Goal: Transaction & Acquisition: Purchase product/service

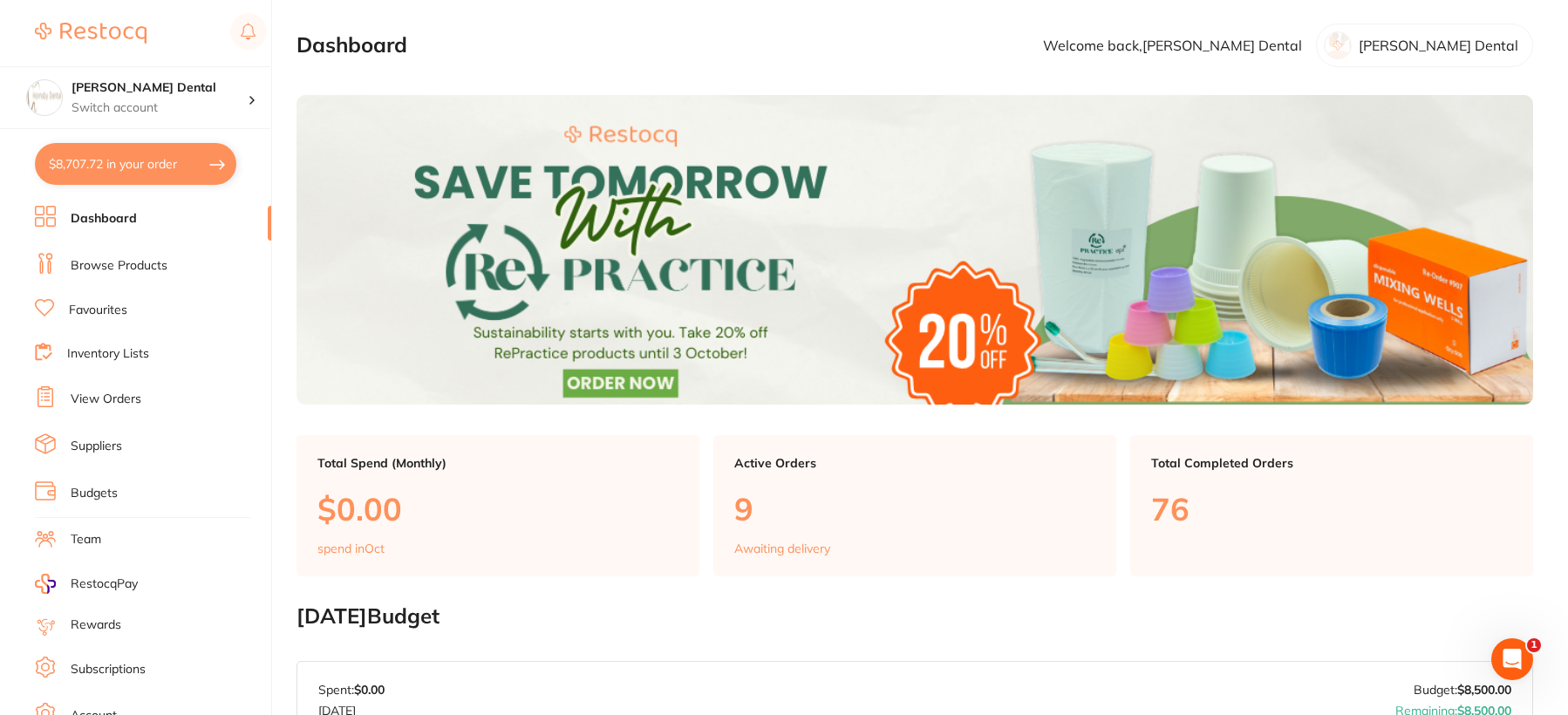
click at [131, 265] on link "Browse Products" at bounding box center [118, 266] width 97 height 18
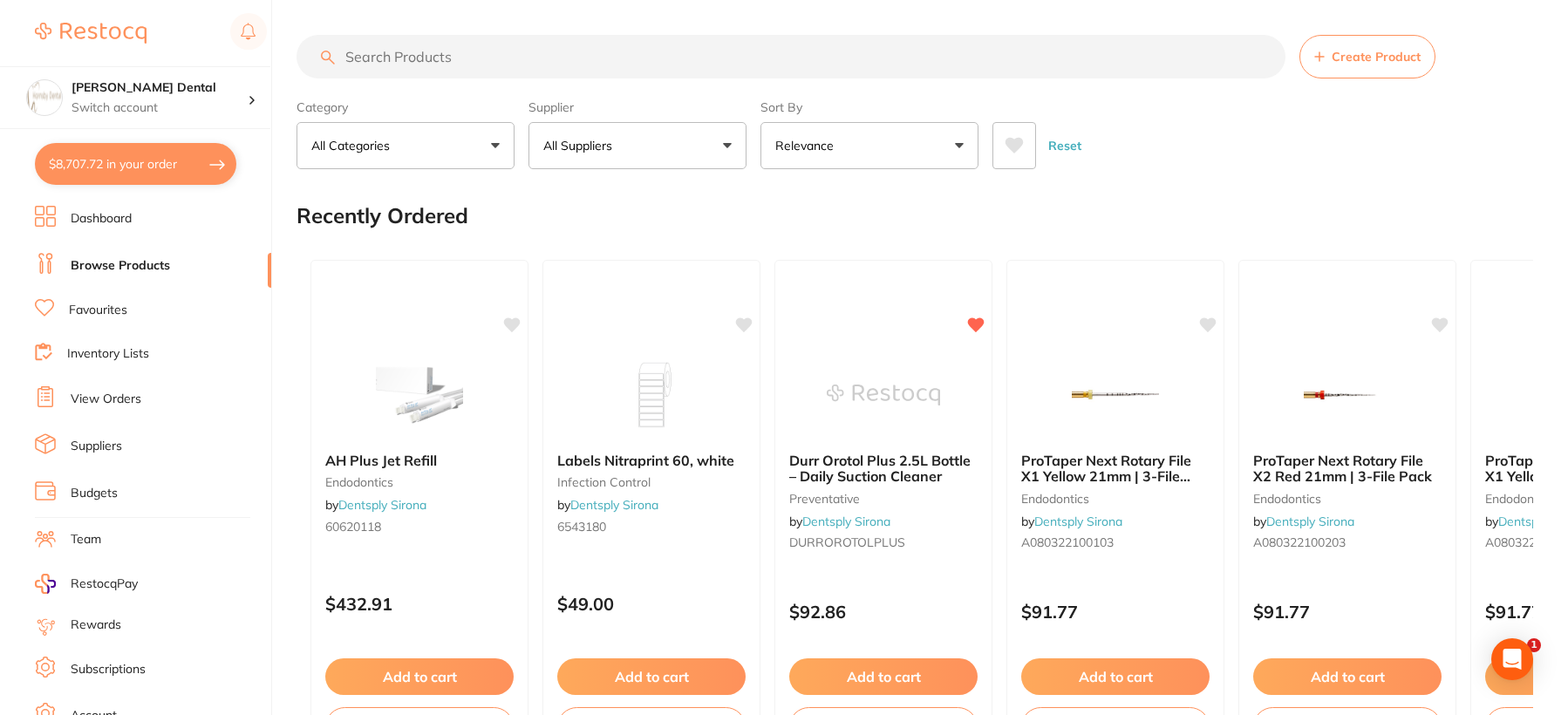
click at [540, 68] on input "search" at bounding box center [791, 57] width 989 height 44
click at [614, 150] on p "All Suppliers" at bounding box center [581, 146] width 76 height 18
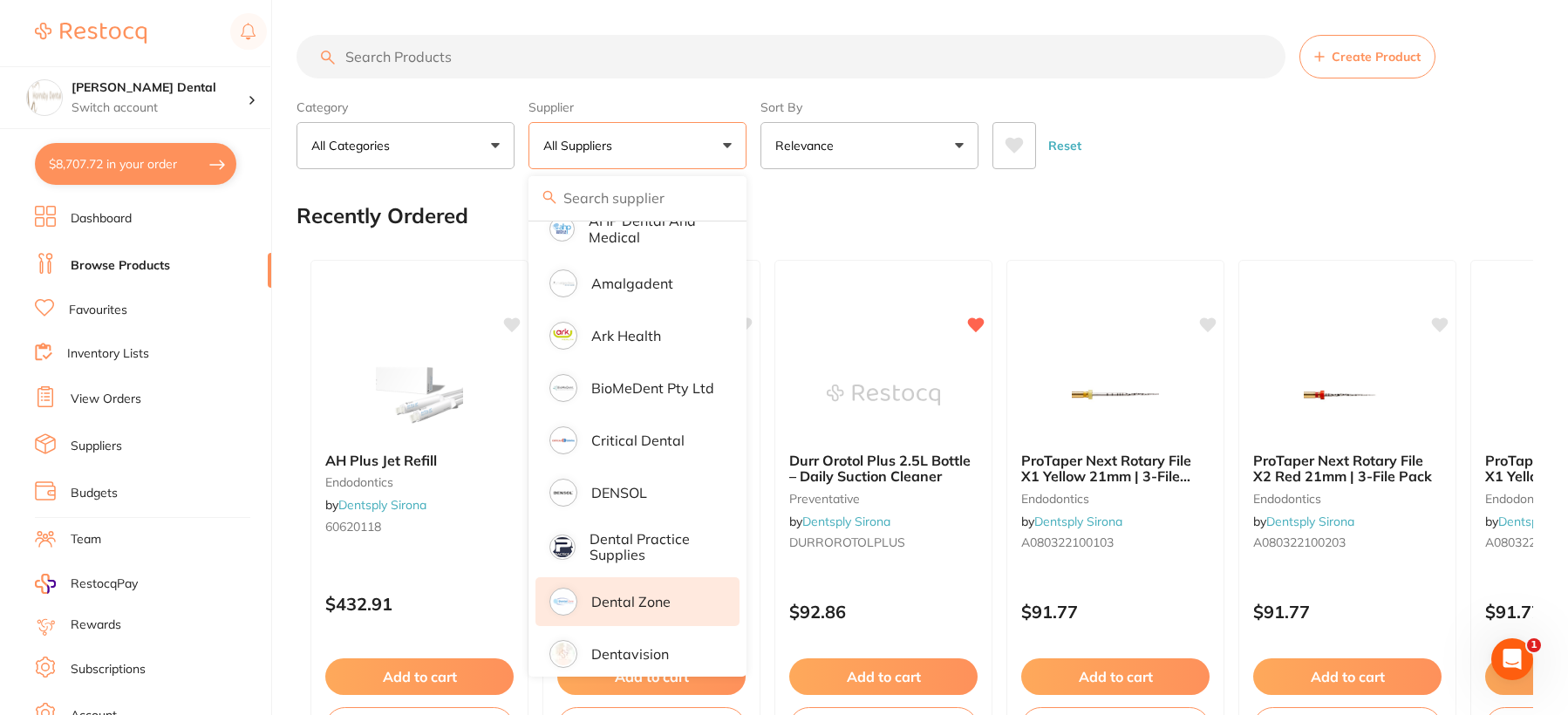
scroll to position [262, 0]
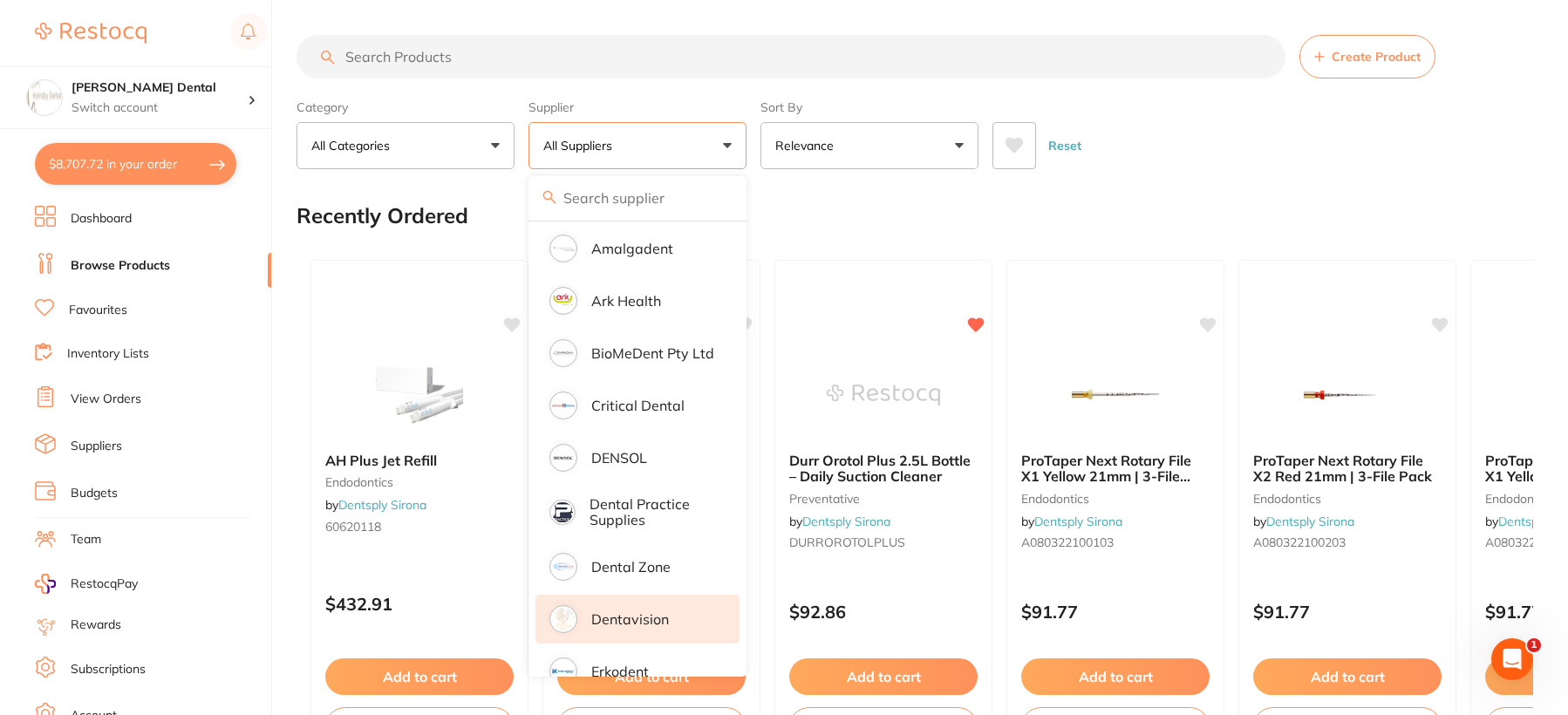
click at [655, 623] on p "Dentavision" at bounding box center [629, 619] width 77 height 16
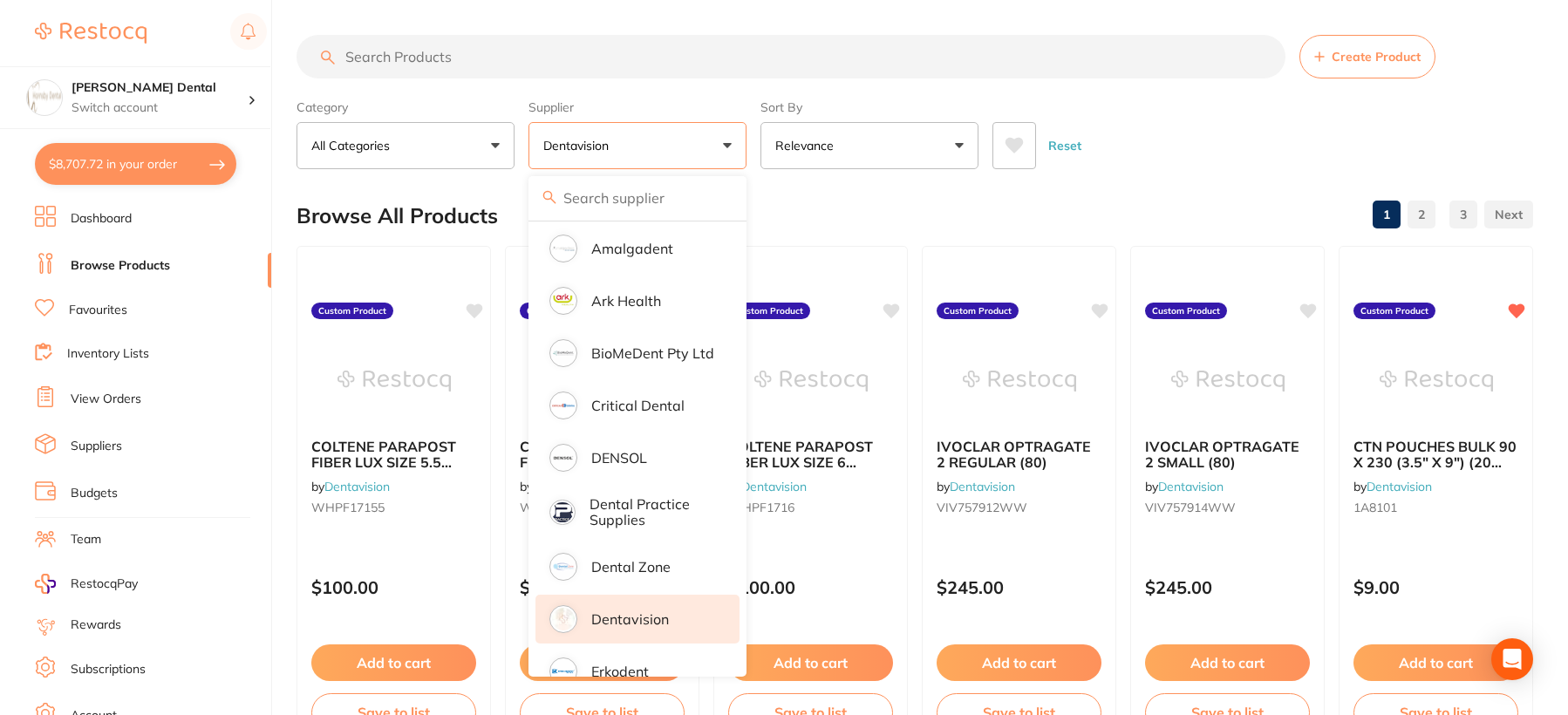
click at [1236, 169] on div "Reset" at bounding box center [1255, 139] width 526 height 62
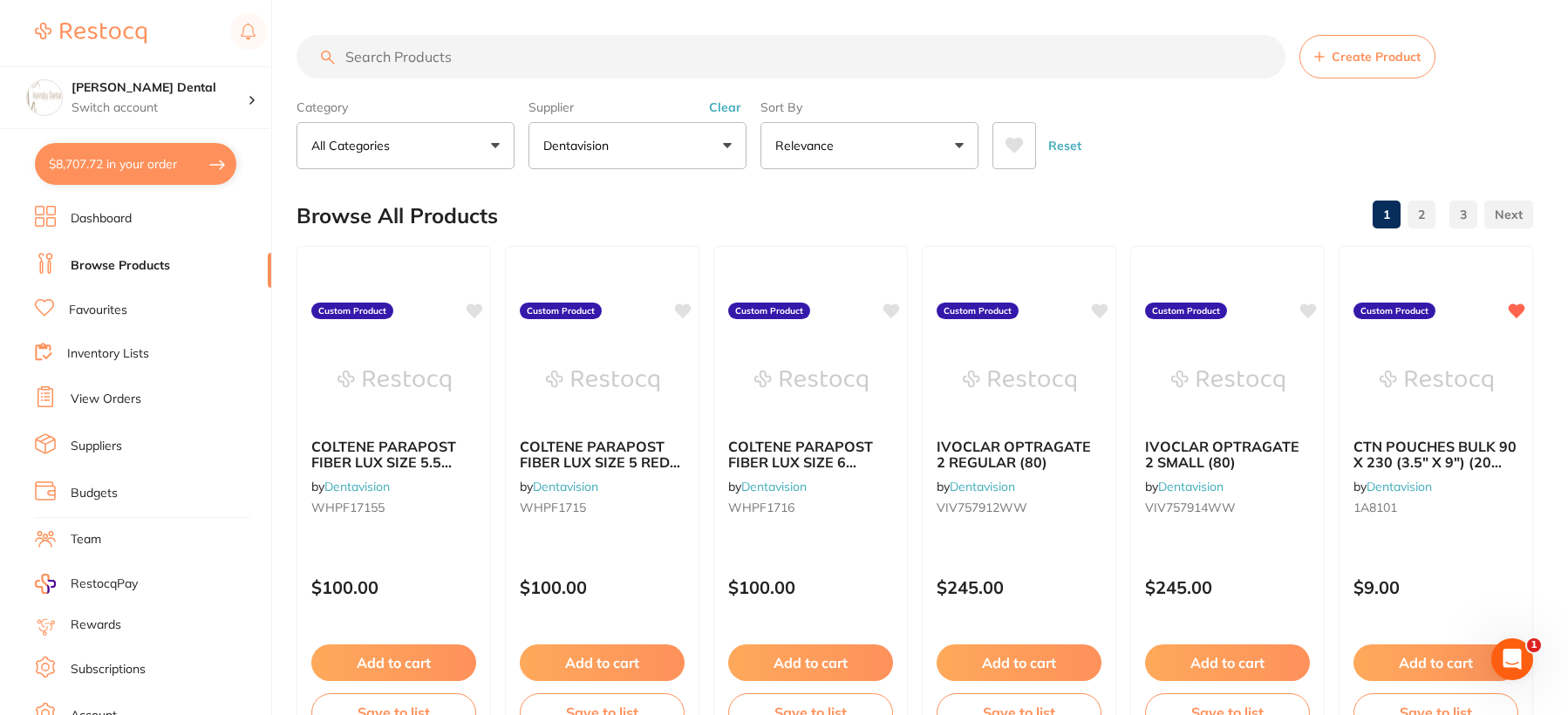
scroll to position [0, 0]
click at [616, 661] on button "Add to cart" at bounding box center [601, 665] width 167 height 37
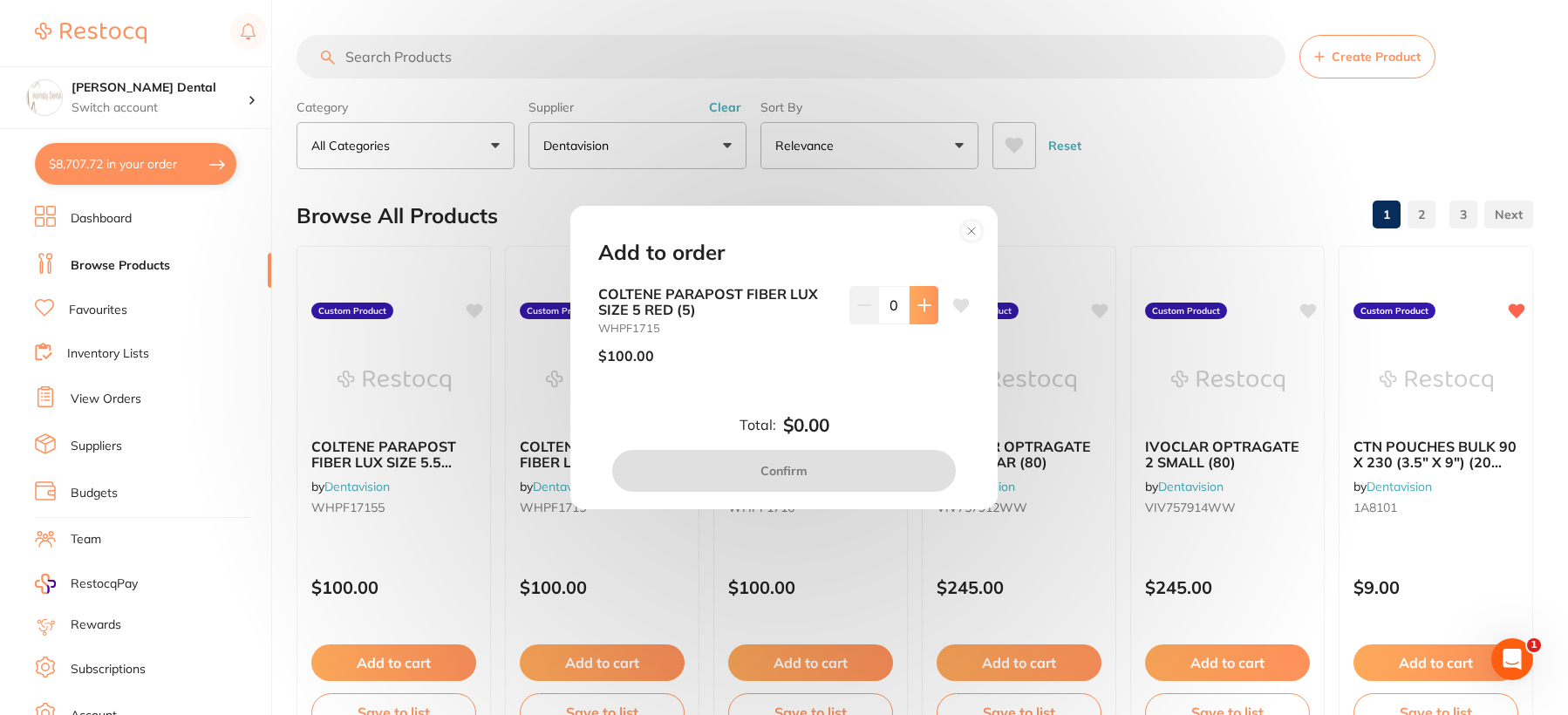
click at [929, 313] on button at bounding box center [923, 305] width 28 height 38
type input "1"
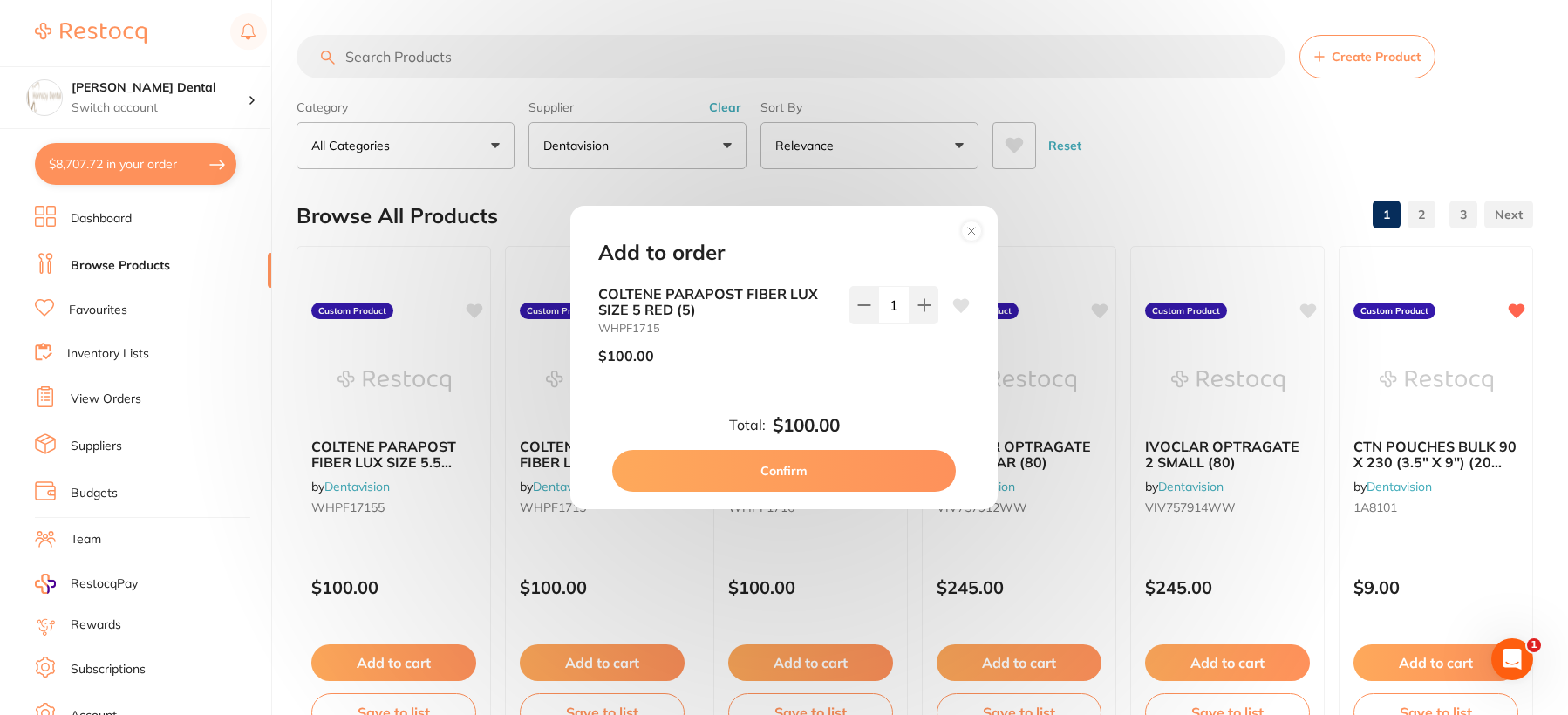
click at [823, 483] on button "Confirm" at bounding box center [784, 471] width 344 height 42
checkbox input "false"
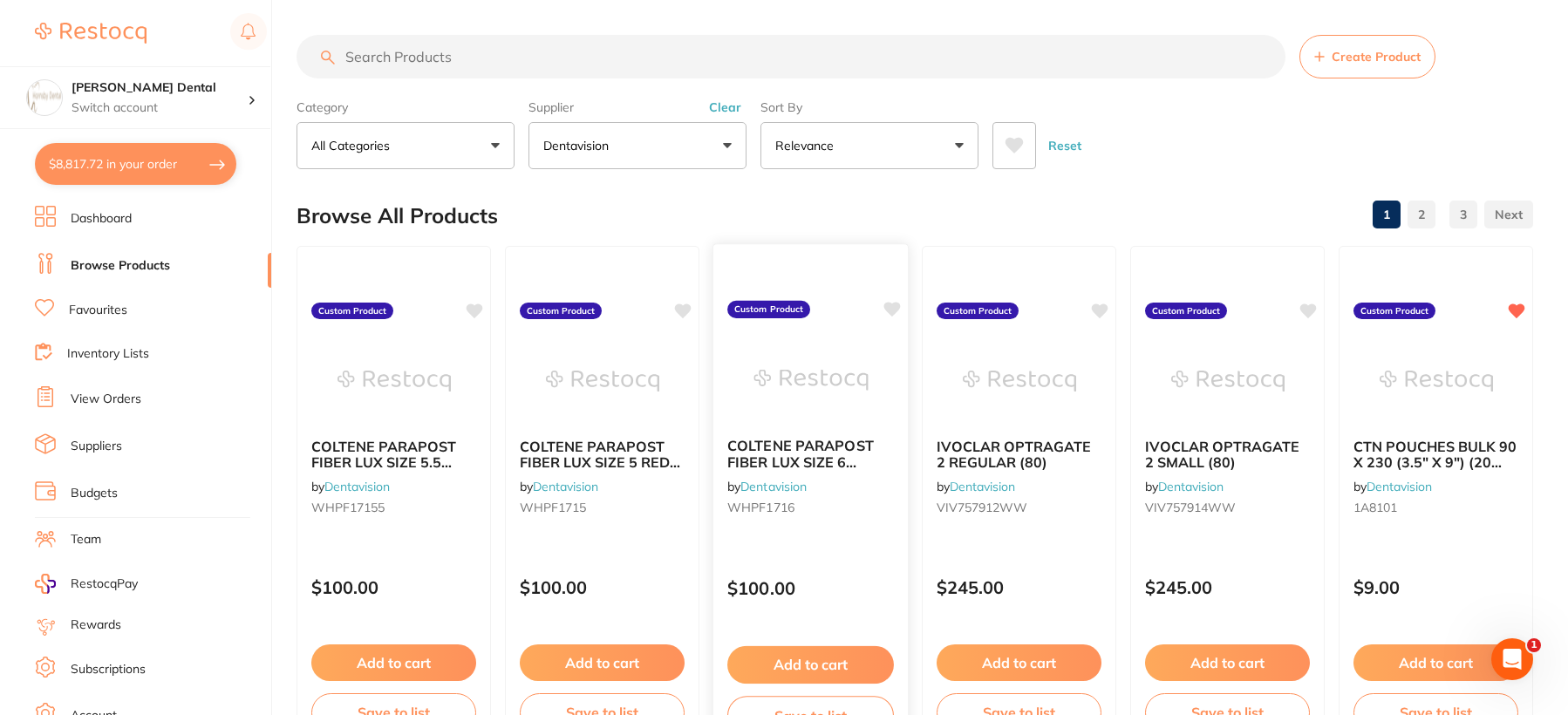
click at [807, 664] on button "Add to cart" at bounding box center [810, 665] width 167 height 37
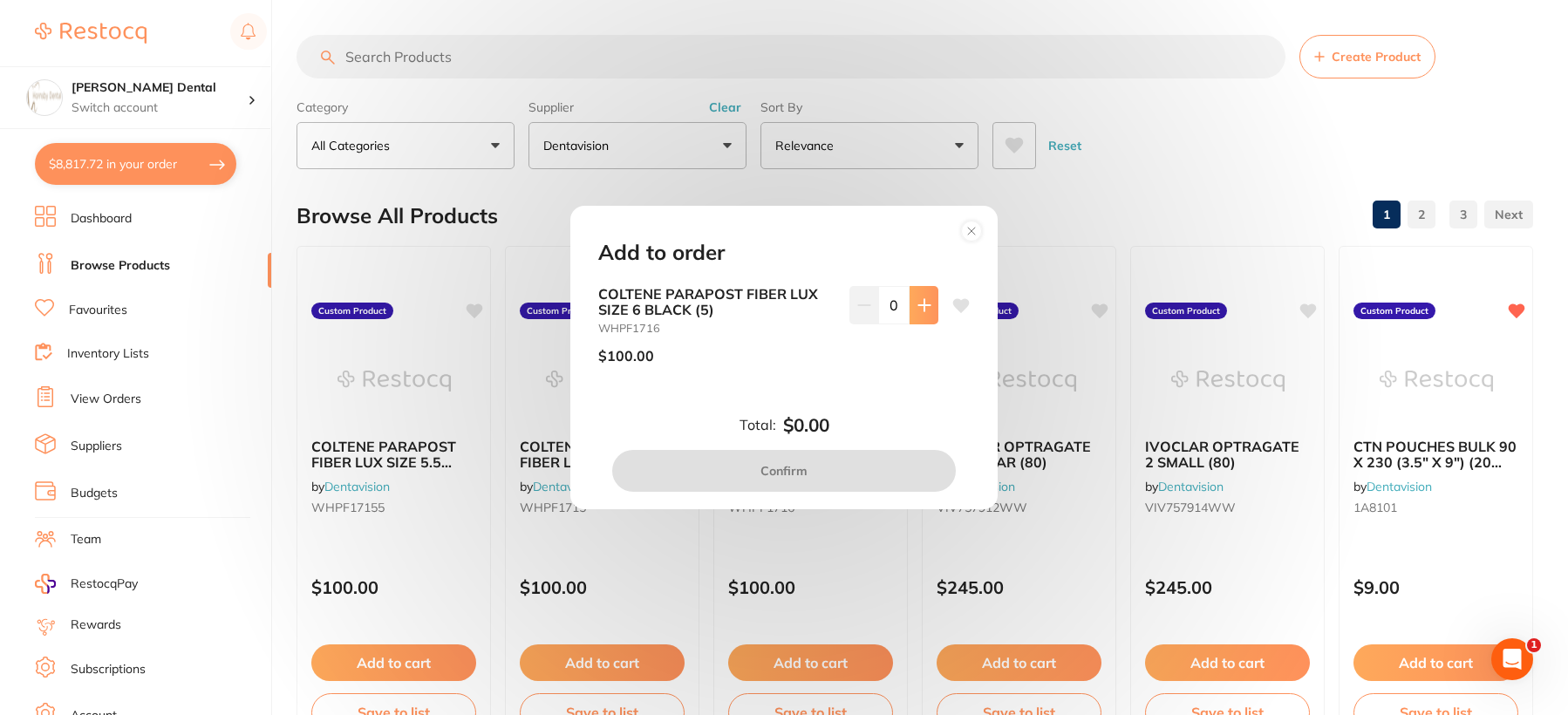
click at [921, 304] on icon at bounding box center [924, 305] width 14 height 14
type input "1"
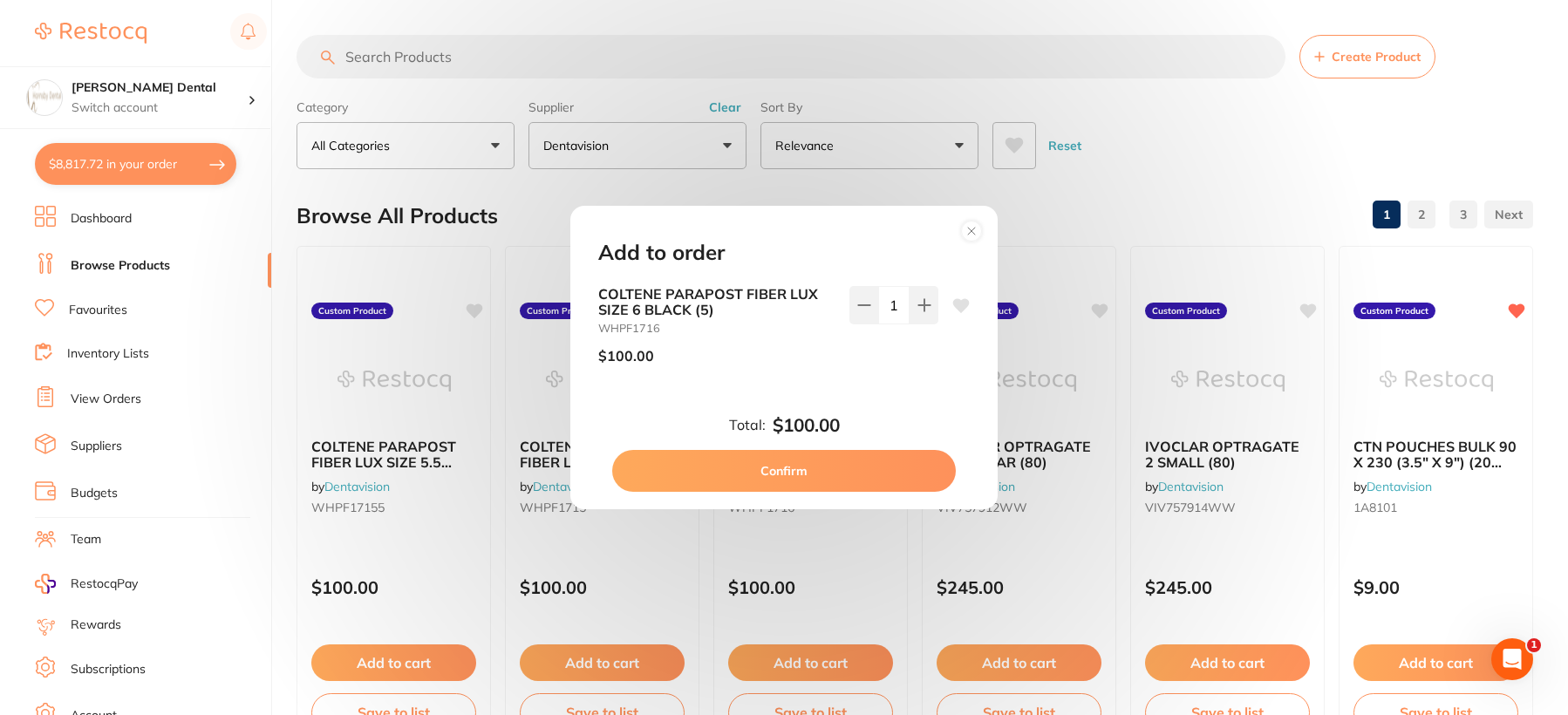
click at [782, 473] on button "Confirm" at bounding box center [784, 471] width 344 height 42
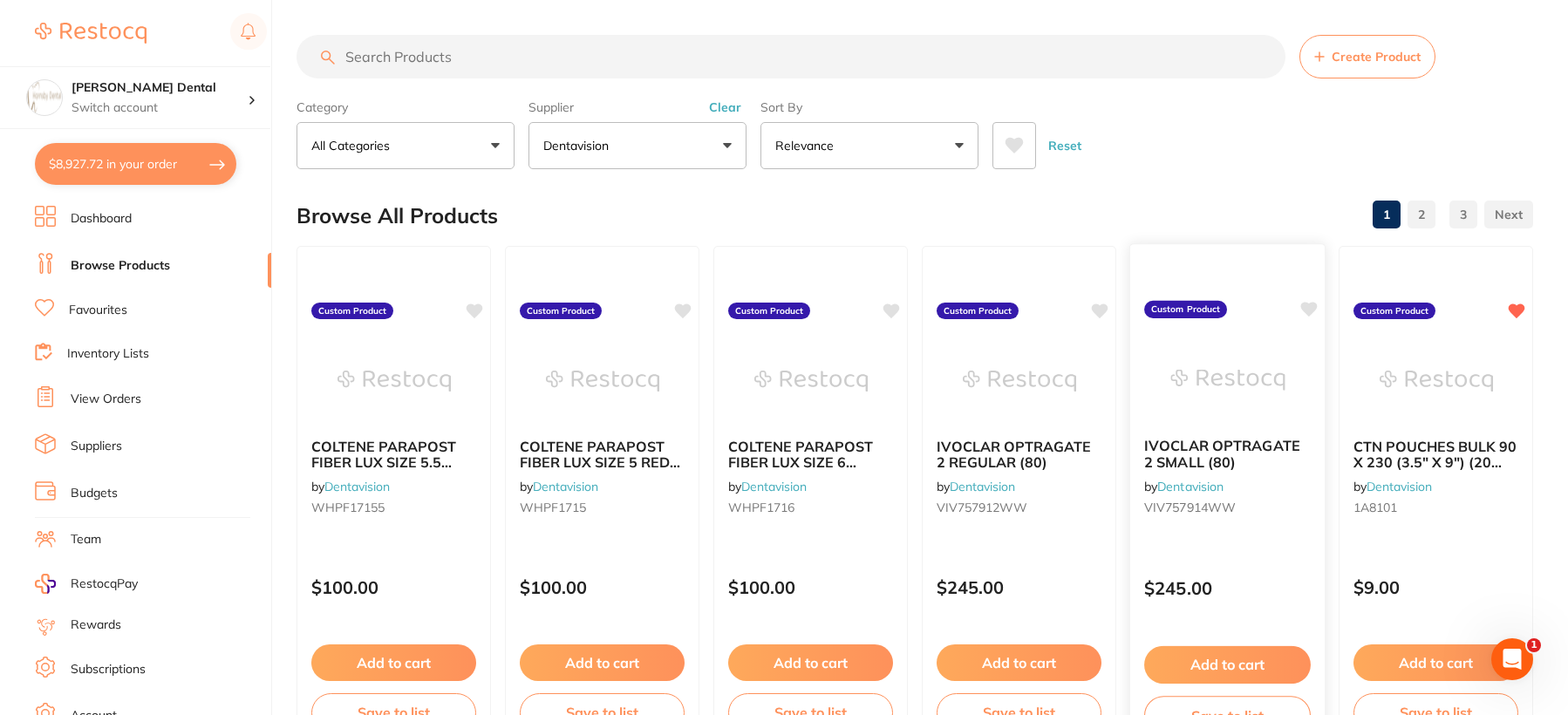
click at [1310, 307] on icon at bounding box center [1308, 309] width 17 height 15
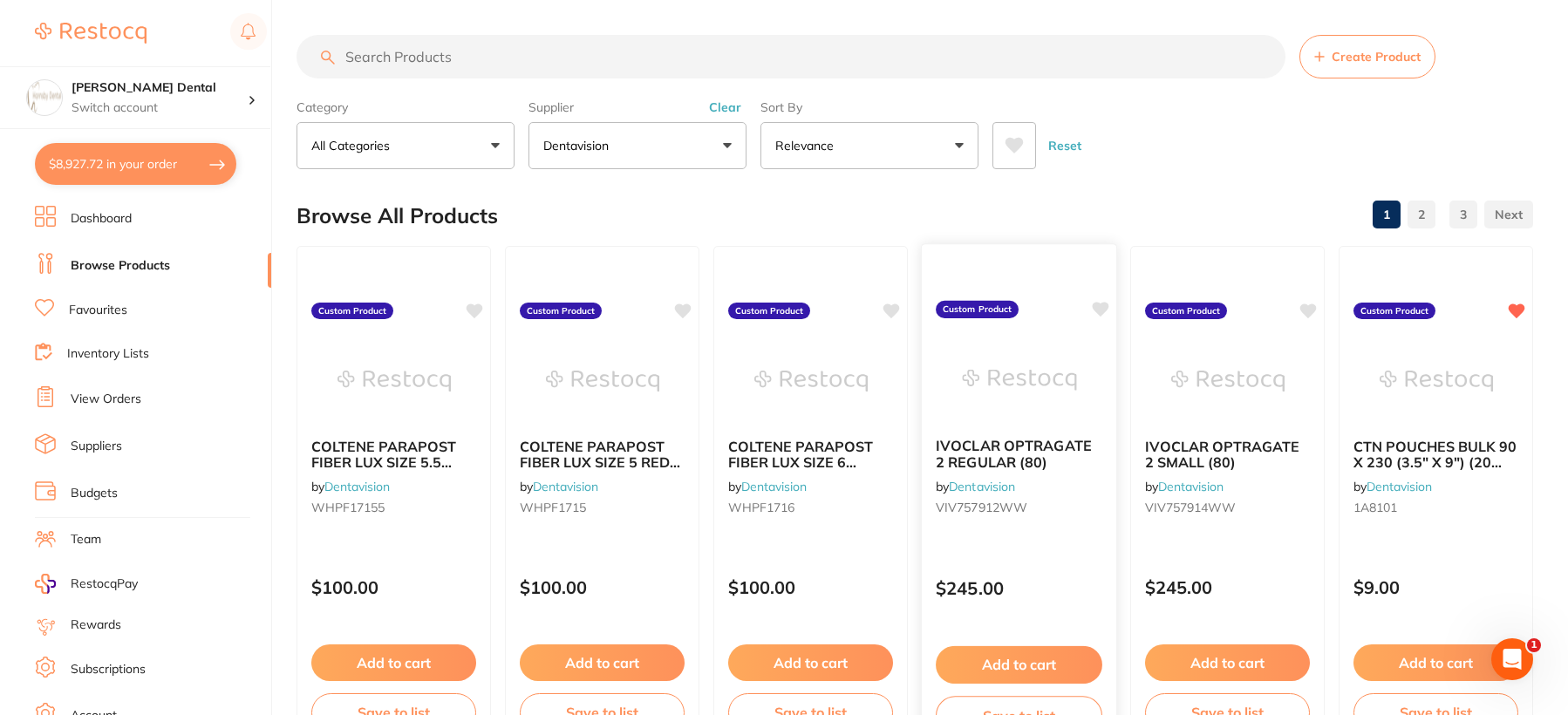
click at [1097, 309] on icon at bounding box center [1100, 309] width 17 height 15
click at [98, 159] on button "$8,927.72 in your order" at bounding box center [136, 163] width 201 height 42
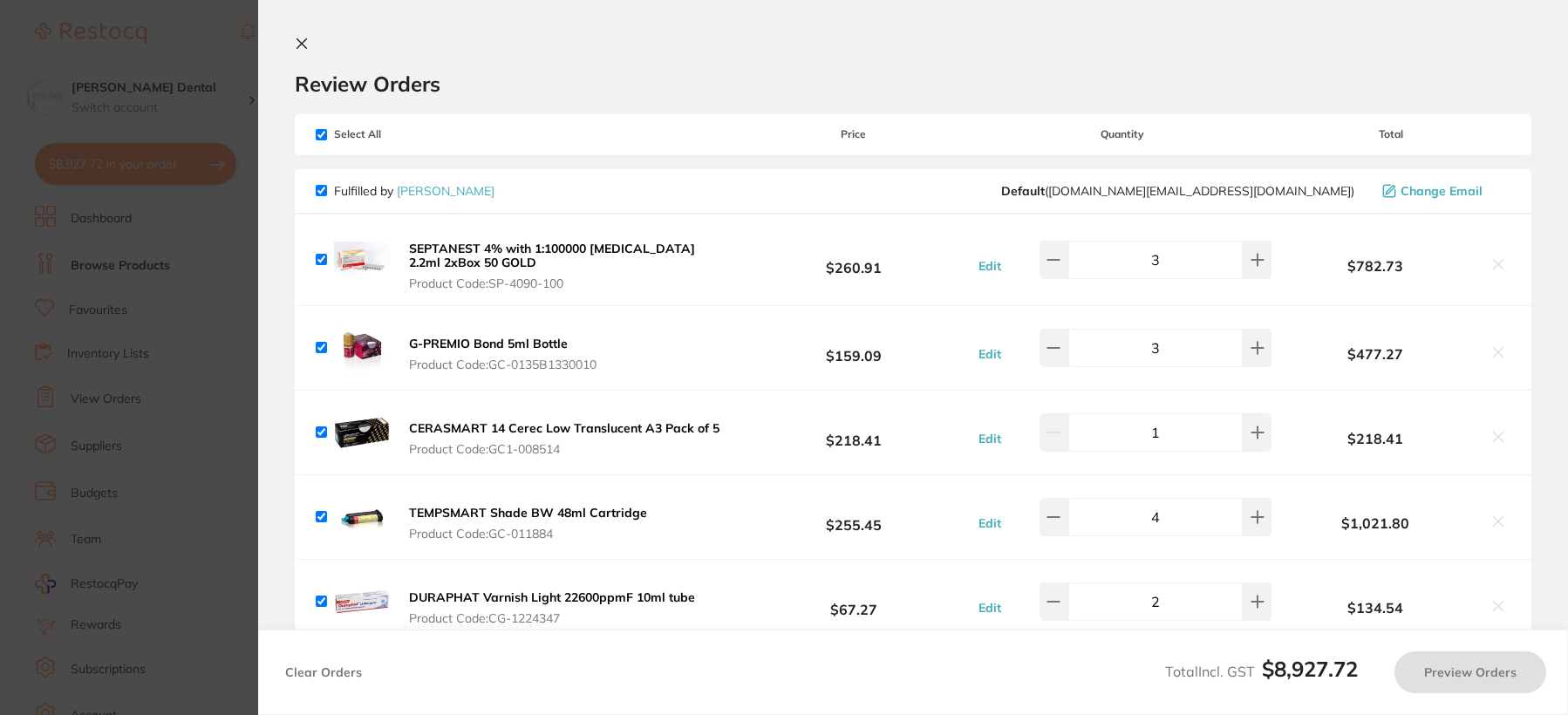
checkbox input "true"
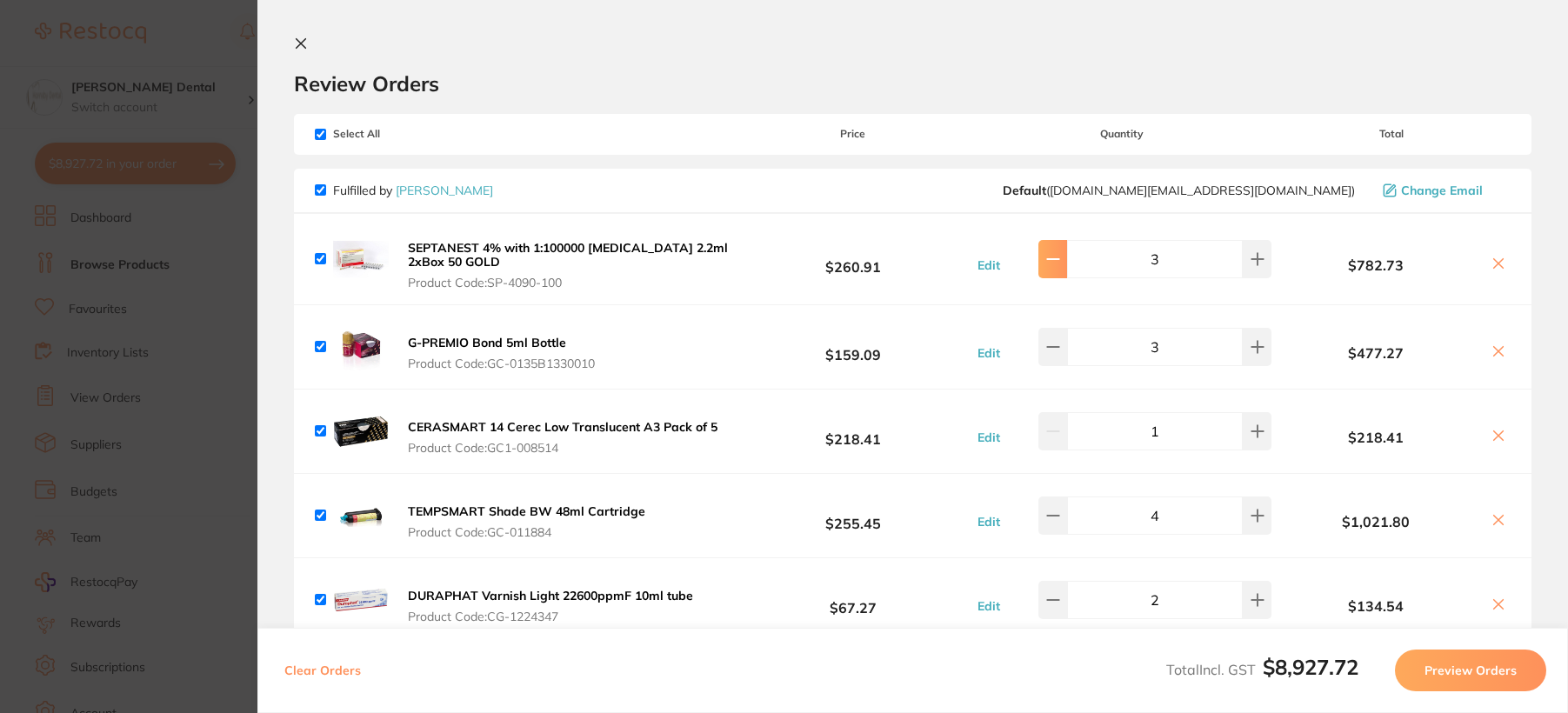
click at [1051, 264] on icon at bounding box center [1053, 259] width 14 height 14
type input "2"
click at [299, 45] on icon at bounding box center [301, 44] width 10 height 10
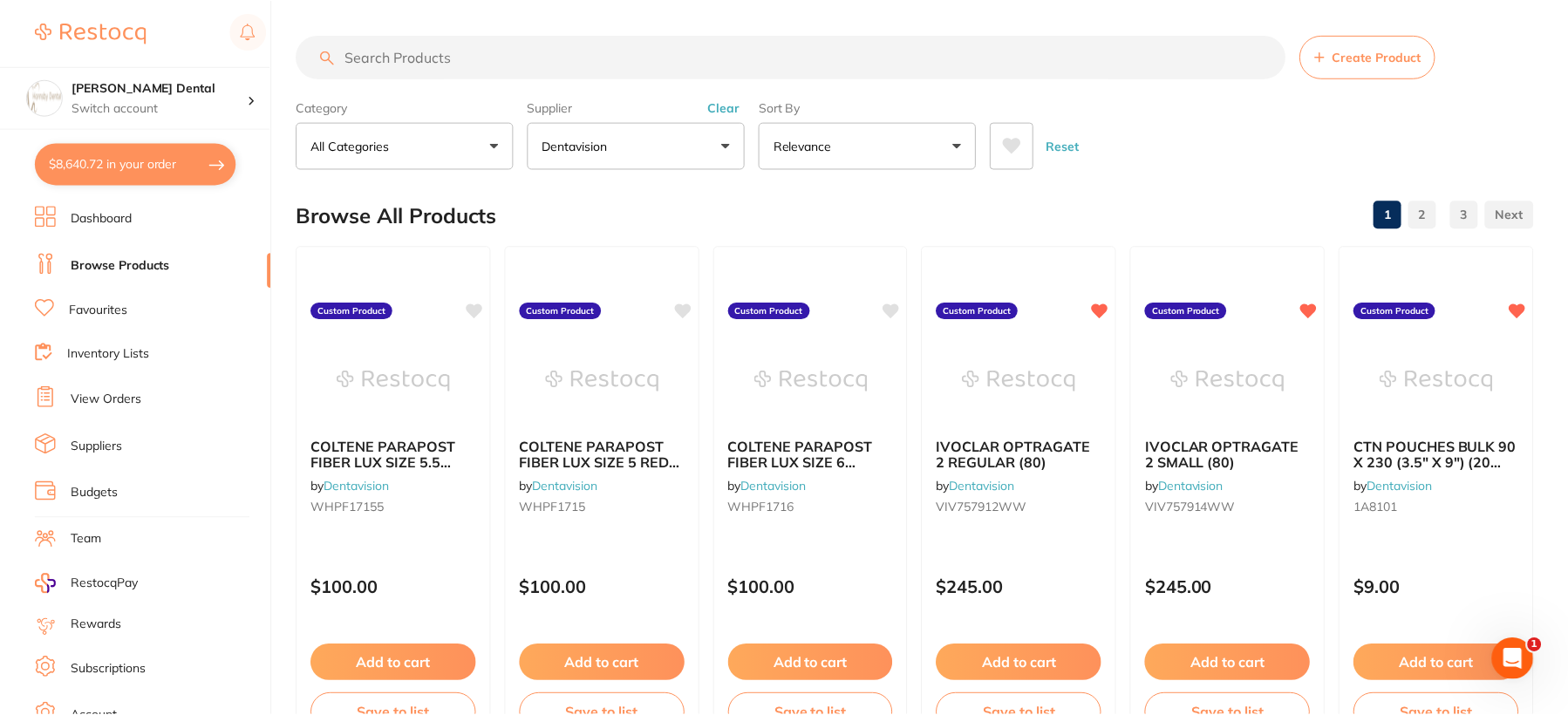
scroll to position [1, 0]
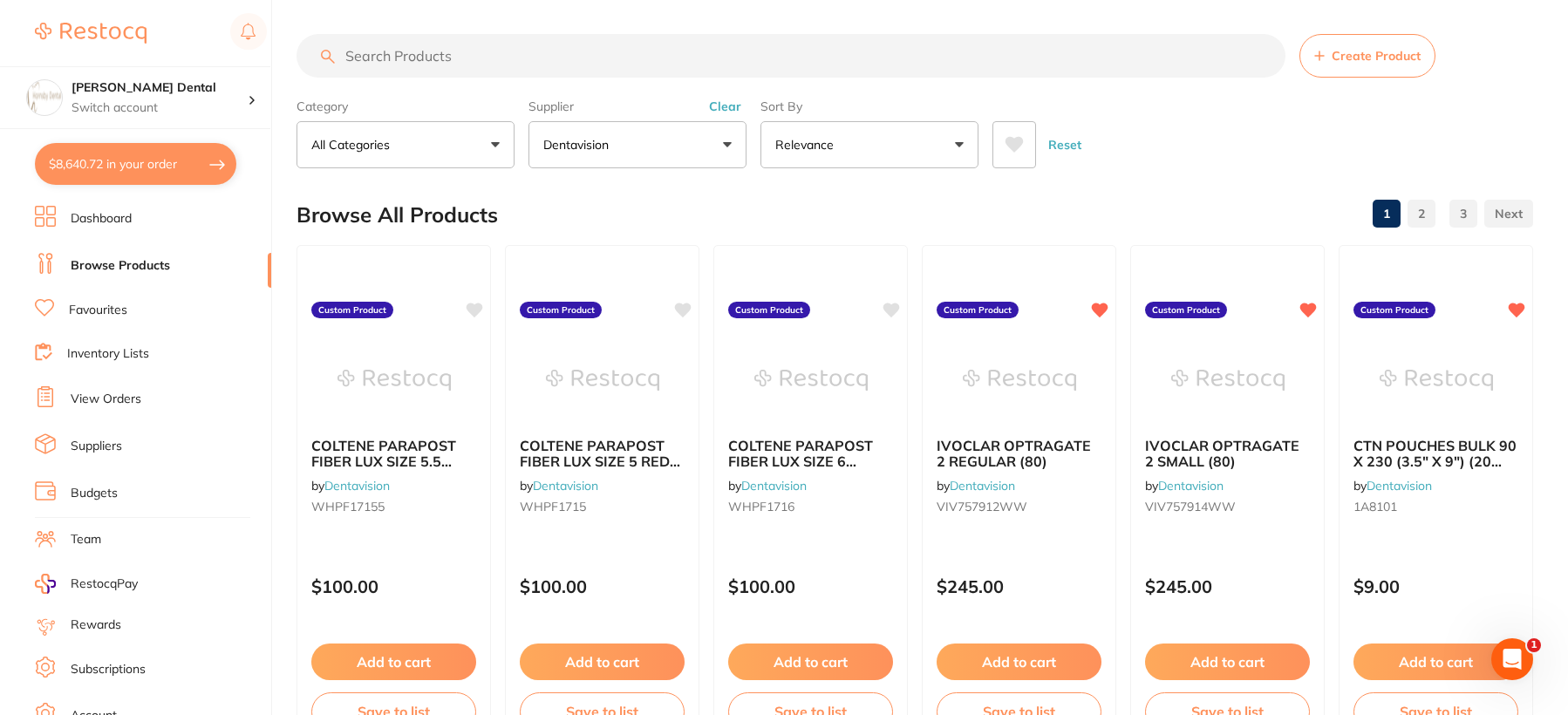
click at [103, 158] on button "$8,640.72 in your order" at bounding box center [136, 163] width 201 height 42
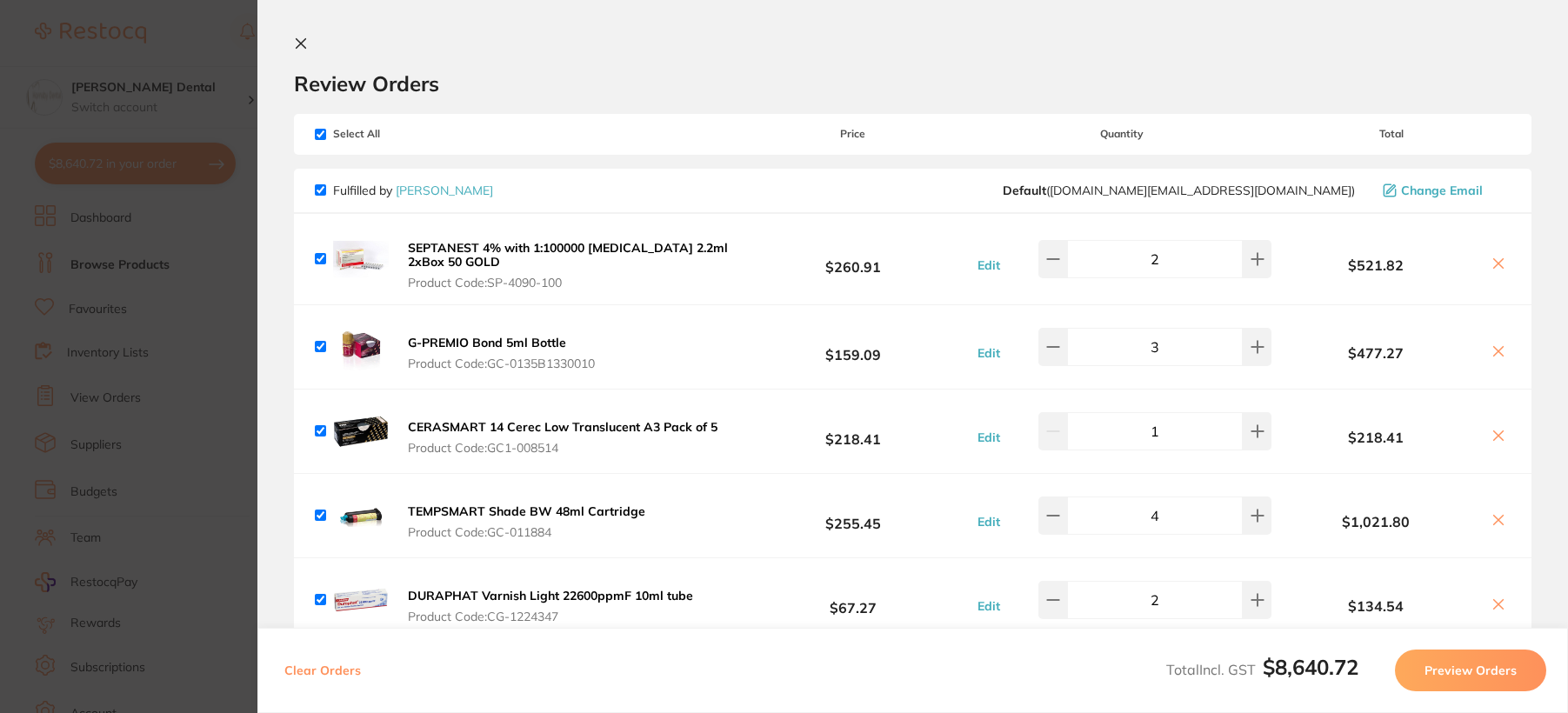
scroll to position [261, 0]
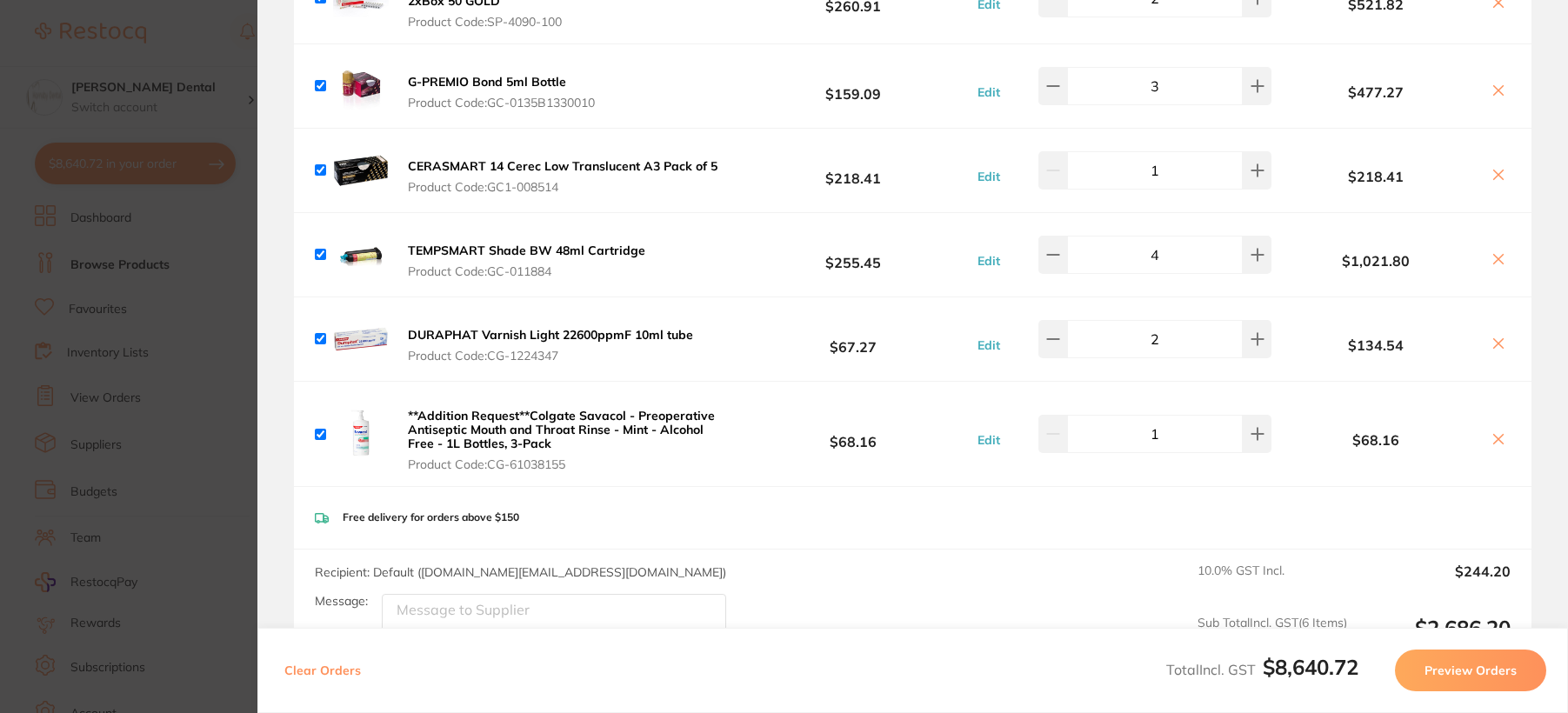
click at [361, 434] on img at bounding box center [360, 433] width 56 height 56
click at [473, 435] on b "**Addition Request**Colgate Savacol - Preoperative Antiseptic Mouth and Throat …" at bounding box center [561, 430] width 307 height 44
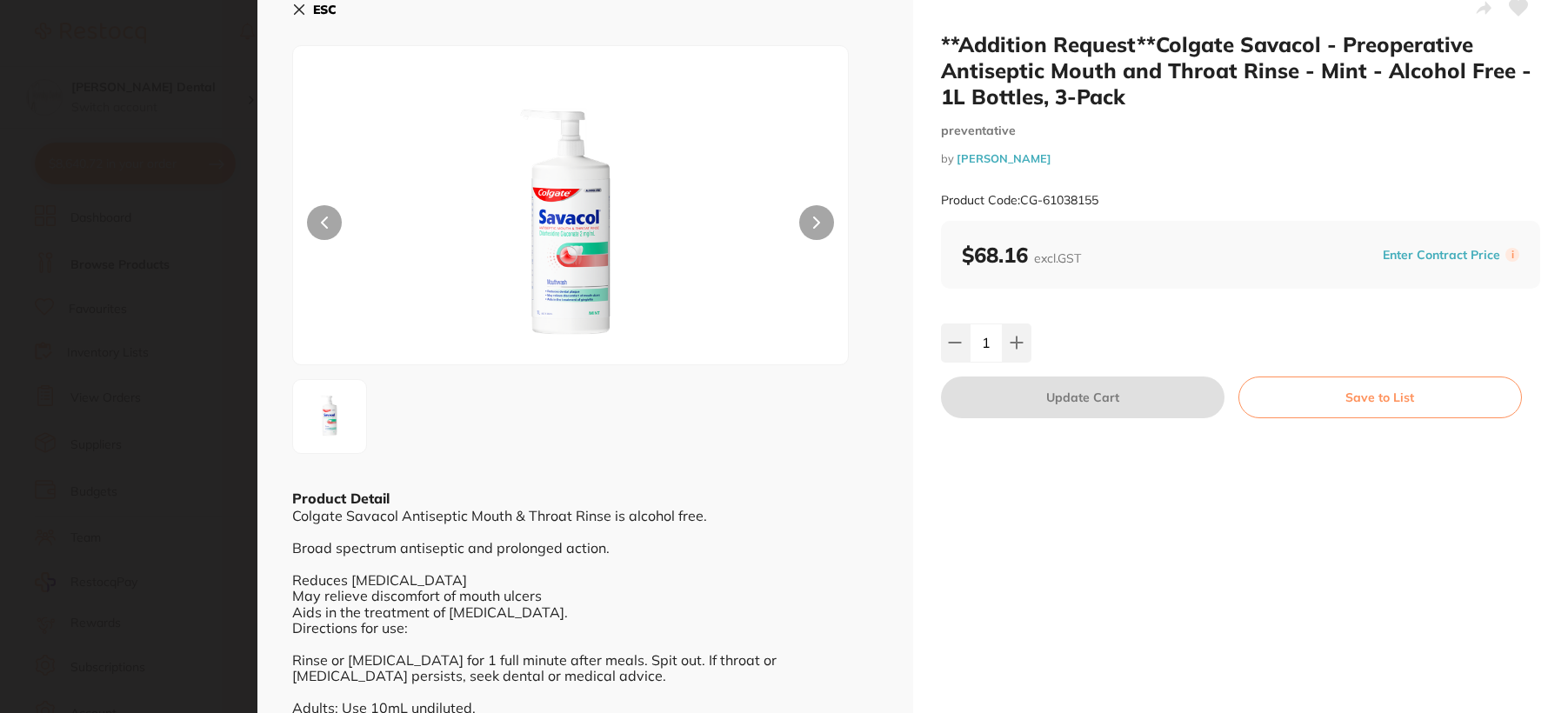
scroll to position [0, 0]
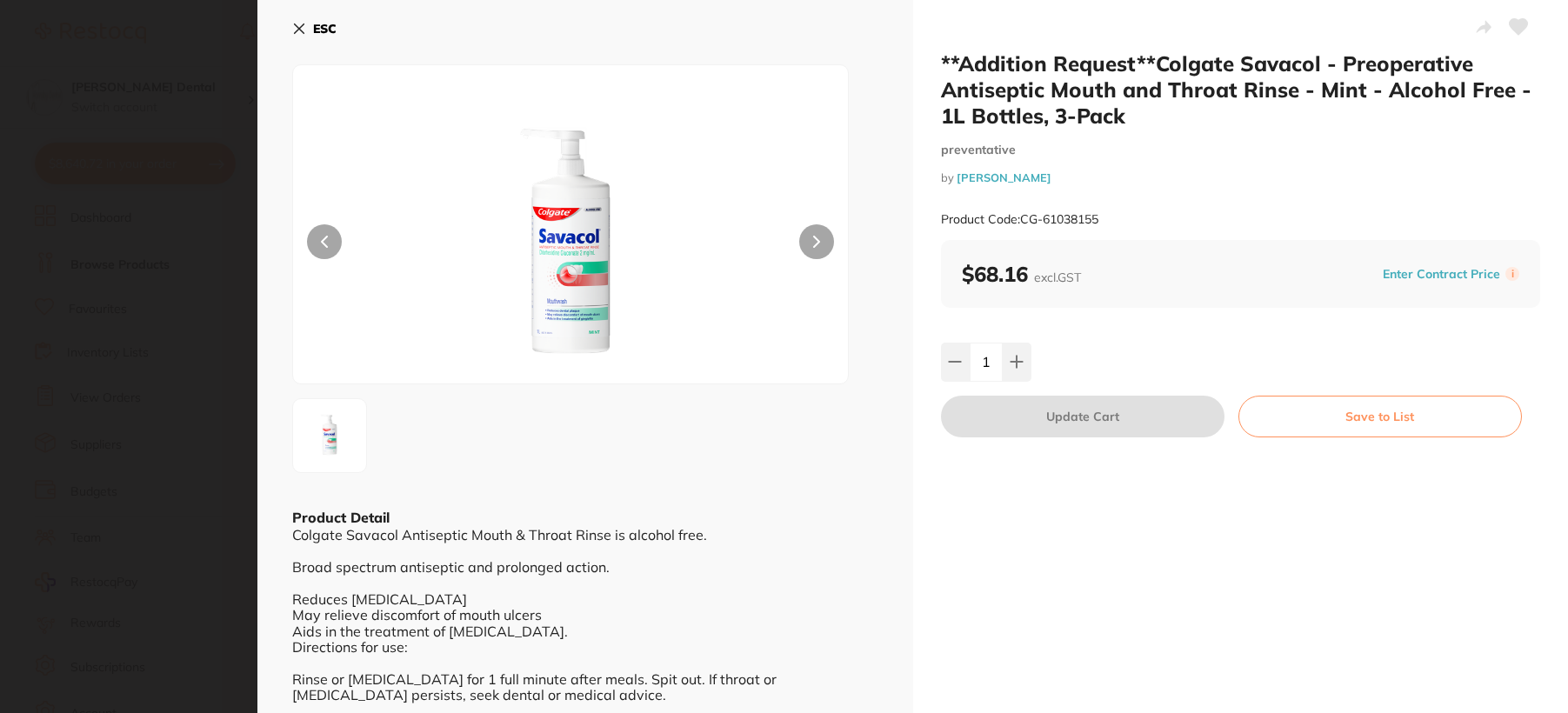
click at [818, 238] on button at bounding box center [817, 242] width 35 height 35
click at [584, 242] on img at bounding box center [571, 246] width 333 height 275
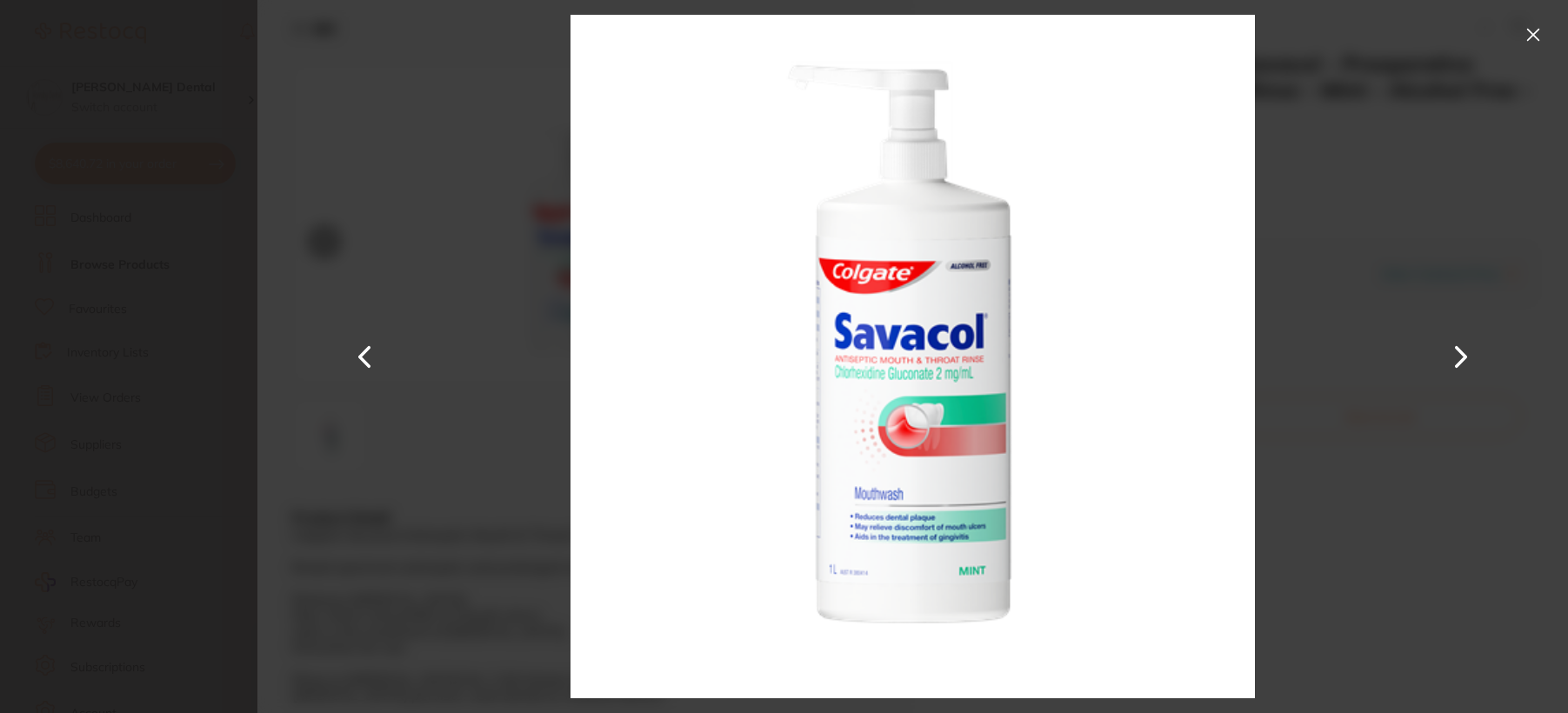
click at [1533, 28] on button at bounding box center [1533, 34] width 28 height 28
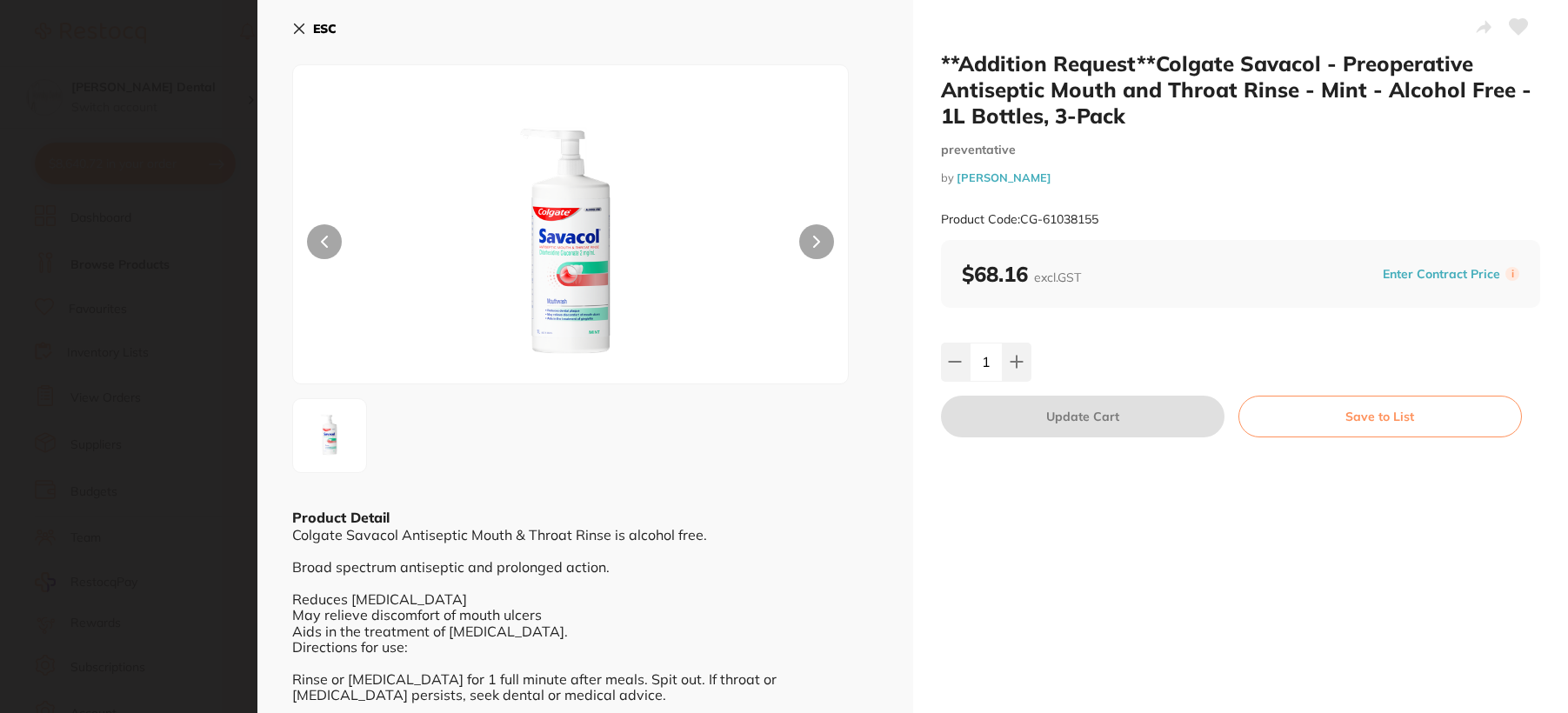
click at [296, 28] on icon at bounding box center [299, 28] width 14 height 14
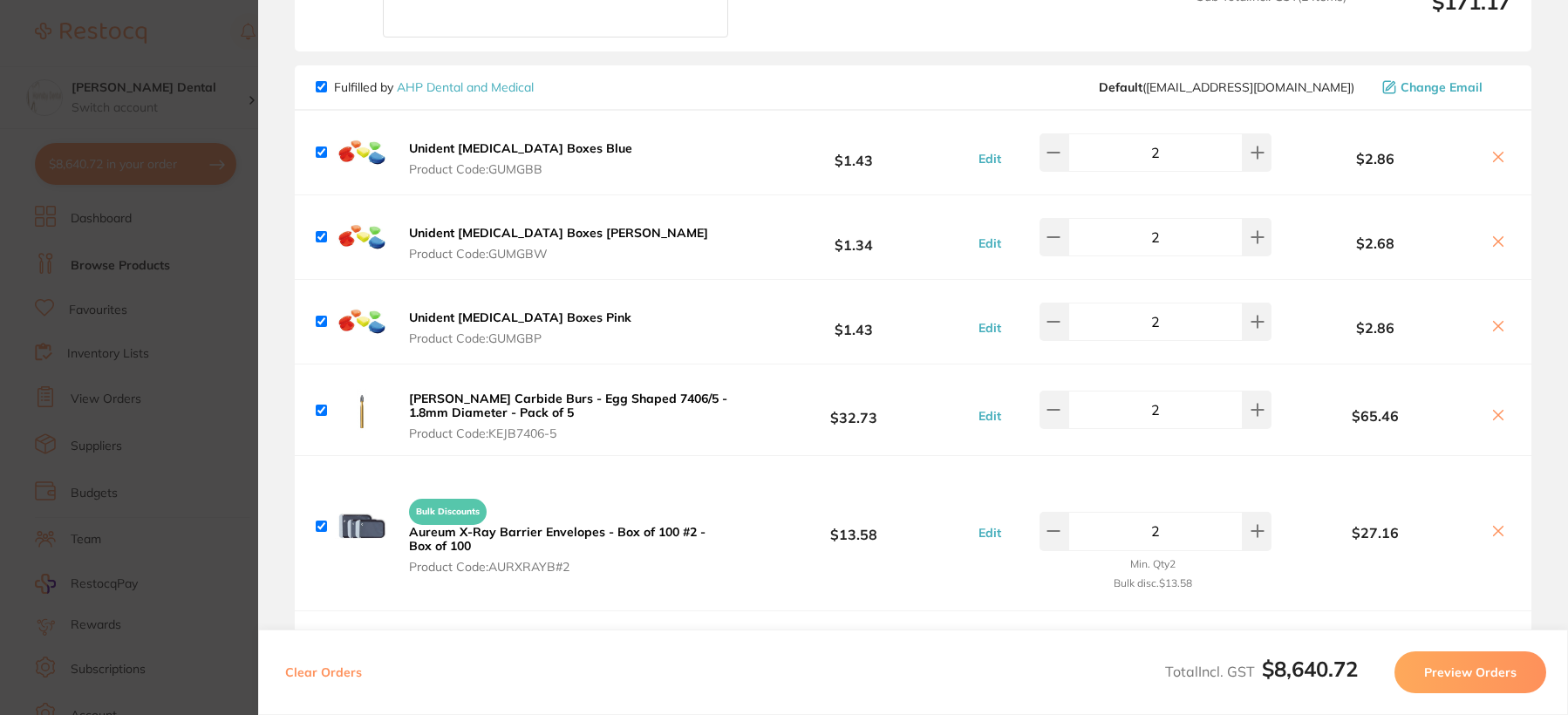
scroll to position [1396, 0]
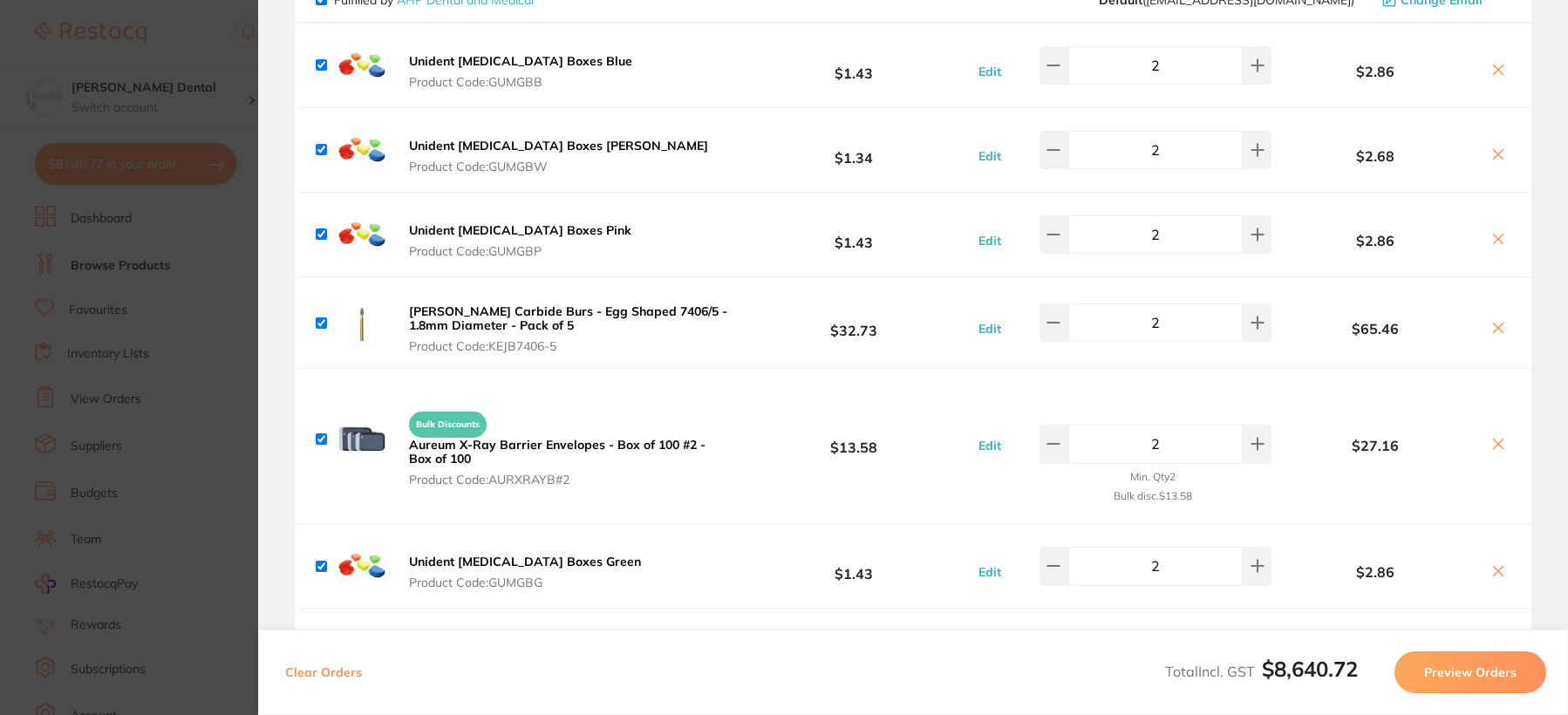
click at [452, 321] on b "[PERSON_NAME] Carbide Burs - Egg Shaped 7406/5 - 1.8mm Diameter - Pack of 5" at bounding box center [568, 318] width 318 height 29
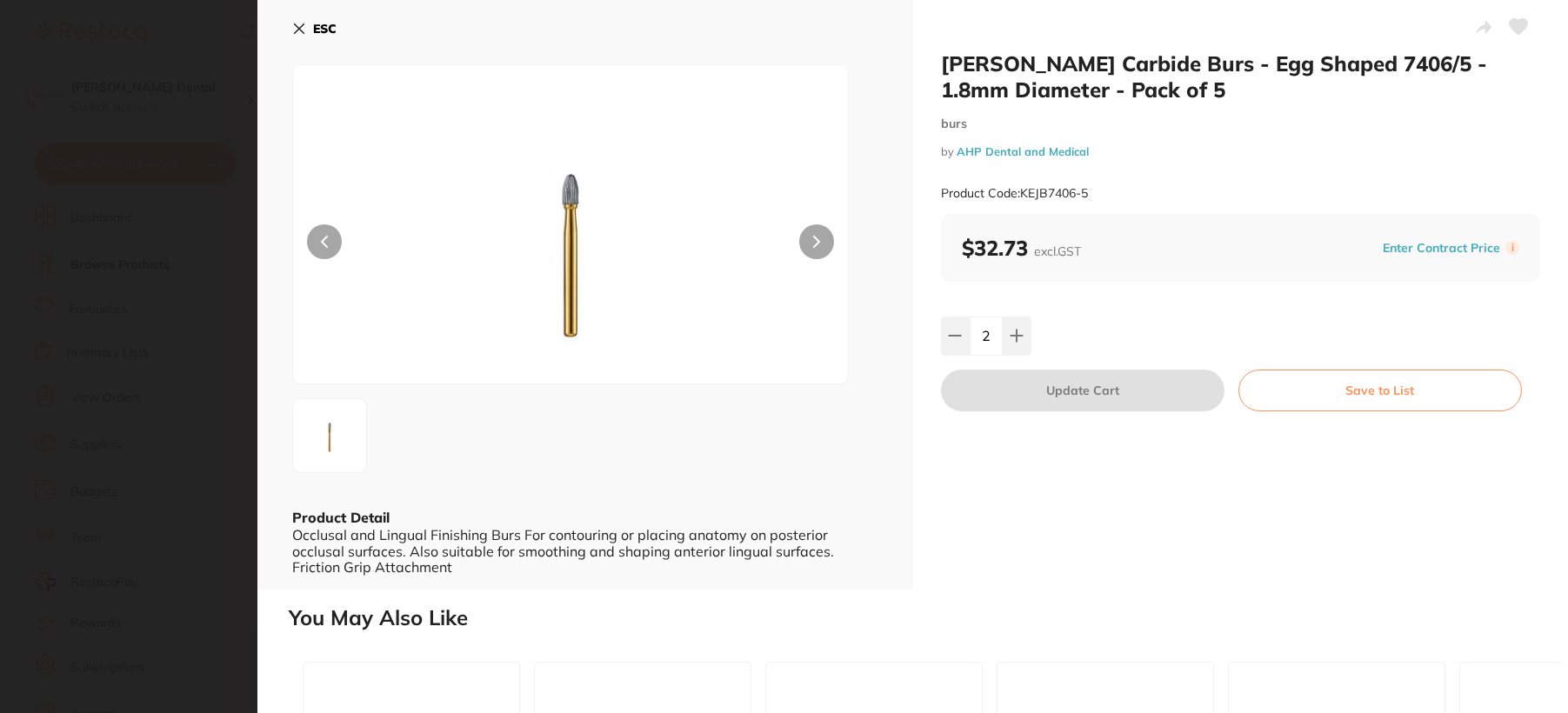
scroll to position [0, 0]
click at [302, 24] on icon at bounding box center [299, 28] width 14 height 14
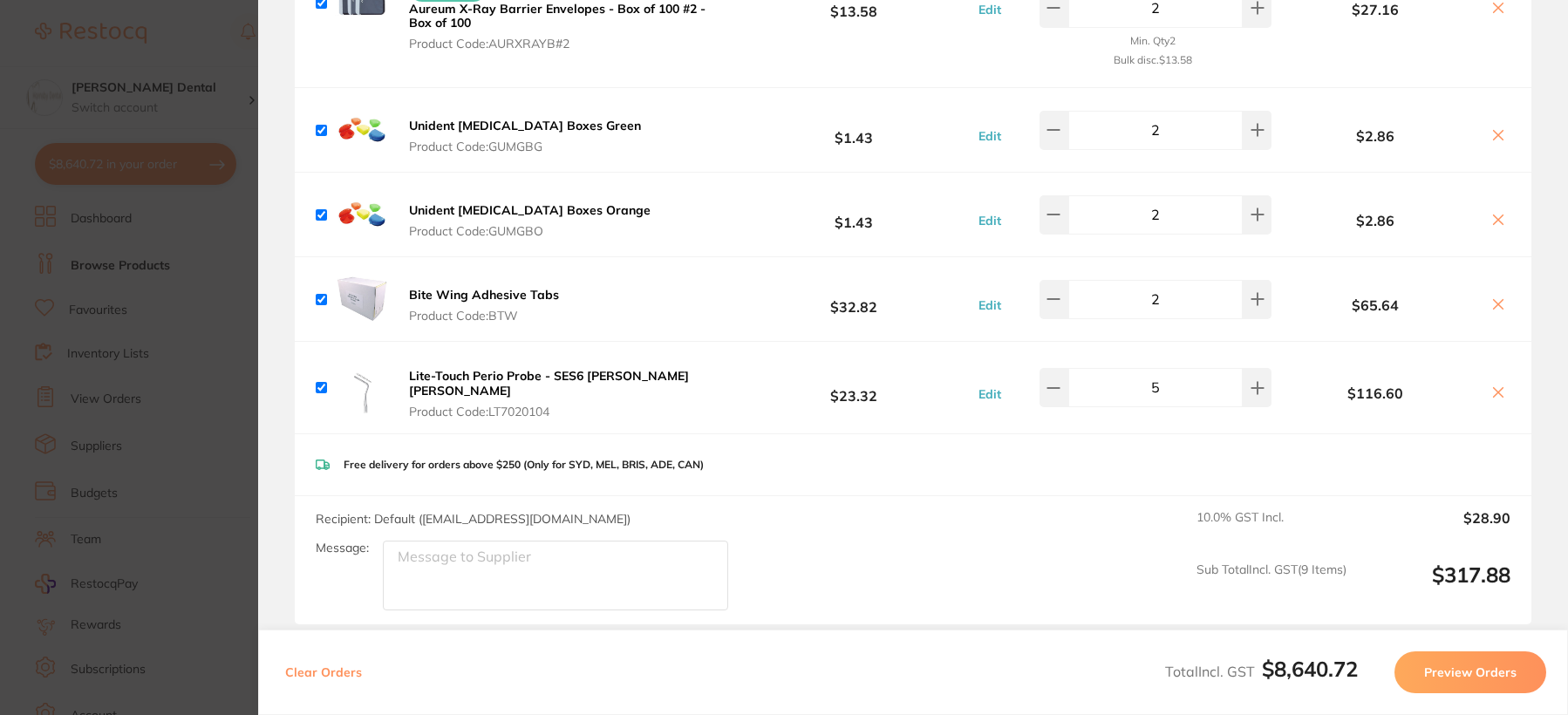
scroll to position [1918, 0]
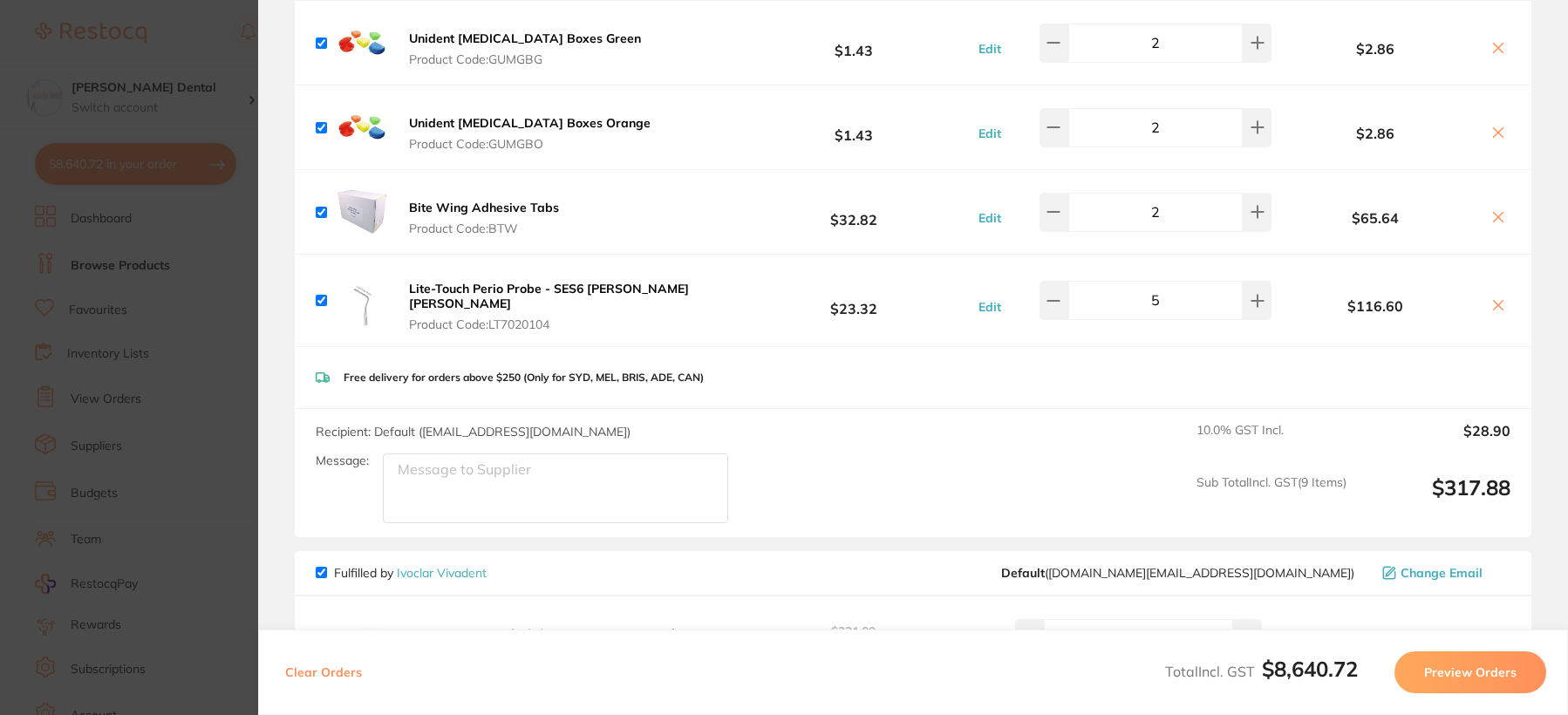
click at [475, 293] on b "Lite-Touch Perio Probe - SES6 [PERSON_NAME] [PERSON_NAME]" at bounding box center [549, 296] width 280 height 29
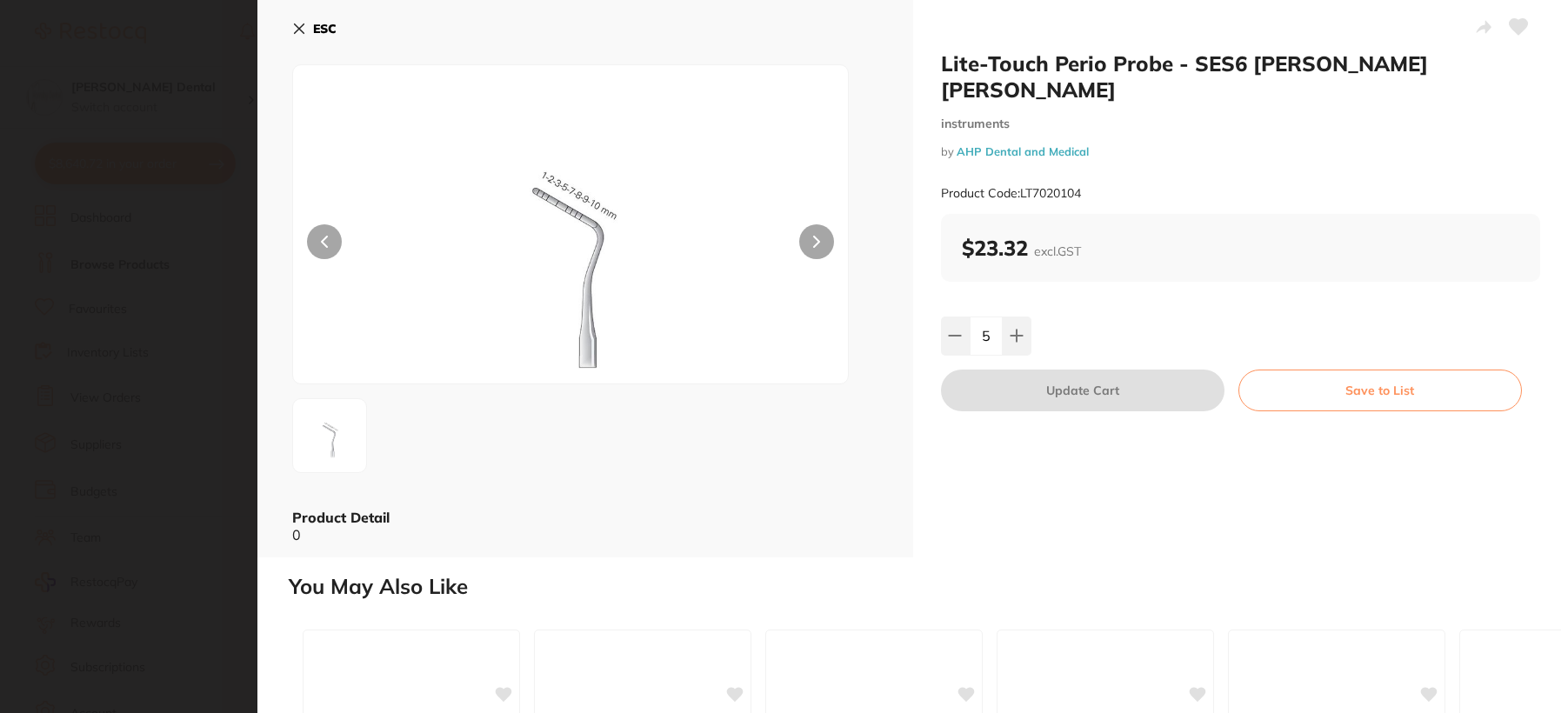
scroll to position [0, 0]
click at [954, 329] on icon at bounding box center [954, 336] width 14 height 14
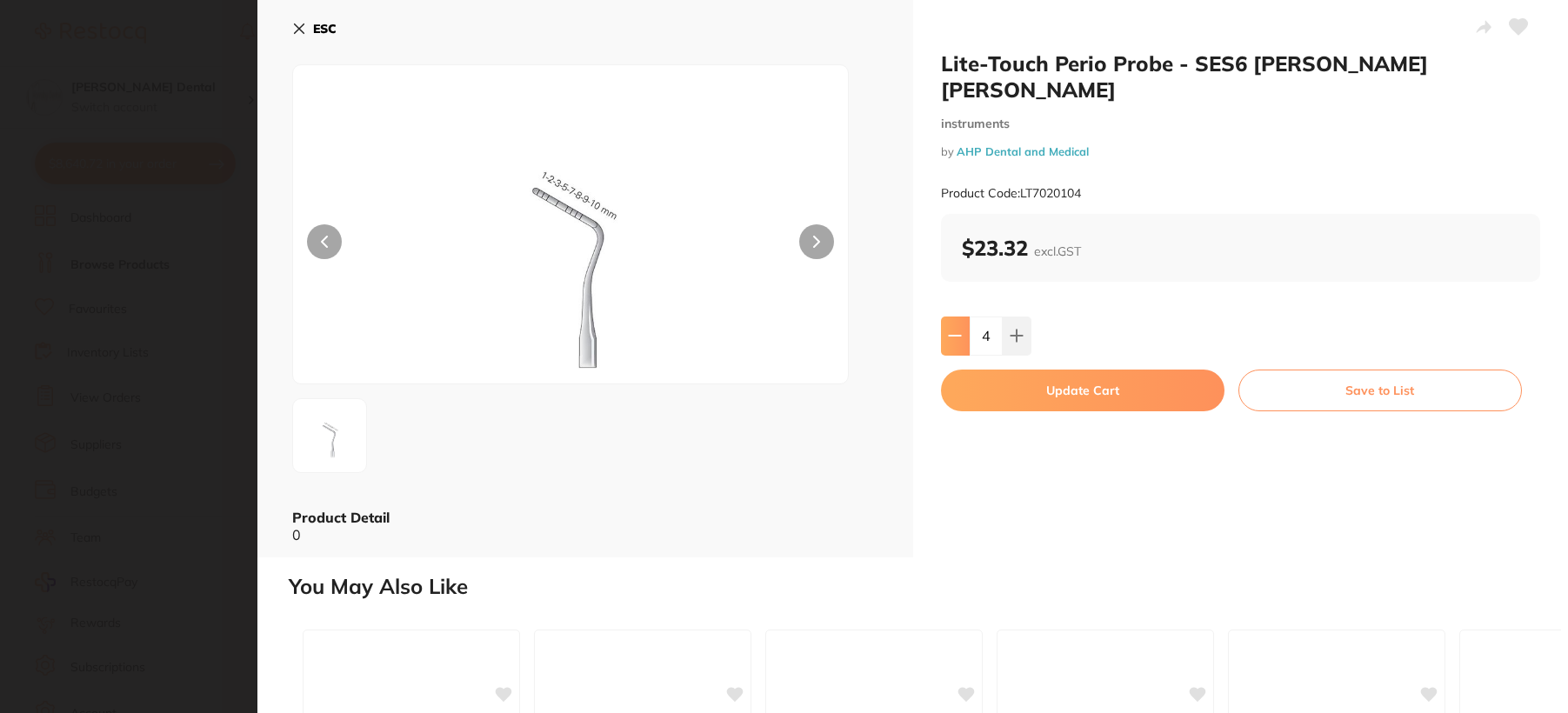
click at [954, 329] on icon at bounding box center [954, 336] width 14 height 14
type input "0"
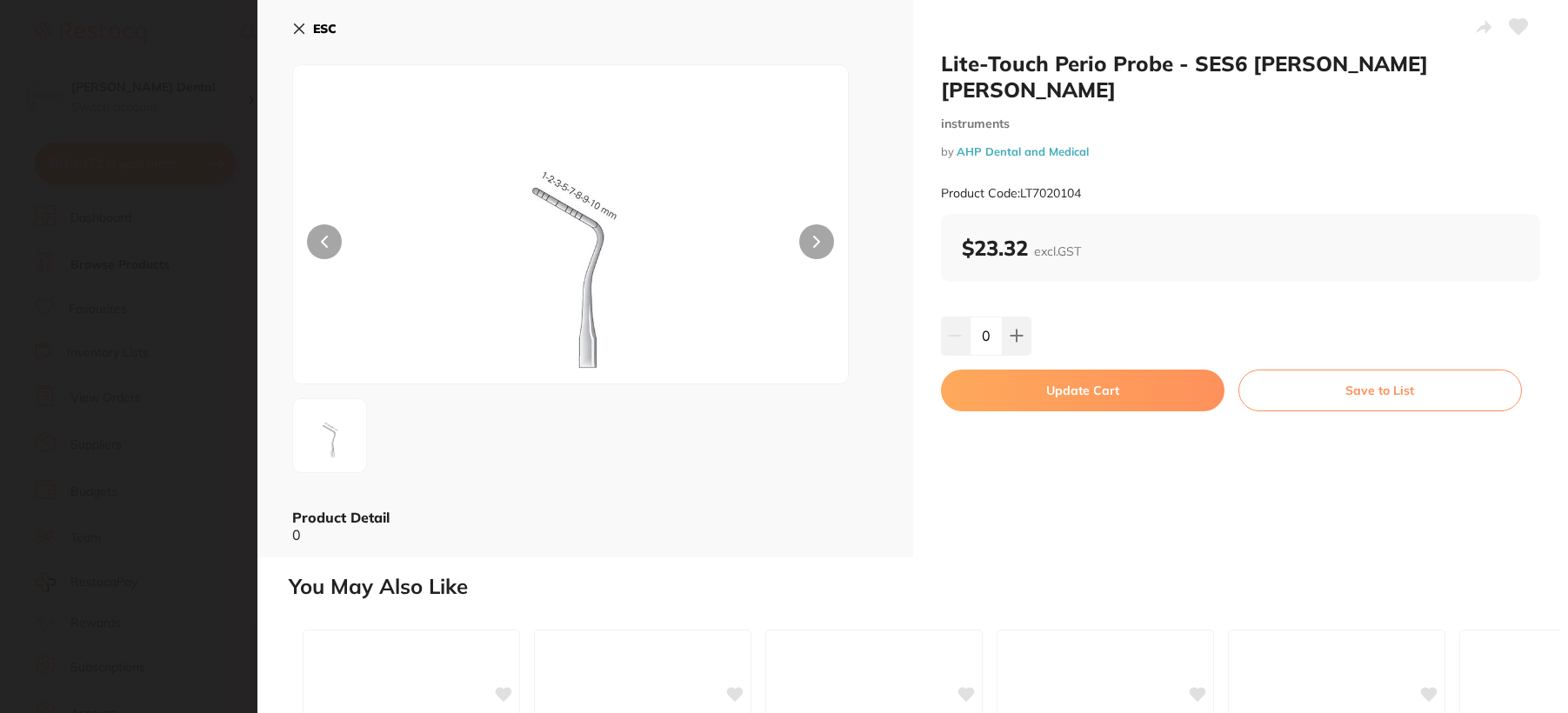
click at [1035, 369] on button "Update Cart" at bounding box center [1082, 390] width 283 height 42
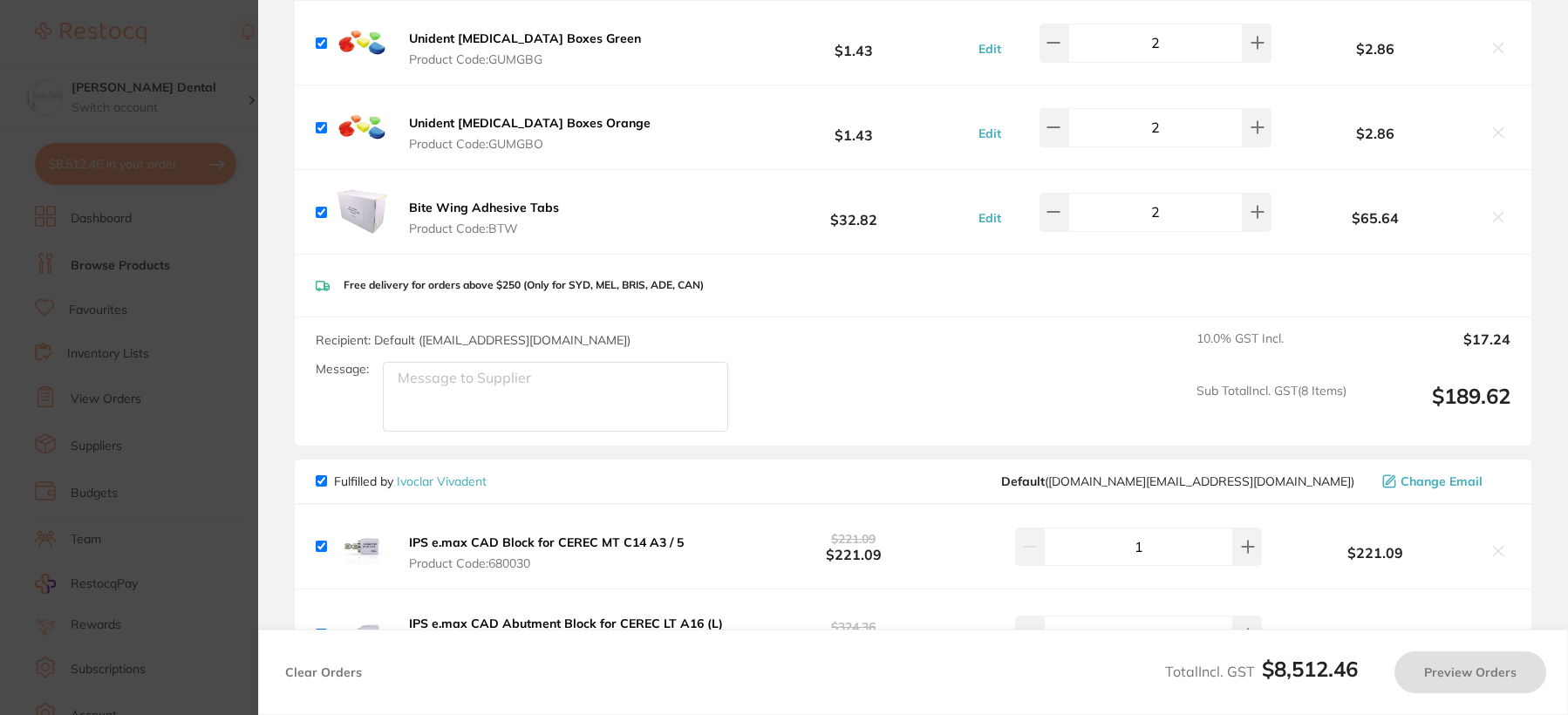
scroll to position [1475, 0]
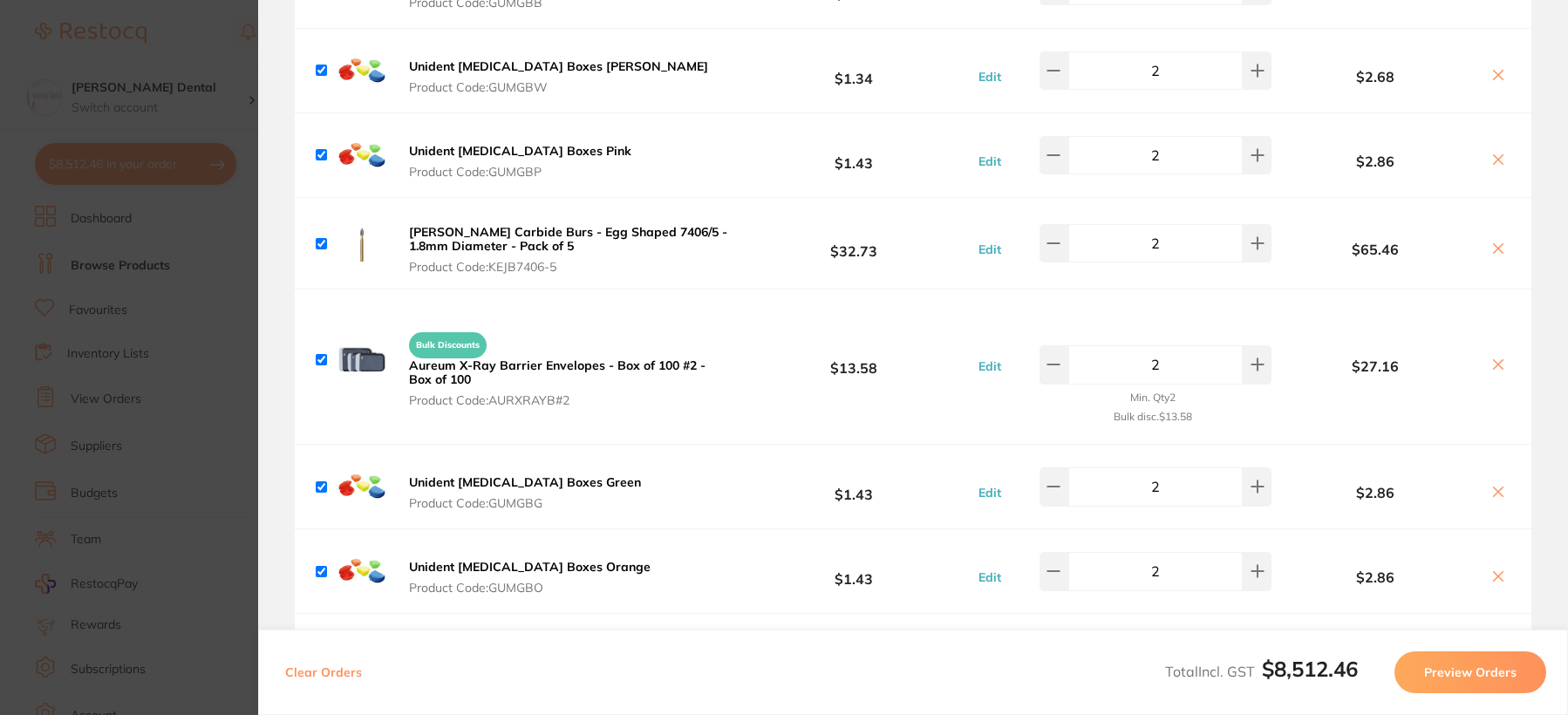
checkbox input "true"
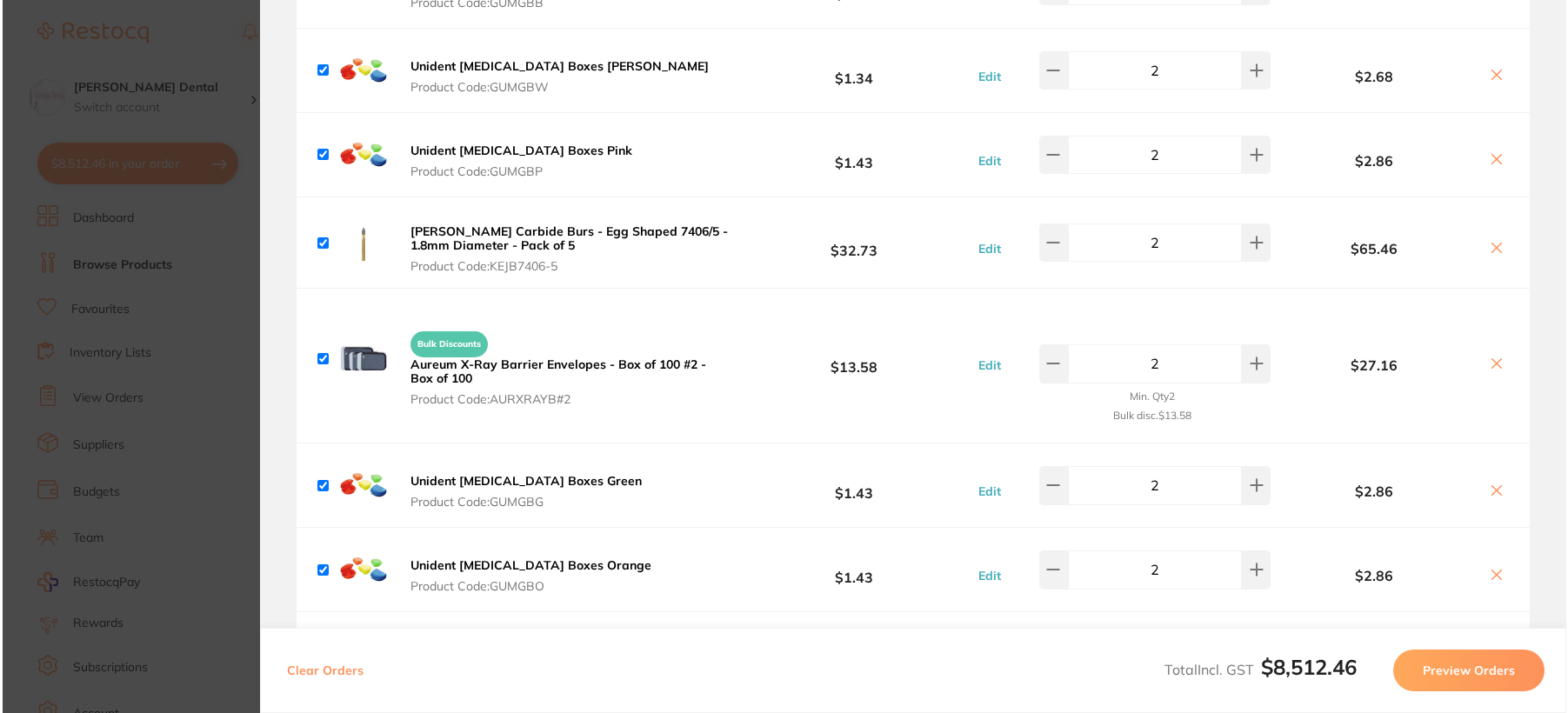
scroll to position [0, 0]
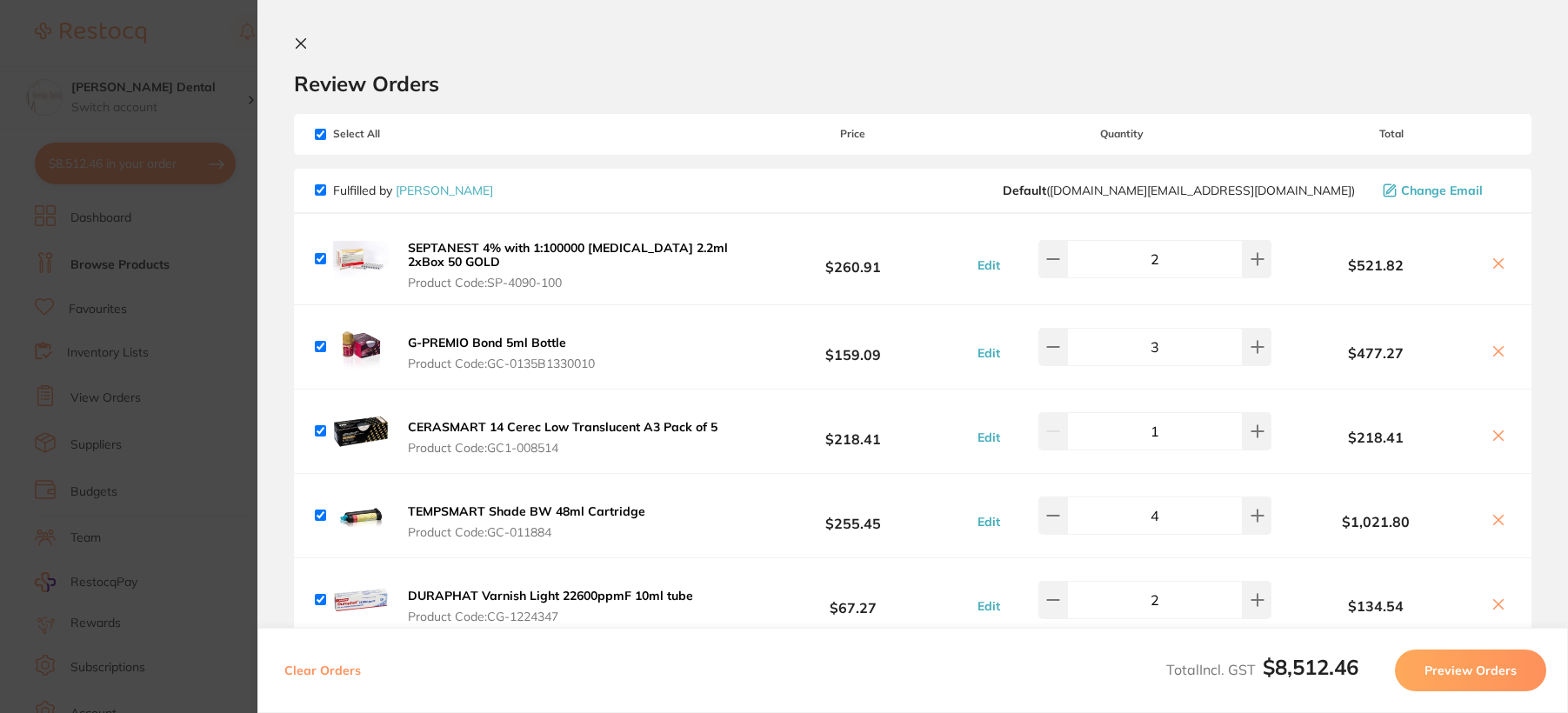
click at [296, 43] on icon at bounding box center [301, 44] width 14 height 14
click at [664, 140] on button "Dentavision" at bounding box center [635, 145] width 217 height 47
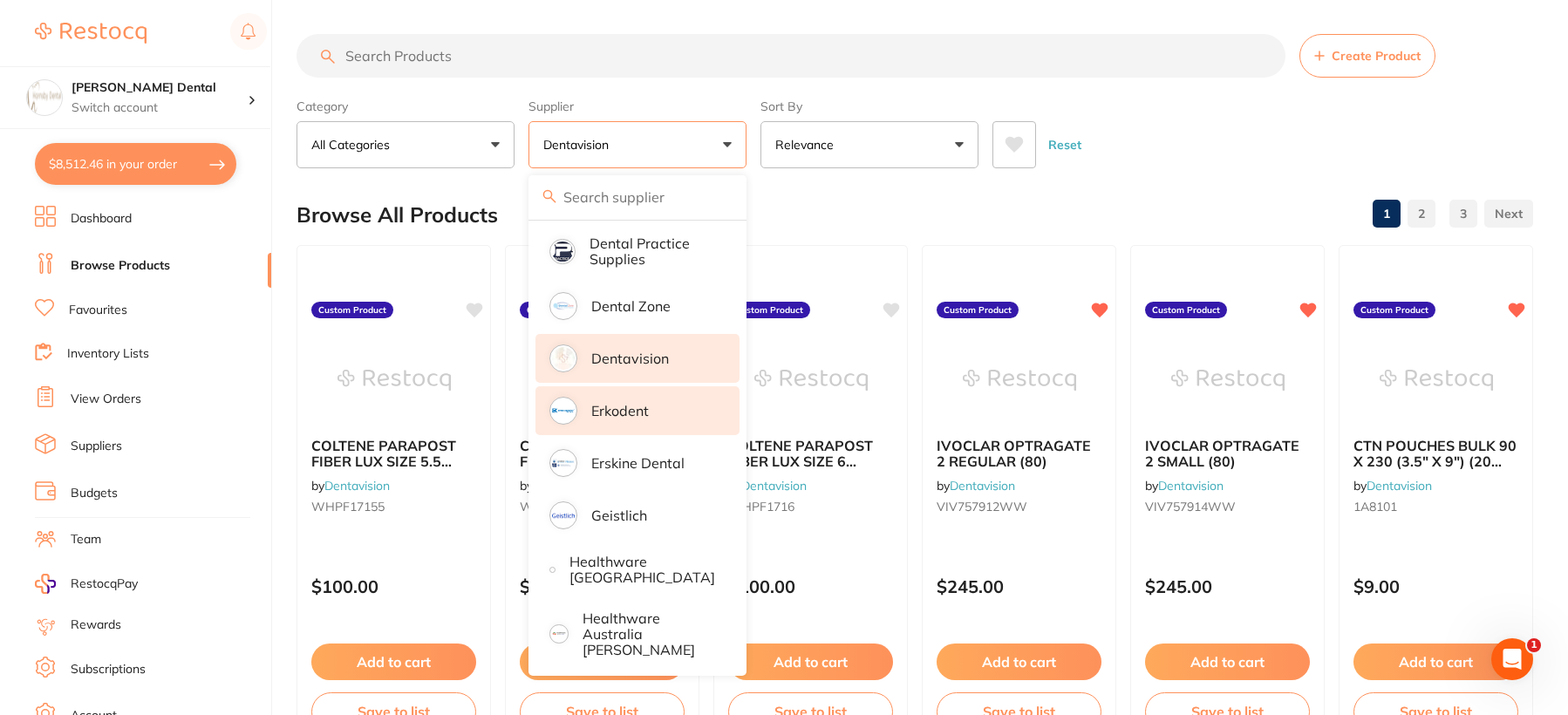
scroll to position [524, 0]
click at [637, 357] on p "Dentavision" at bounding box center [629, 357] width 77 height 16
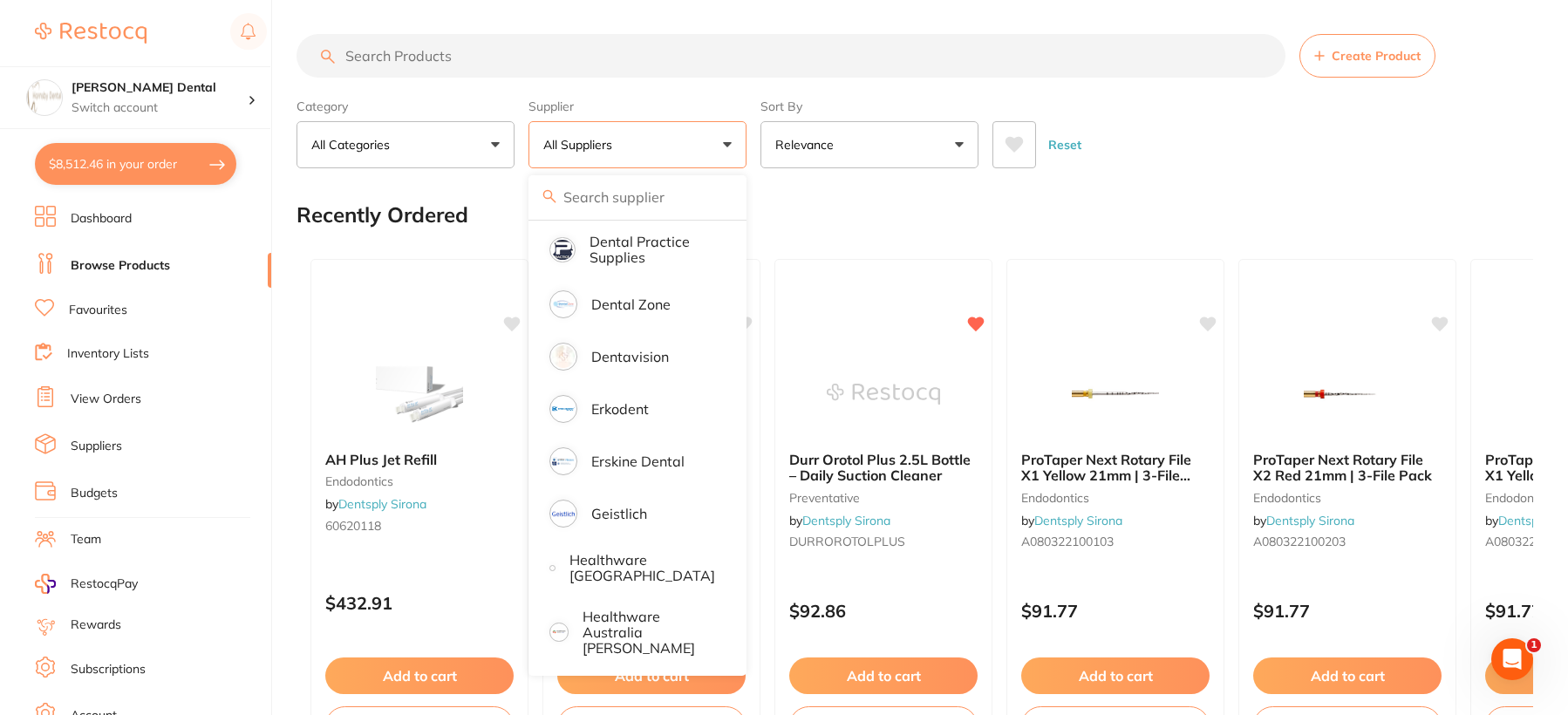
scroll to position [0, 0]
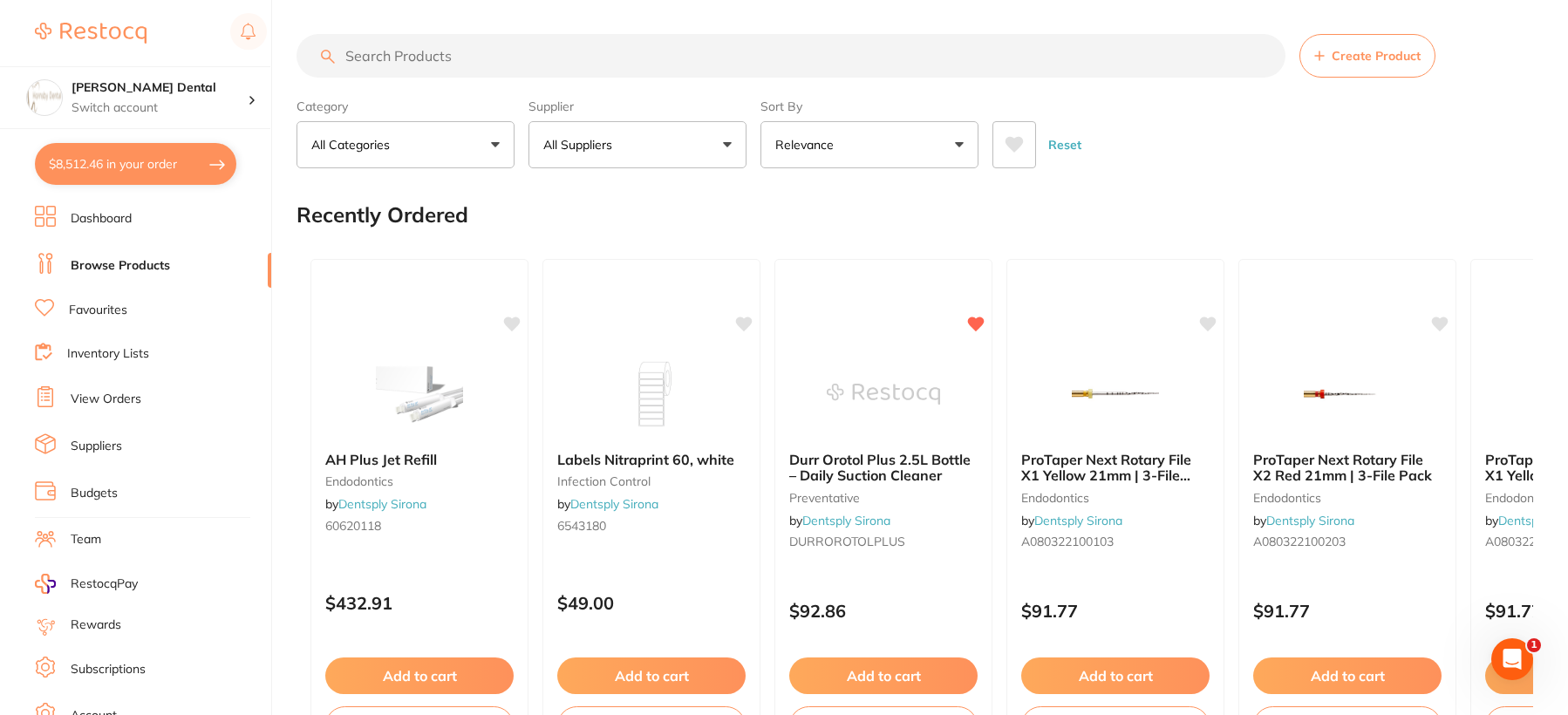
click at [428, 62] on input "search" at bounding box center [791, 56] width 989 height 44
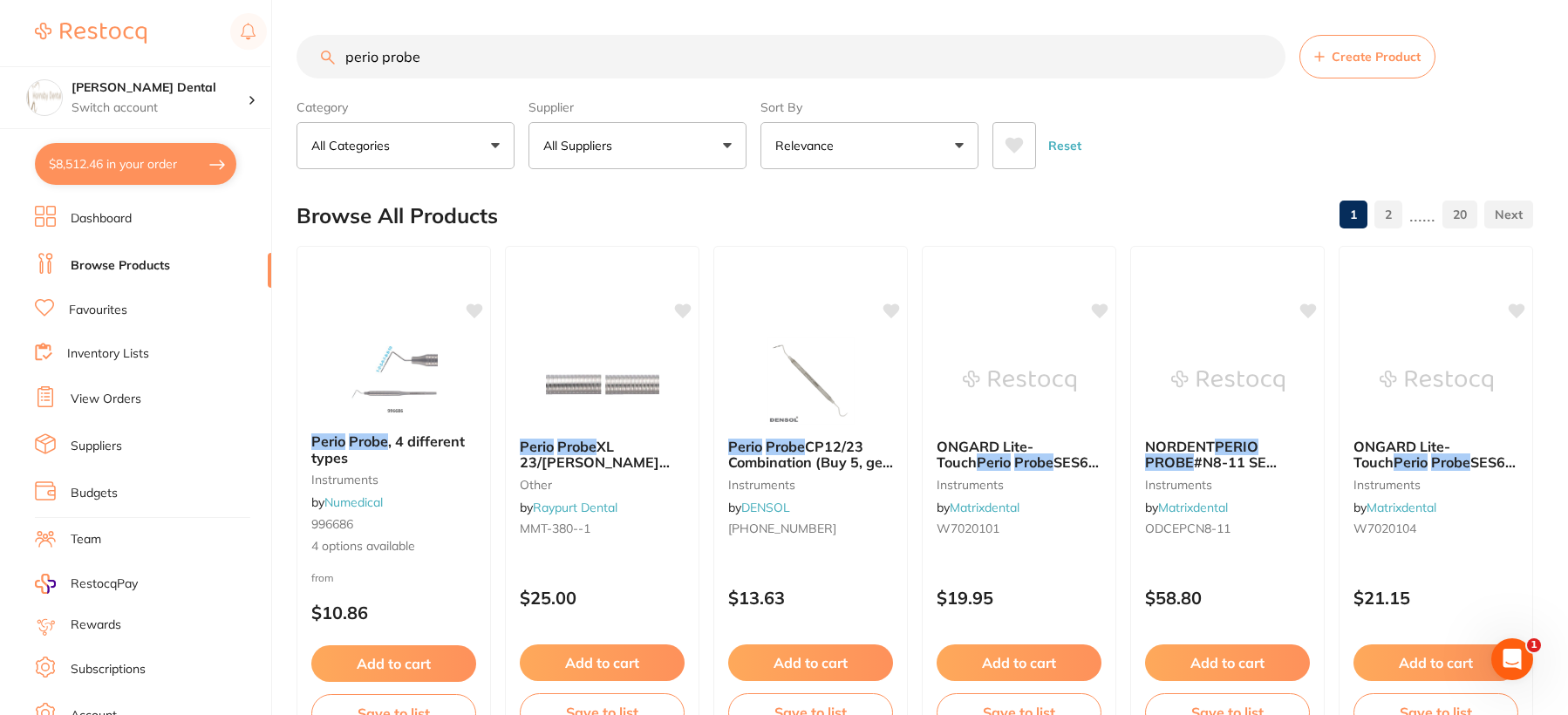
type input "perio probe"
click at [628, 151] on button "All Suppliers" at bounding box center [637, 146] width 218 height 47
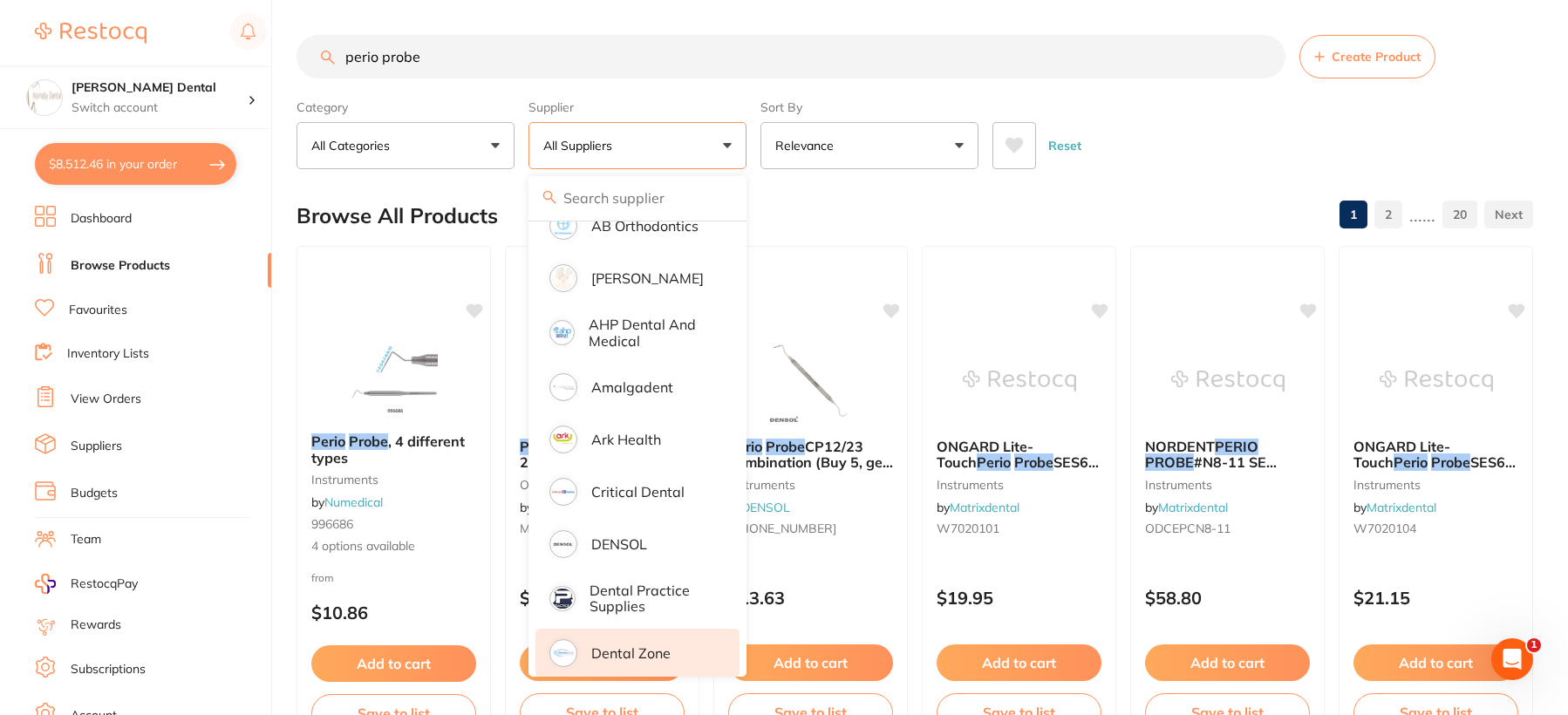
scroll to position [122, 0]
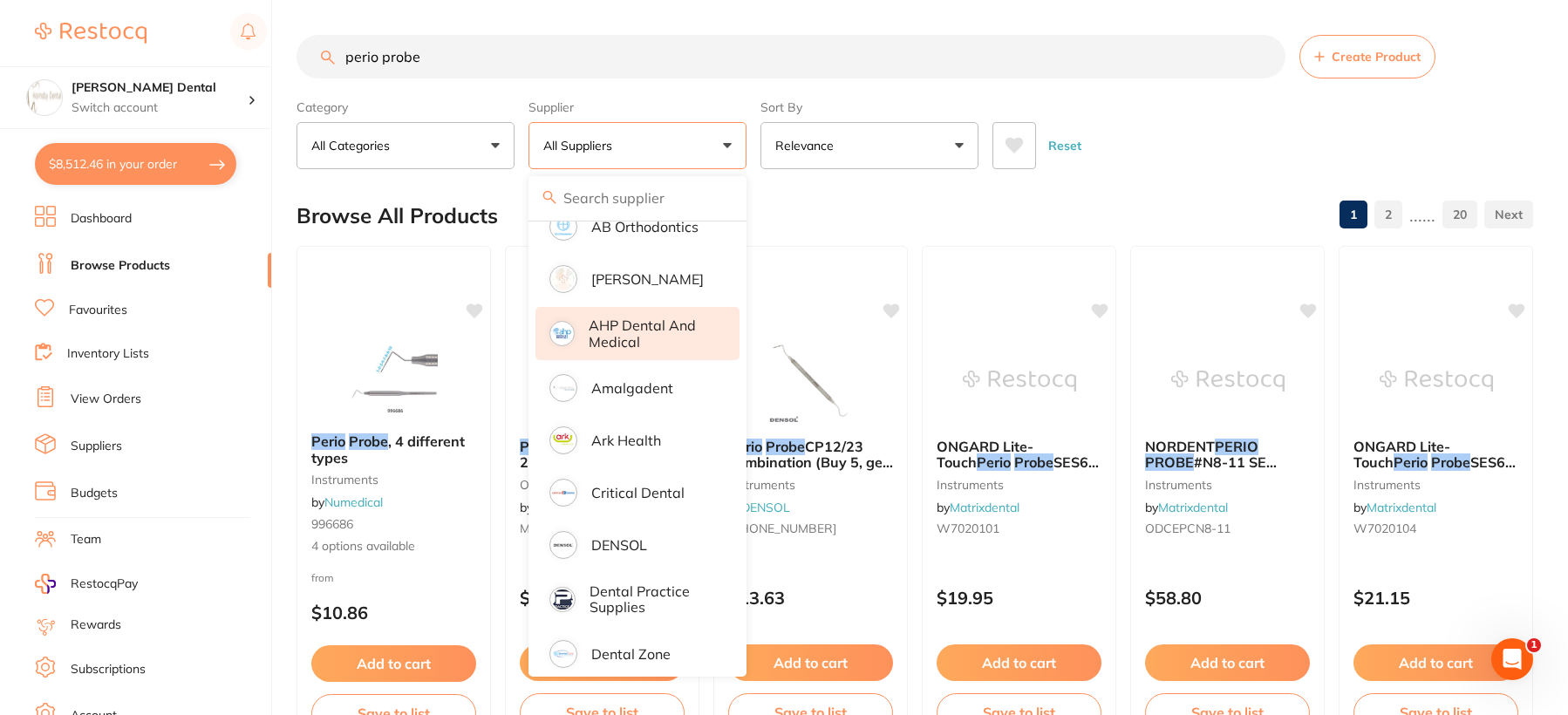
click at [633, 338] on p "AHP Dental and Medical" at bounding box center [651, 333] width 126 height 32
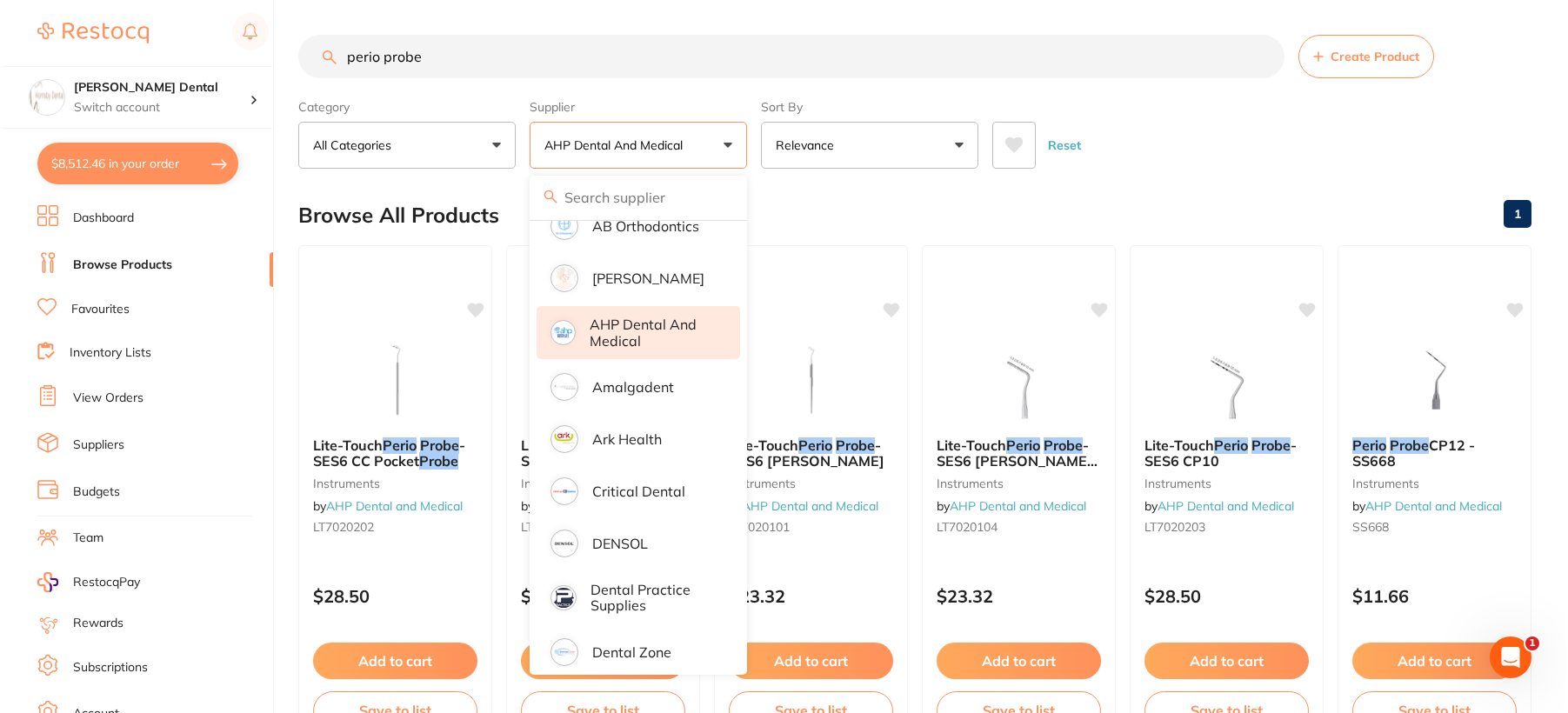
scroll to position [0, 0]
click at [1187, 136] on div "Reset" at bounding box center [1251, 138] width 525 height 61
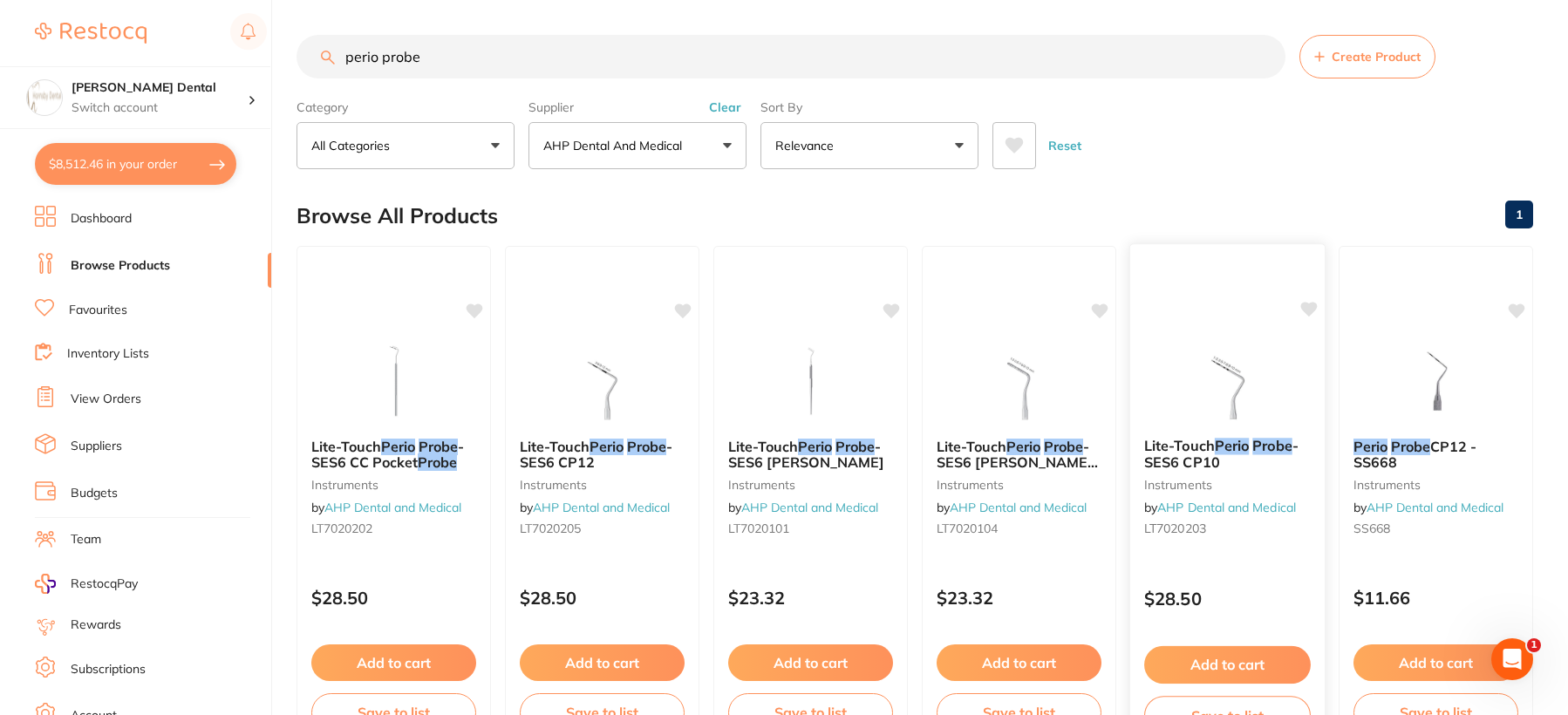
click at [1220, 374] on img at bounding box center [1226, 380] width 114 height 88
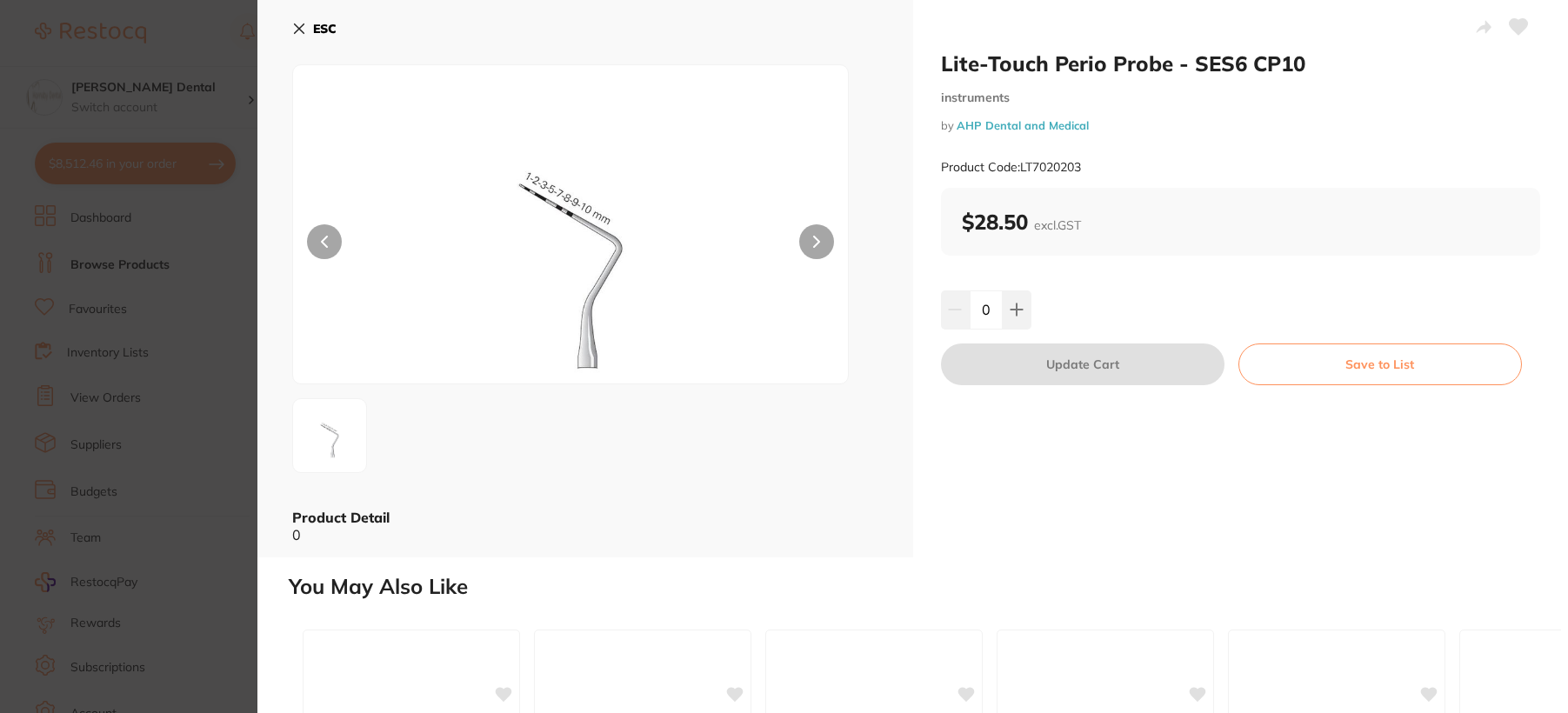
click at [297, 28] on icon at bounding box center [300, 29] width 10 height 10
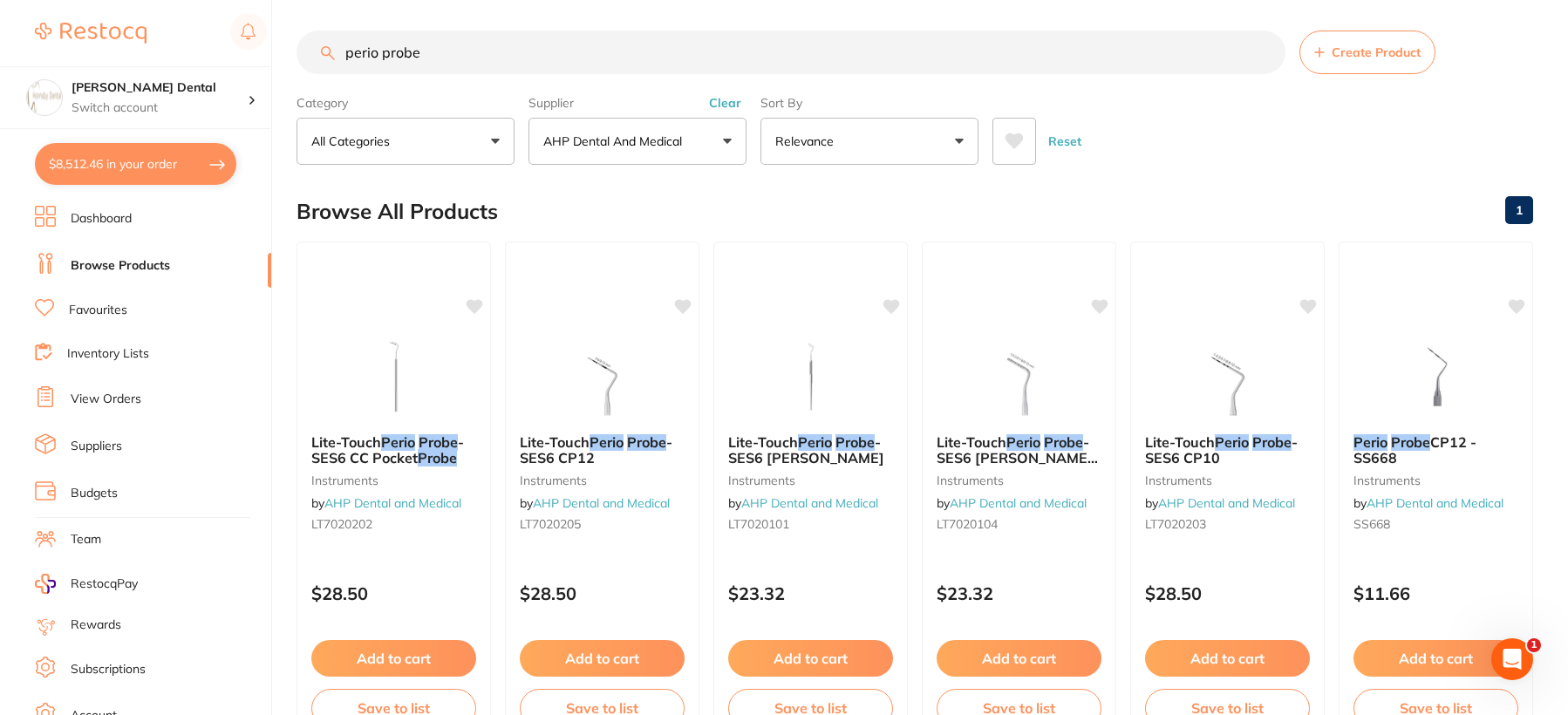
click at [108, 403] on link "View Orders" at bounding box center [105, 400] width 70 height 18
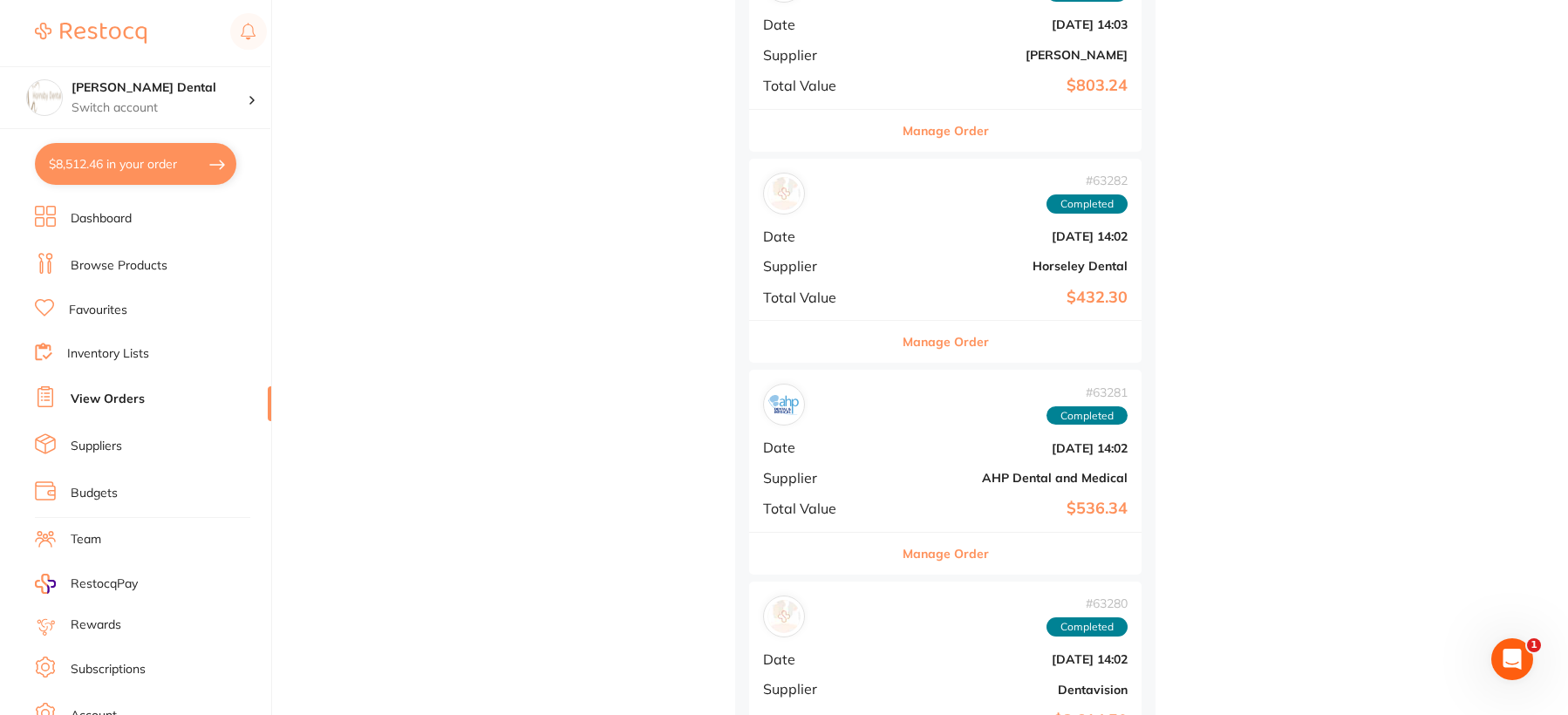
scroll to position [15625, 0]
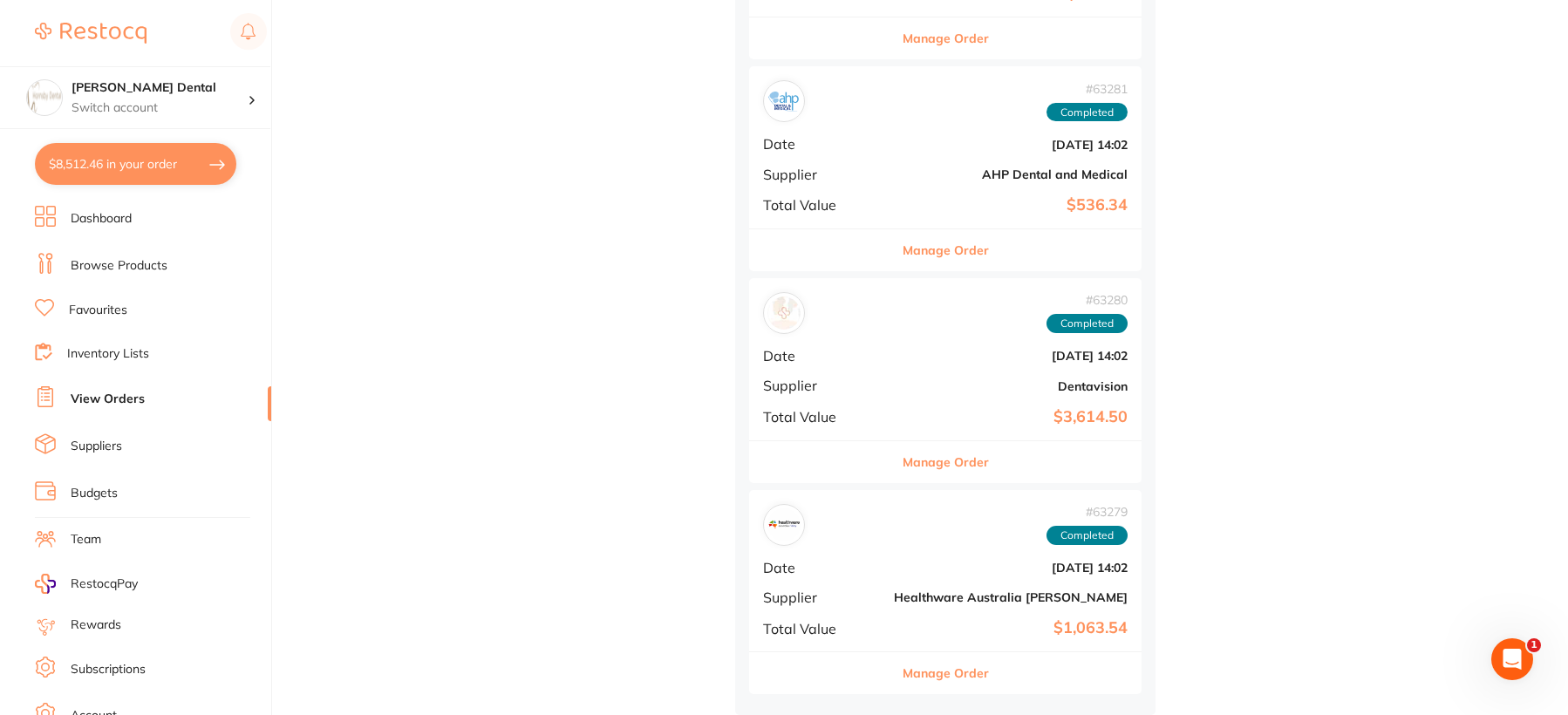
click at [133, 264] on link "Browse Products" at bounding box center [118, 266] width 97 height 18
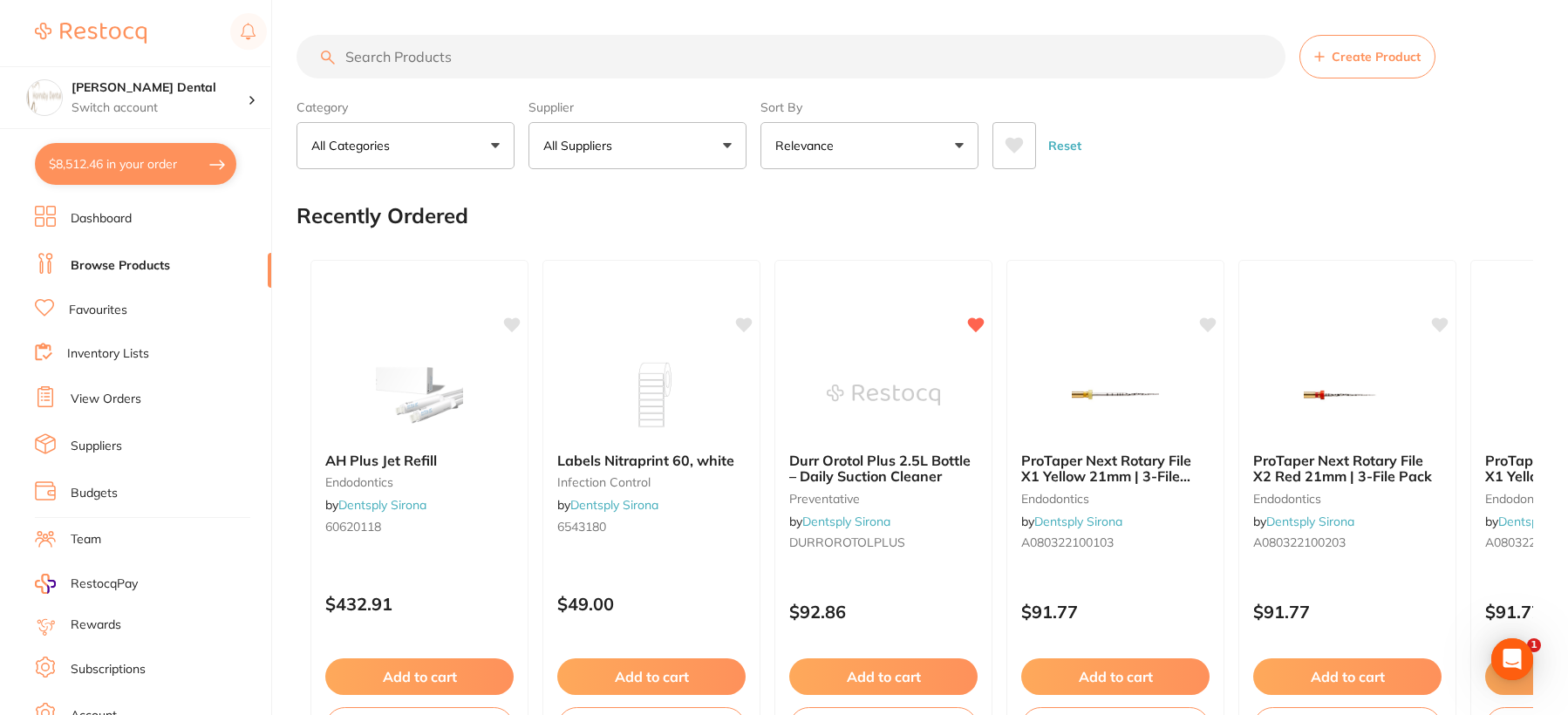
click at [454, 57] on input "search" at bounding box center [791, 57] width 989 height 44
click at [690, 147] on button "All Suppliers" at bounding box center [637, 146] width 218 height 47
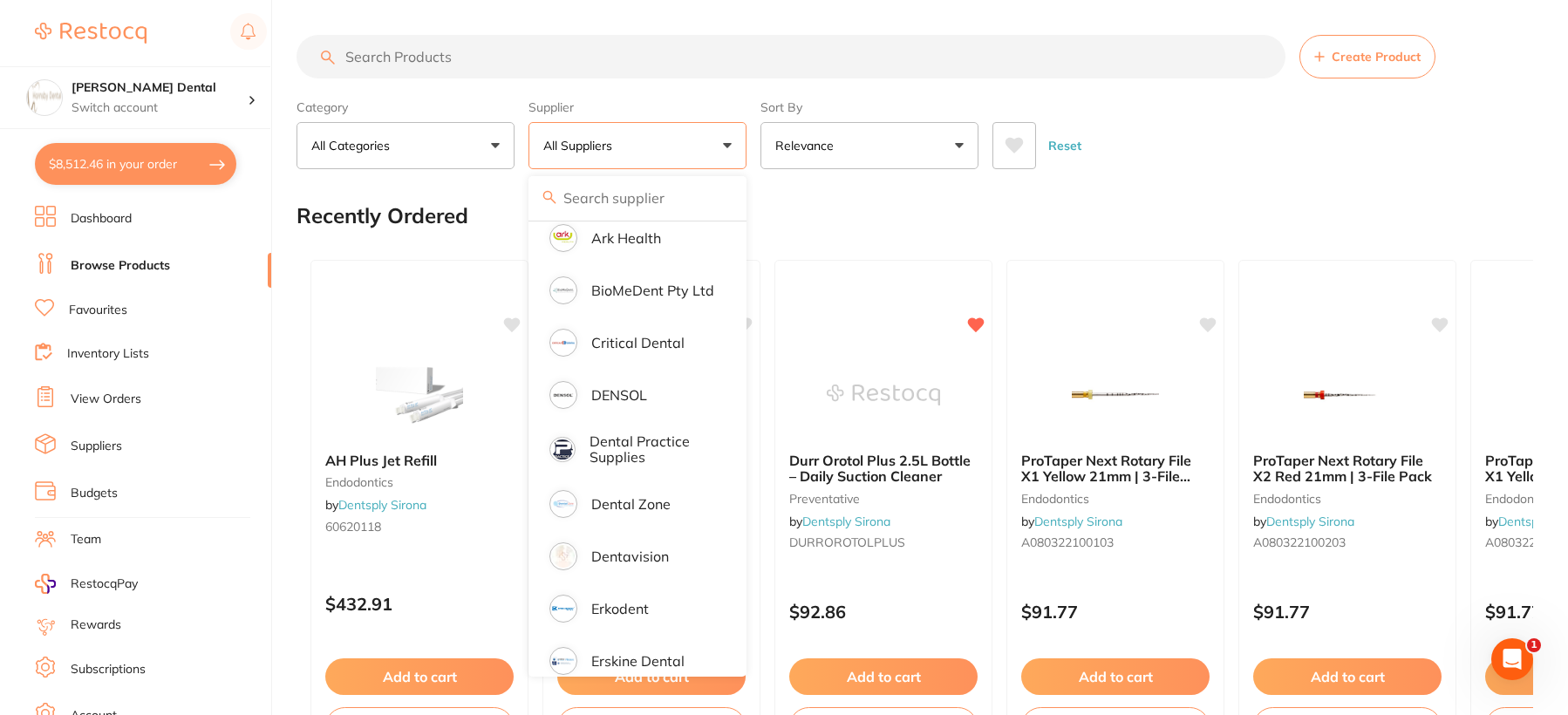
scroll to position [349, 0]
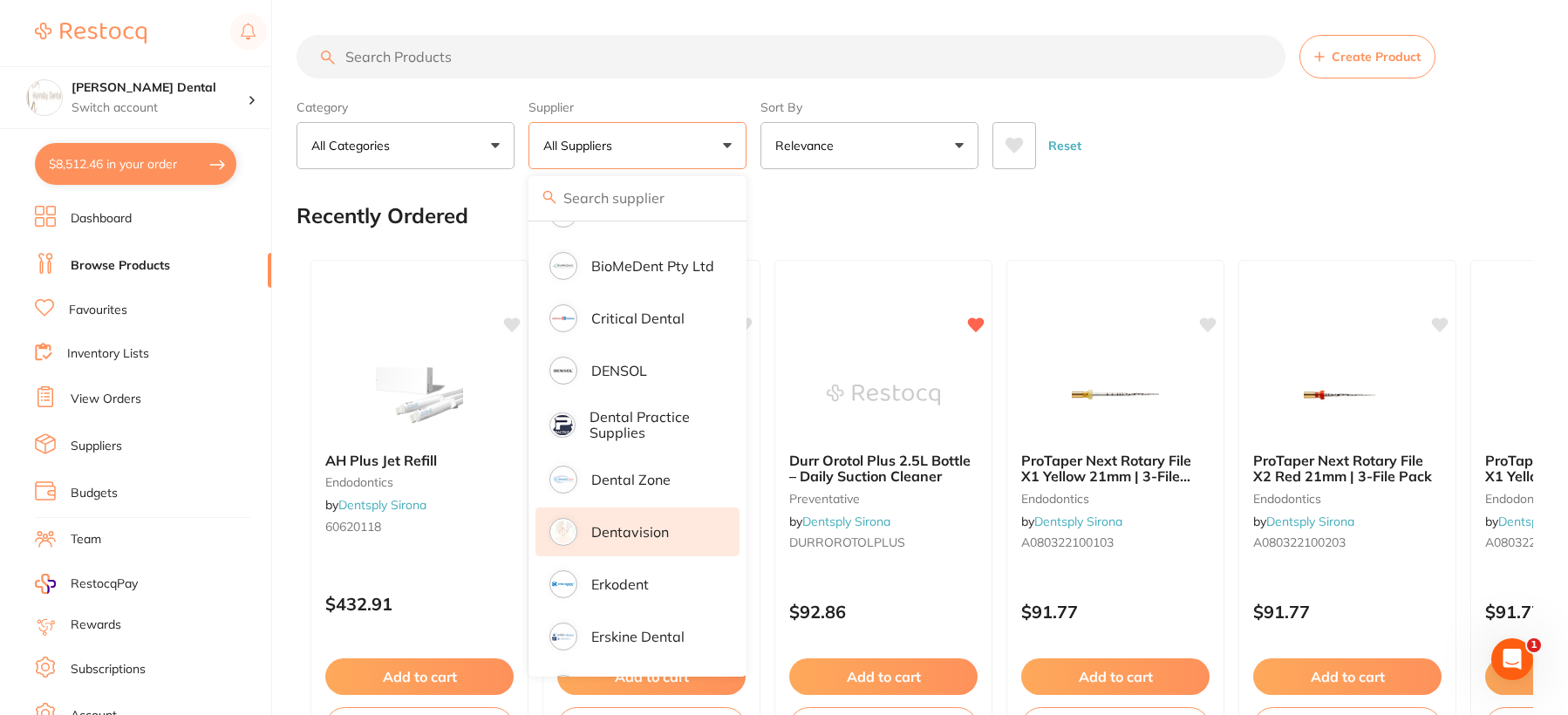
click at [623, 534] on p "Dentavision" at bounding box center [629, 532] width 77 height 16
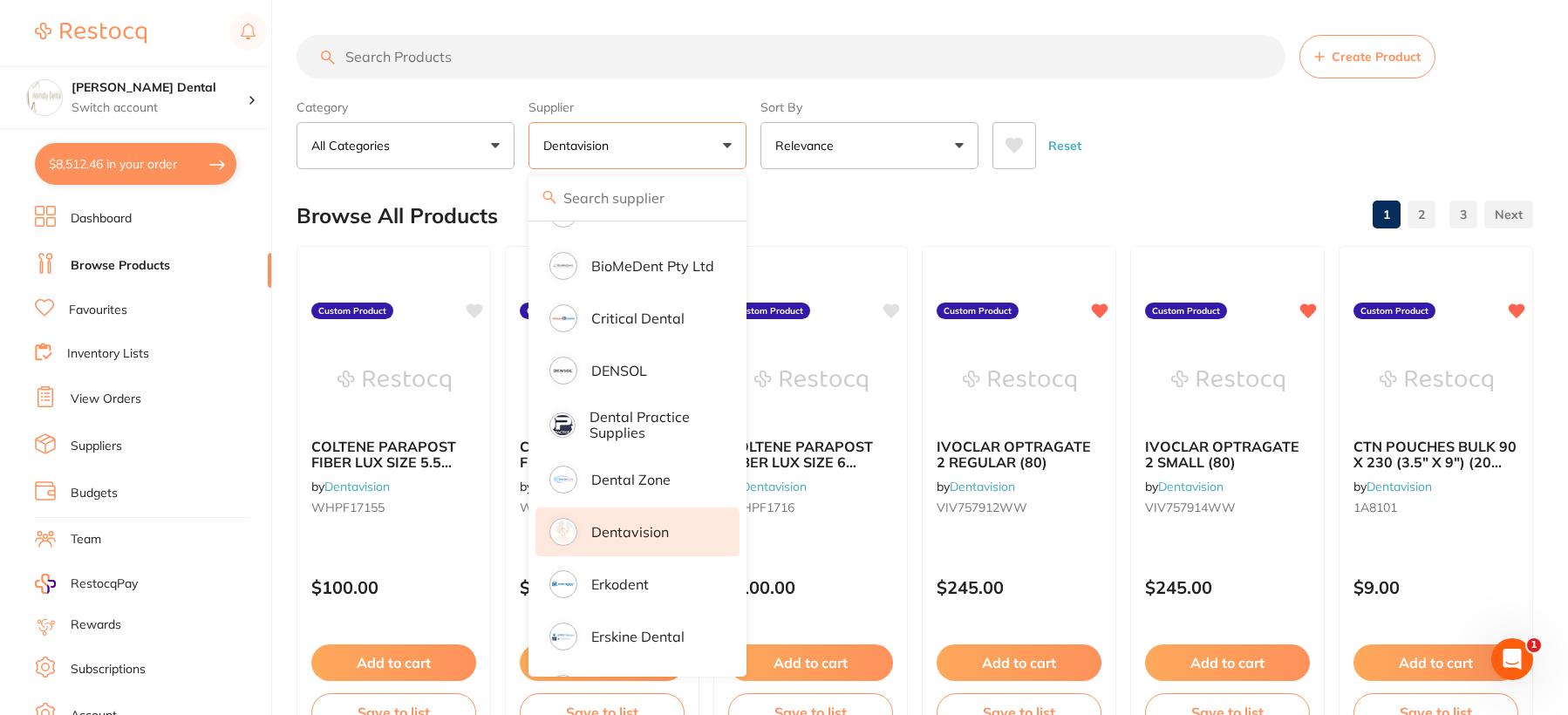
scroll to position [0, 0]
click at [1191, 157] on div "Reset" at bounding box center [1255, 139] width 526 height 62
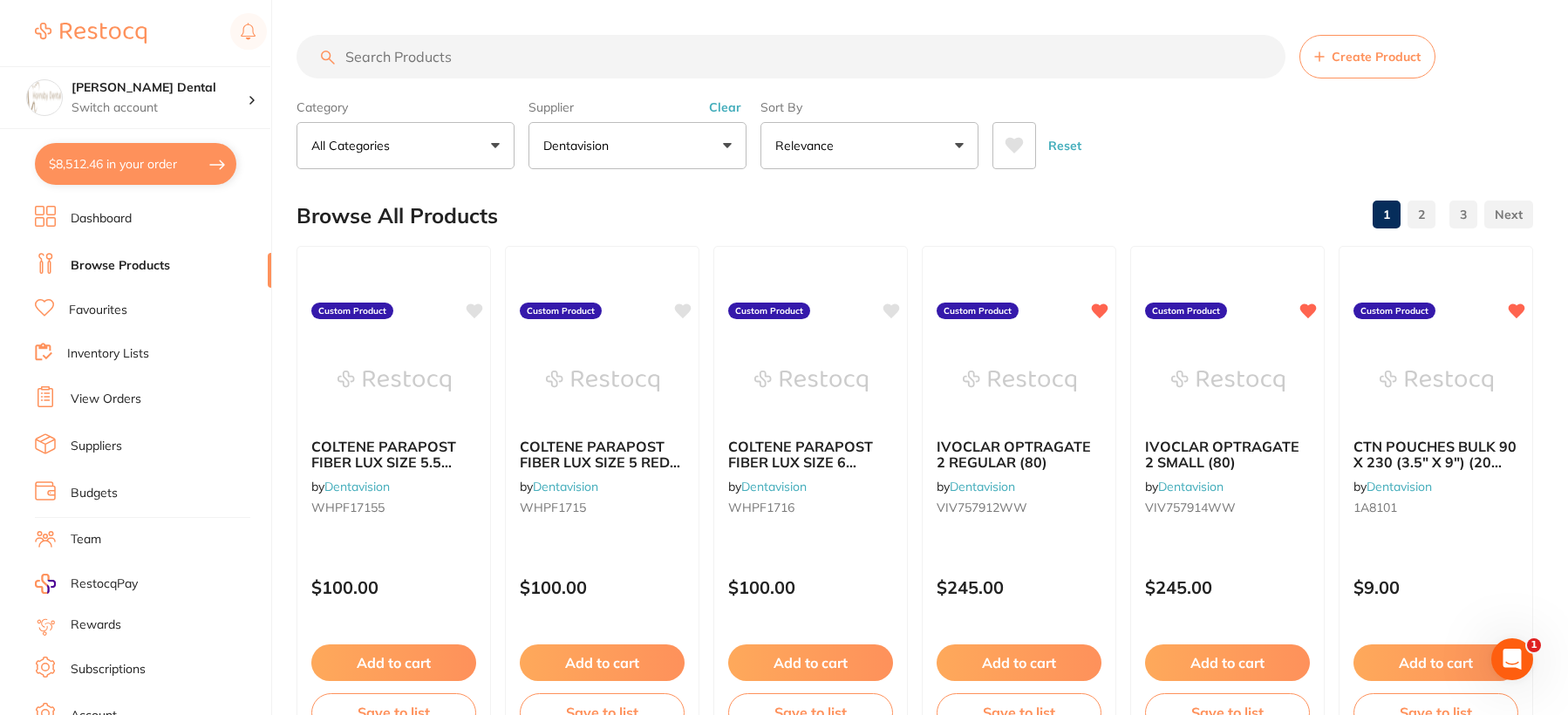
click at [416, 57] on input "search" at bounding box center [791, 57] width 989 height 44
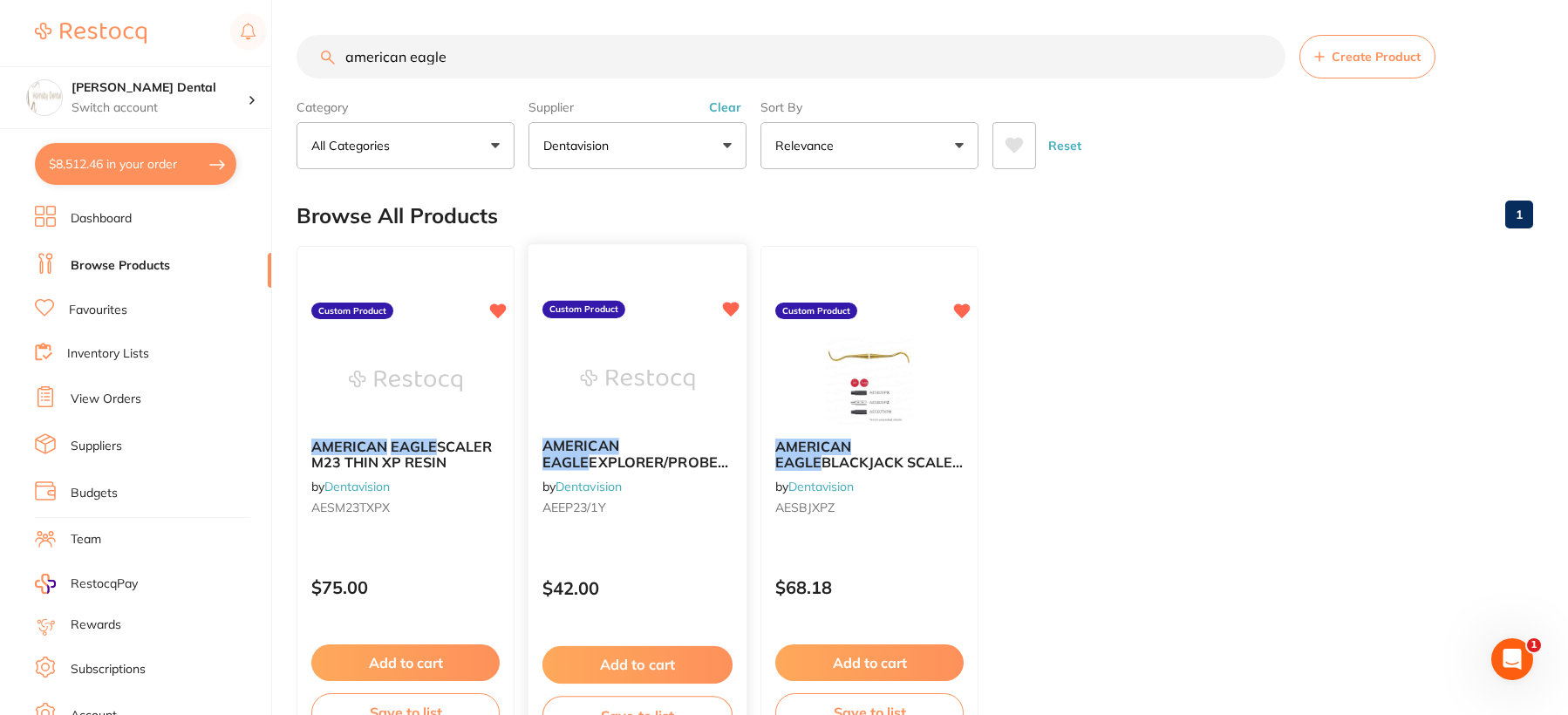
type input "american eagle"
click at [616, 363] on img at bounding box center [637, 380] width 114 height 88
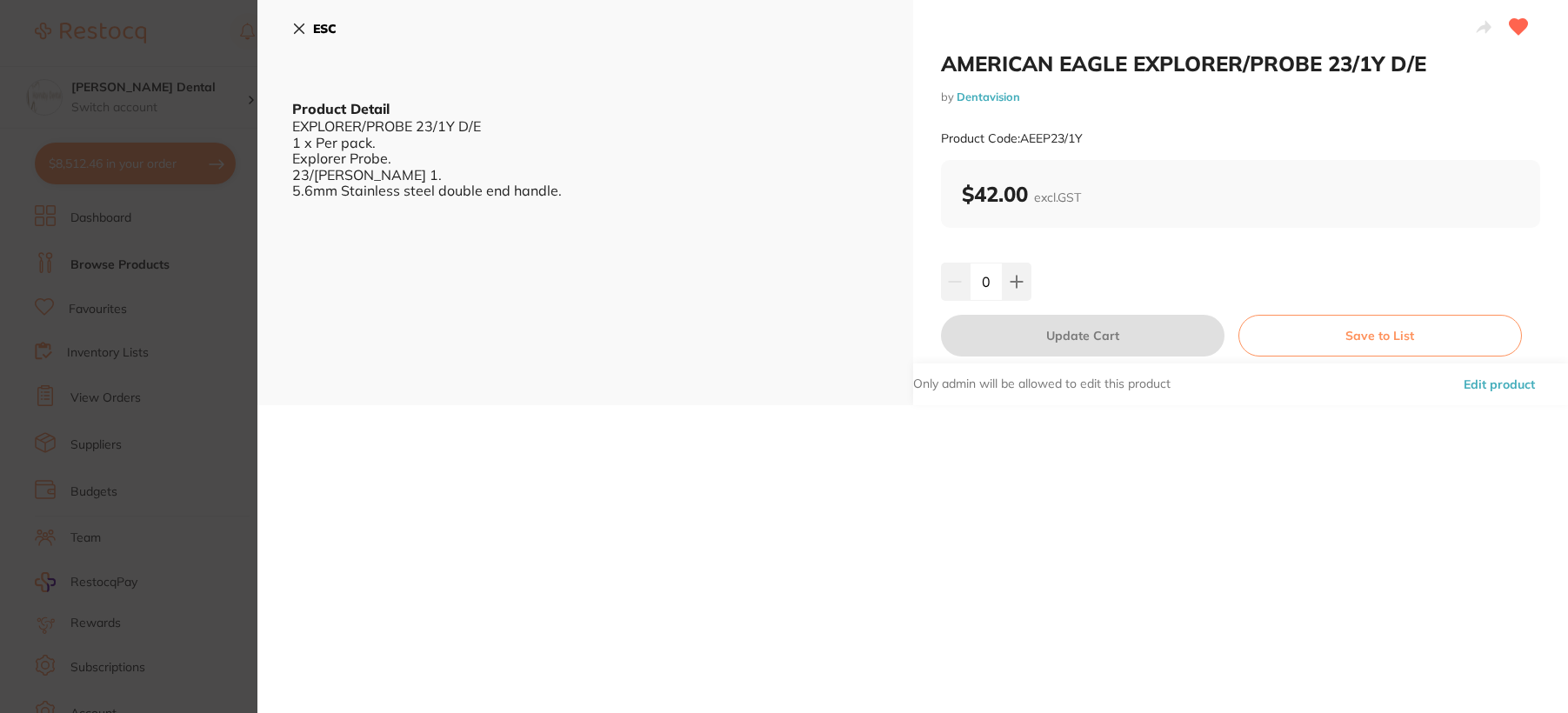
click at [297, 22] on icon at bounding box center [299, 28] width 14 height 14
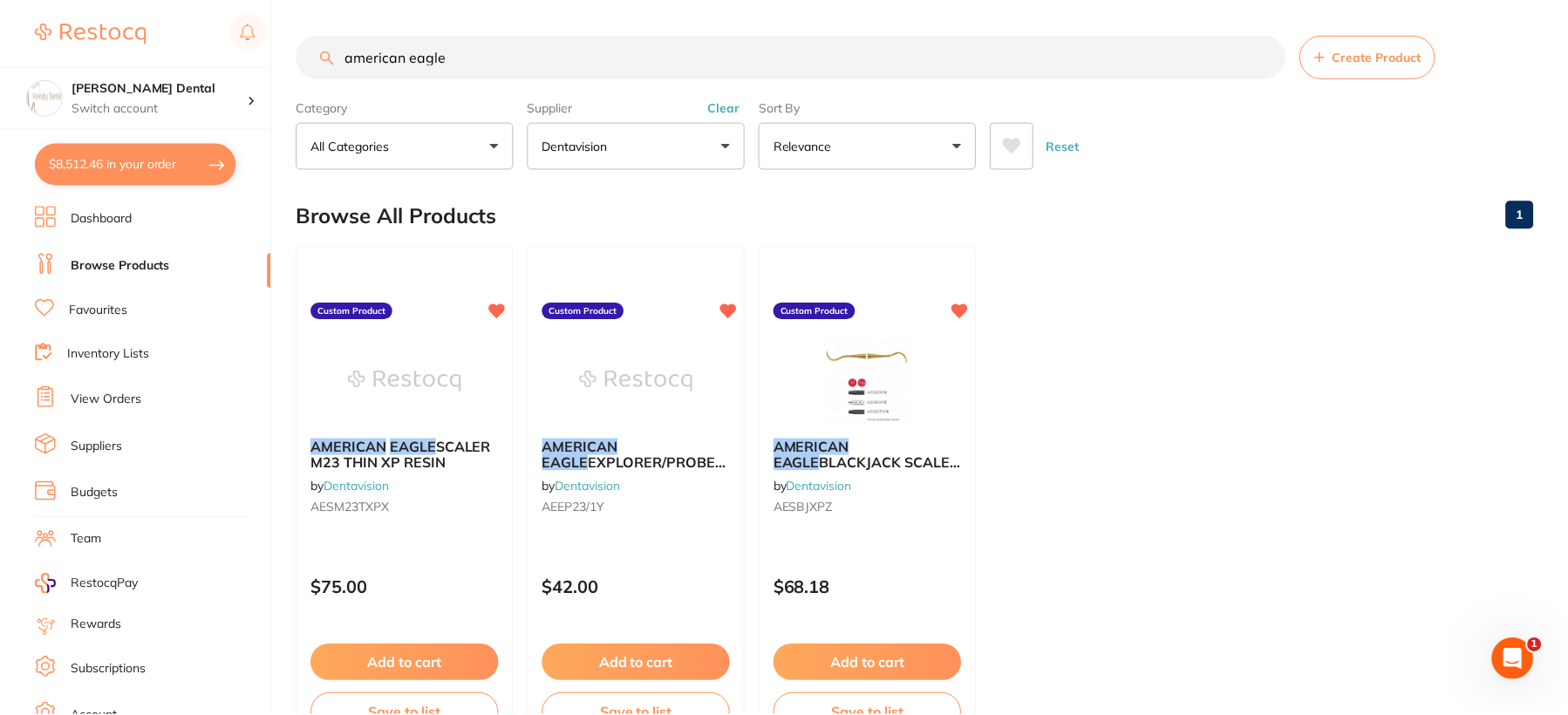
scroll to position [123, 0]
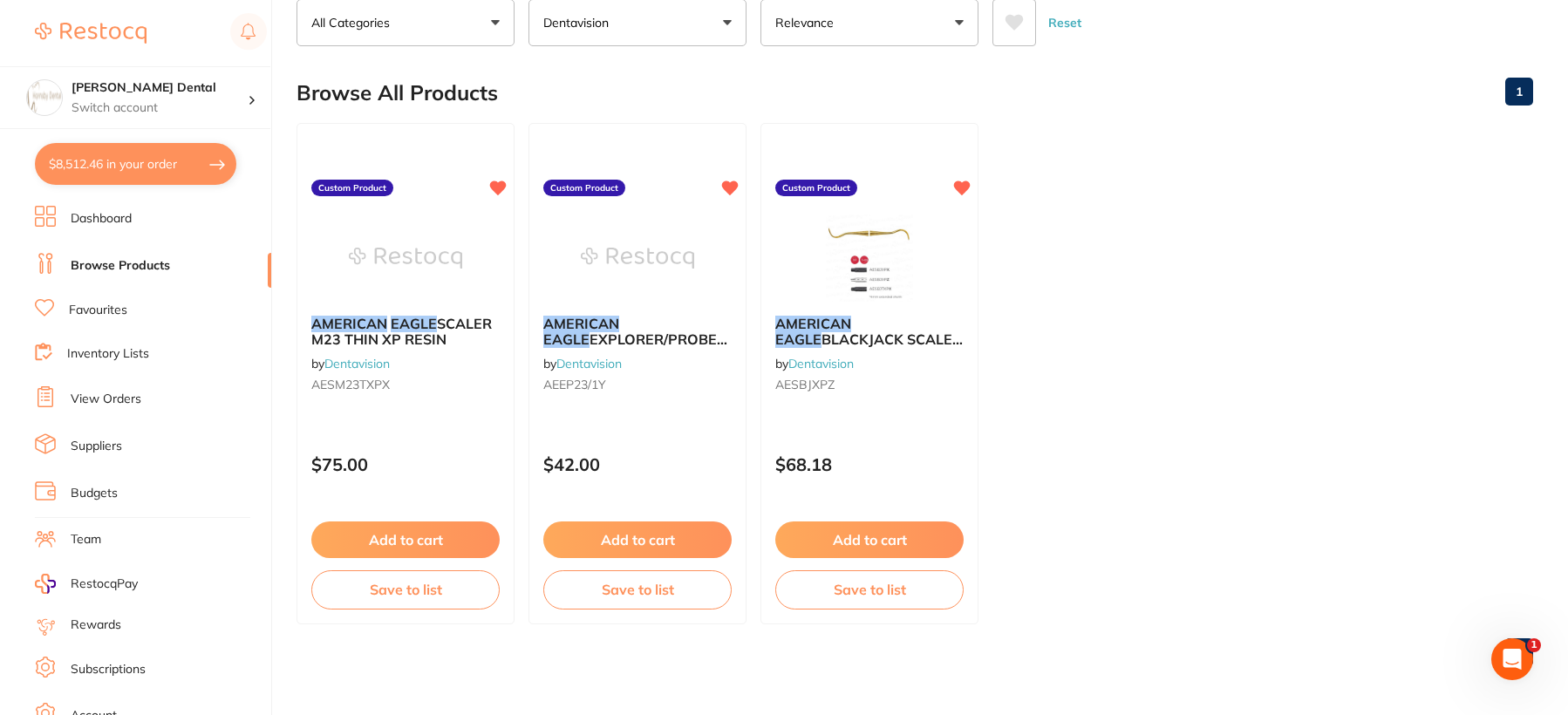
click at [153, 167] on button "$8,512.46 in your order" at bounding box center [136, 163] width 201 height 42
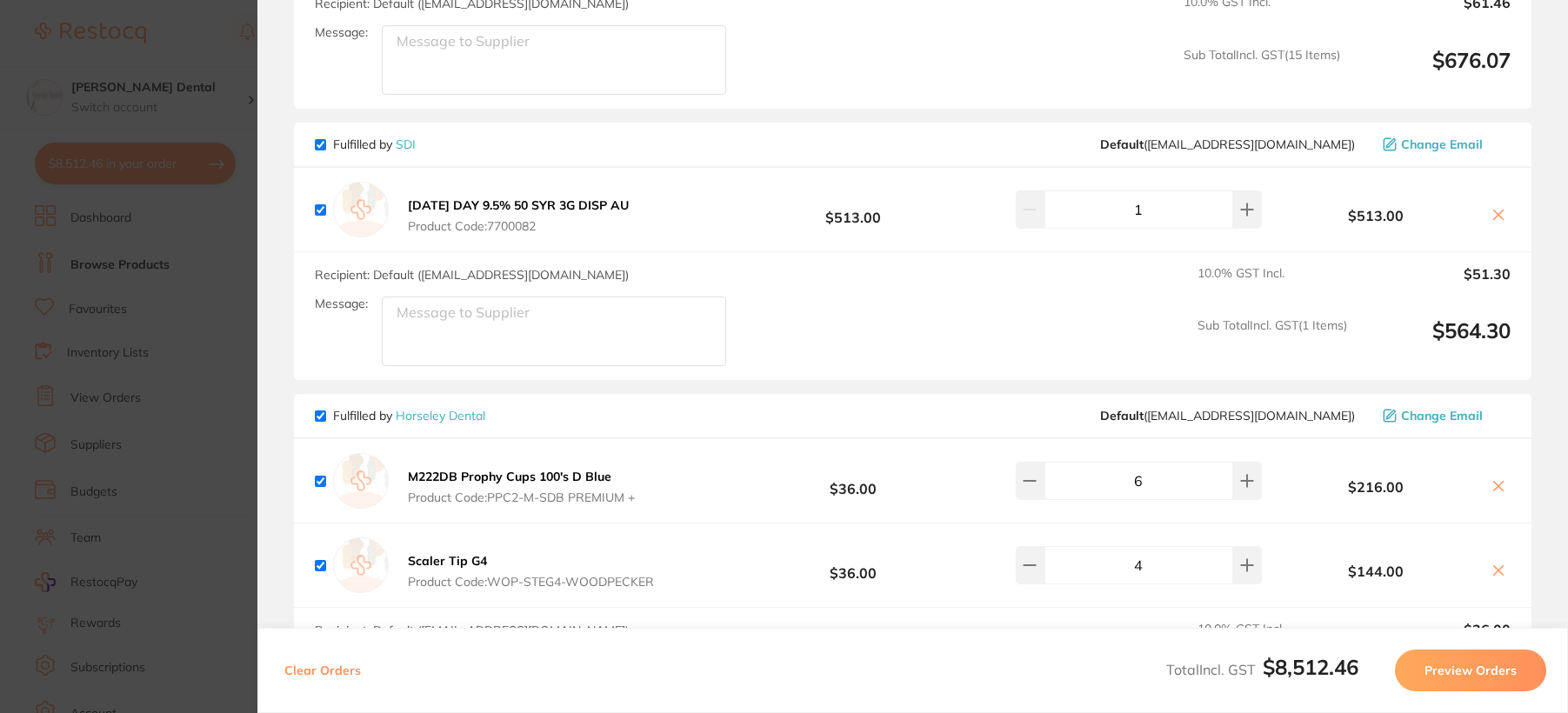
scroll to position [4522, 0]
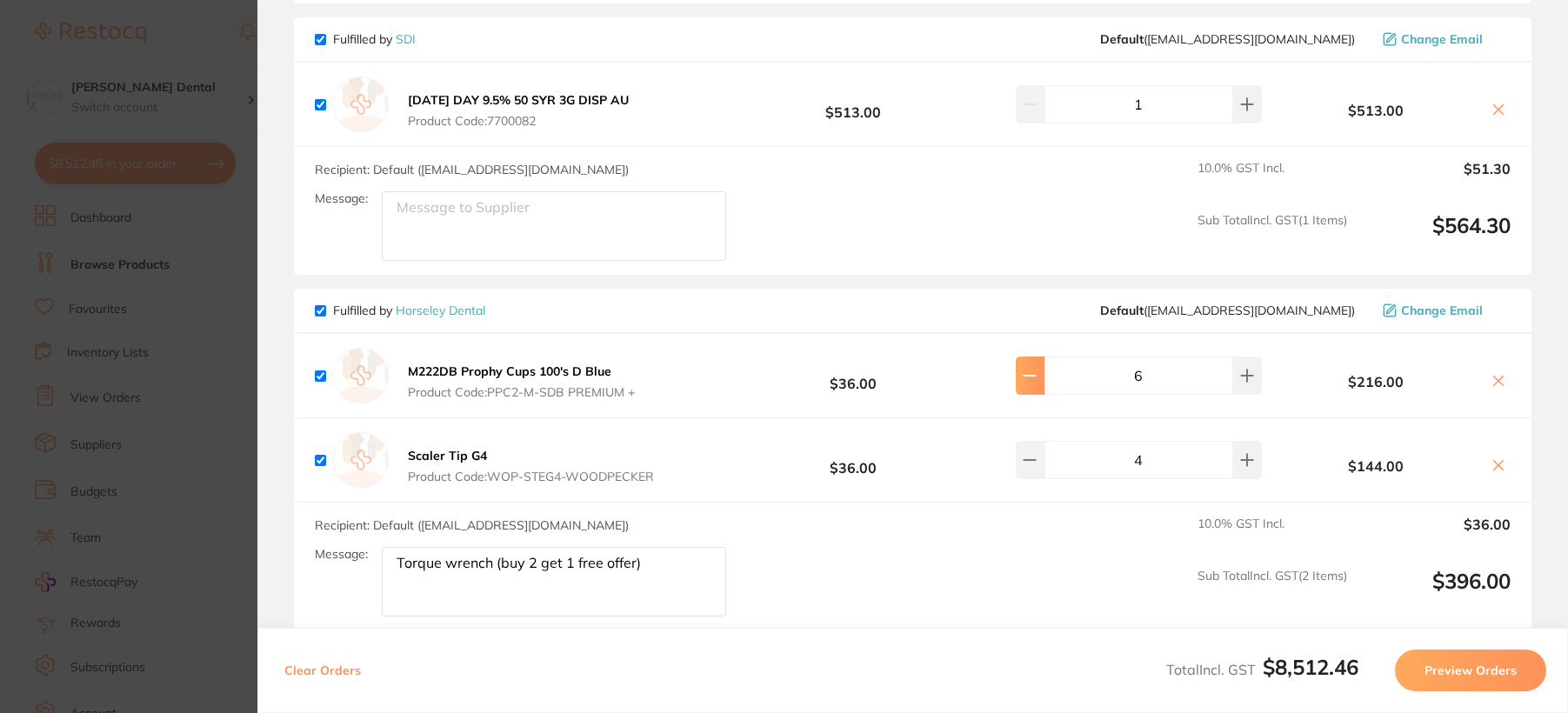
click at [1029, 369] on icon at bounding box center [1029, 376] width 14 height 14
type input "5"
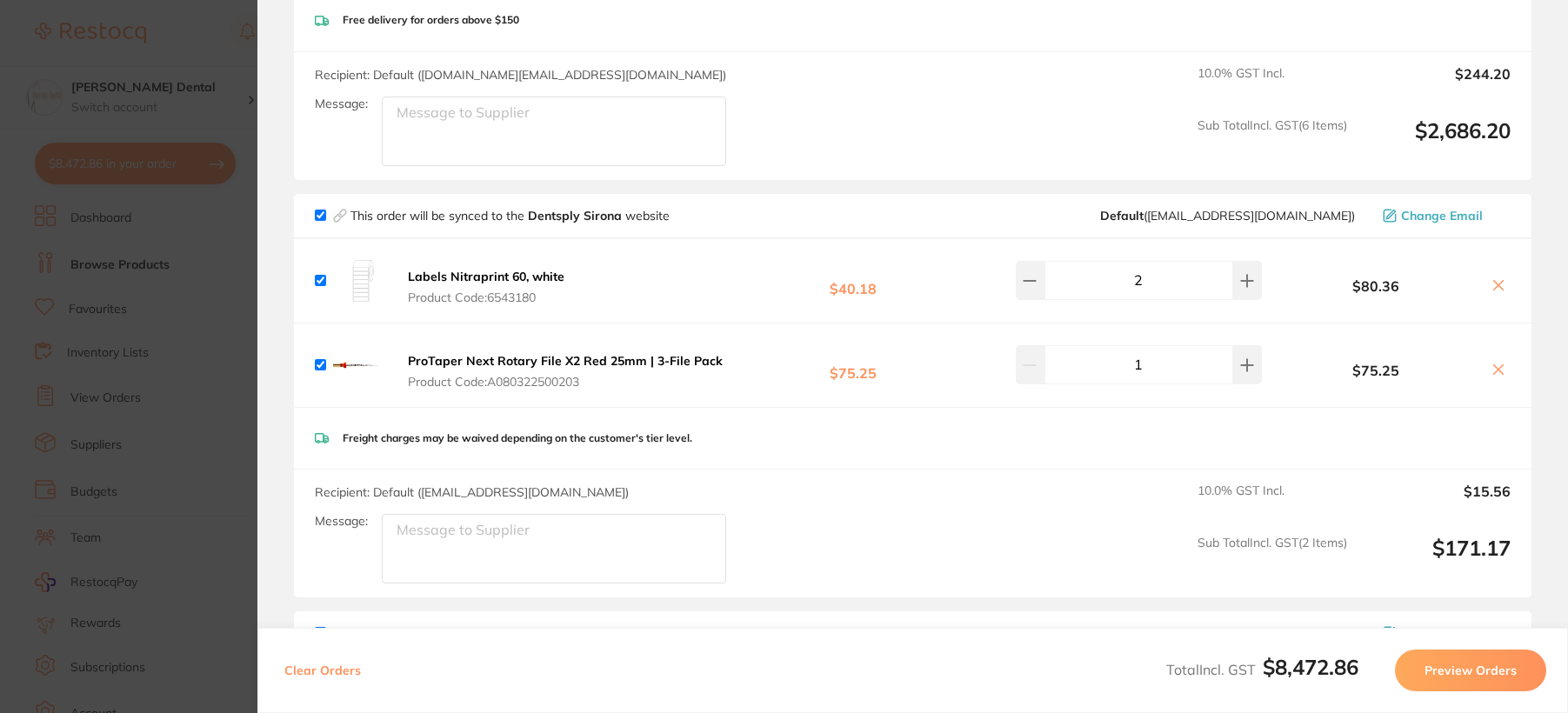
scroll to position [237, 0]
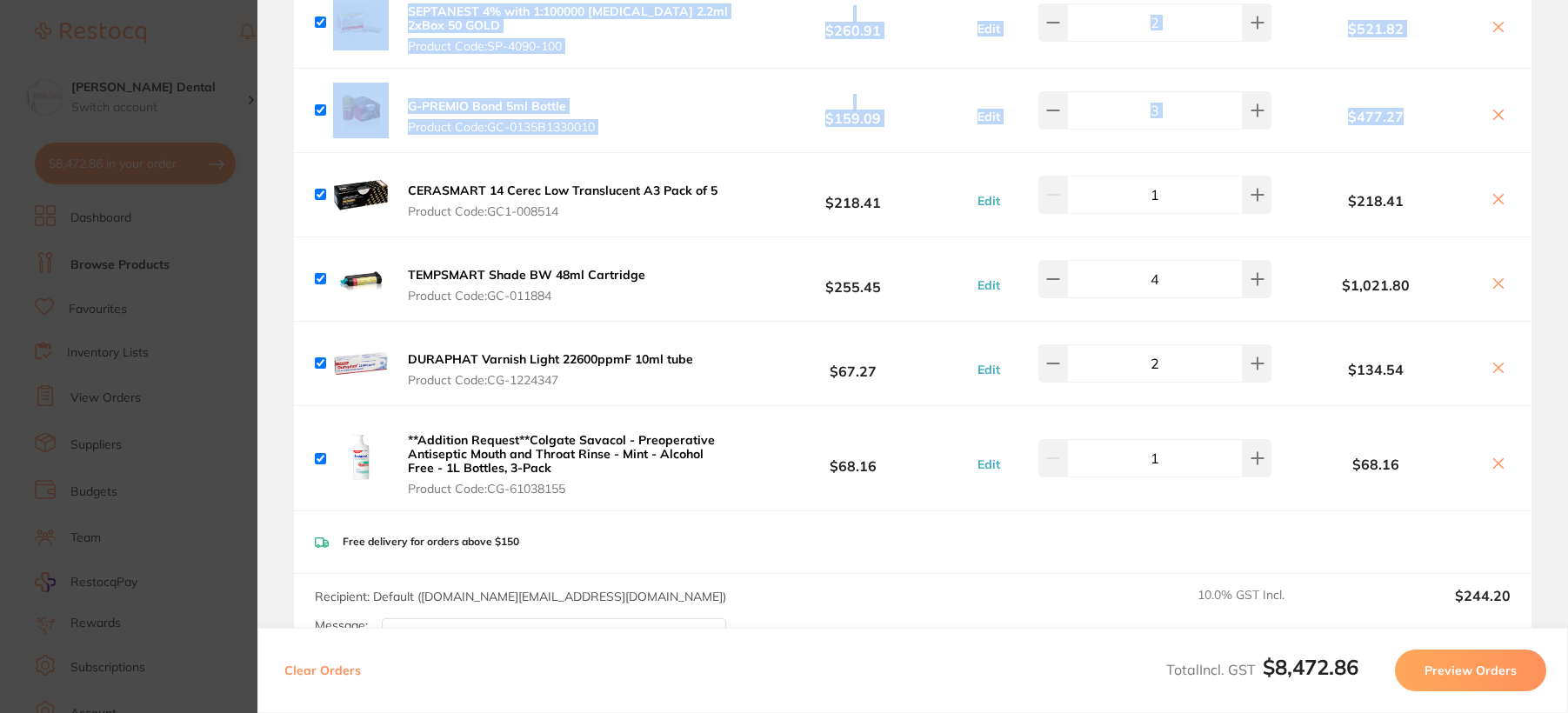
drag, startPoint x: 1563, startPoint y: 69, endPoint x: 1571, endPoint y: 29, distance: 40.8
click at [1563, 29] on html "$8,472.86 [PERSON_NAME] Dental Switch account [PERSON_NAME] Dental $8,472.86 in…" at bounding box center [784, 356] width 1568 height 713
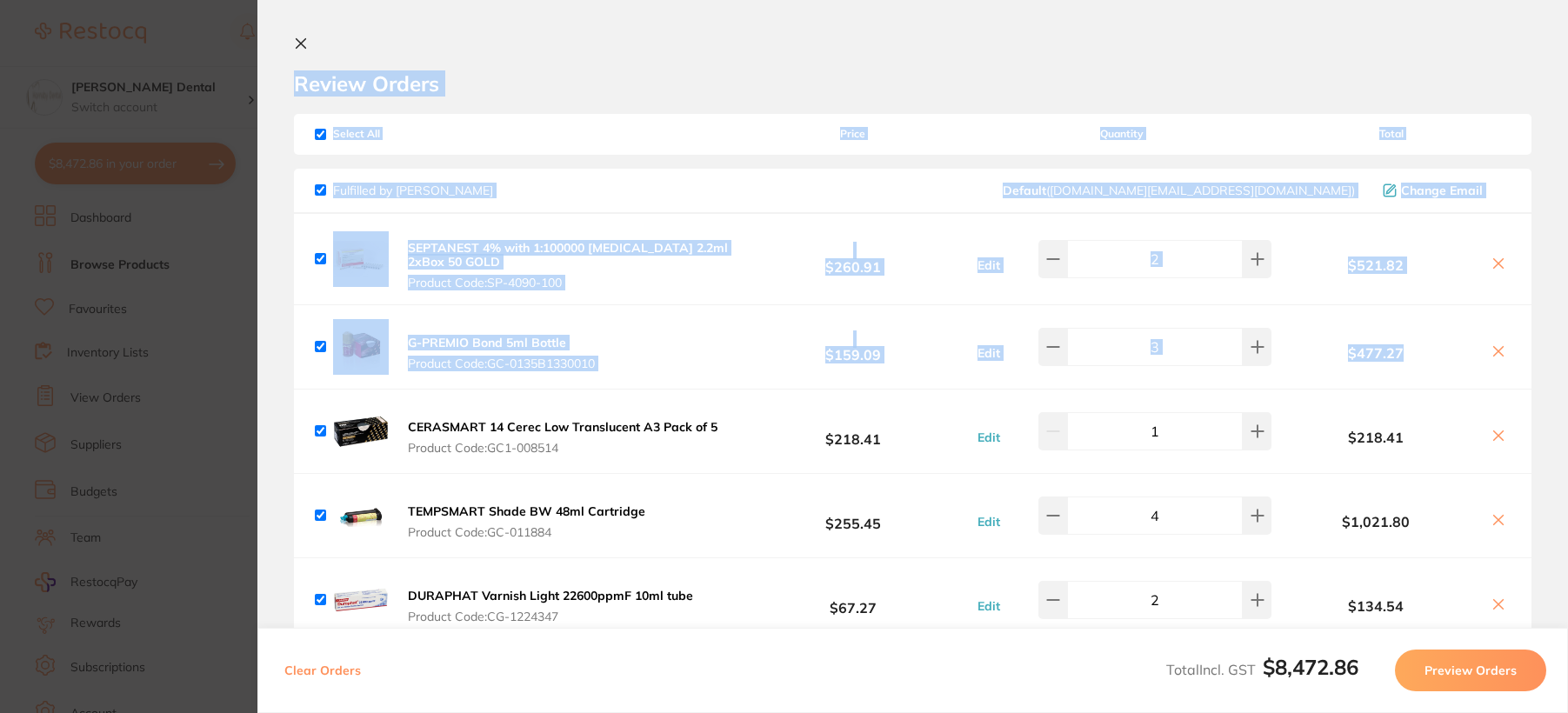
click at [296, 43] on icon at bounding box center [301, 44] width 14 height 14
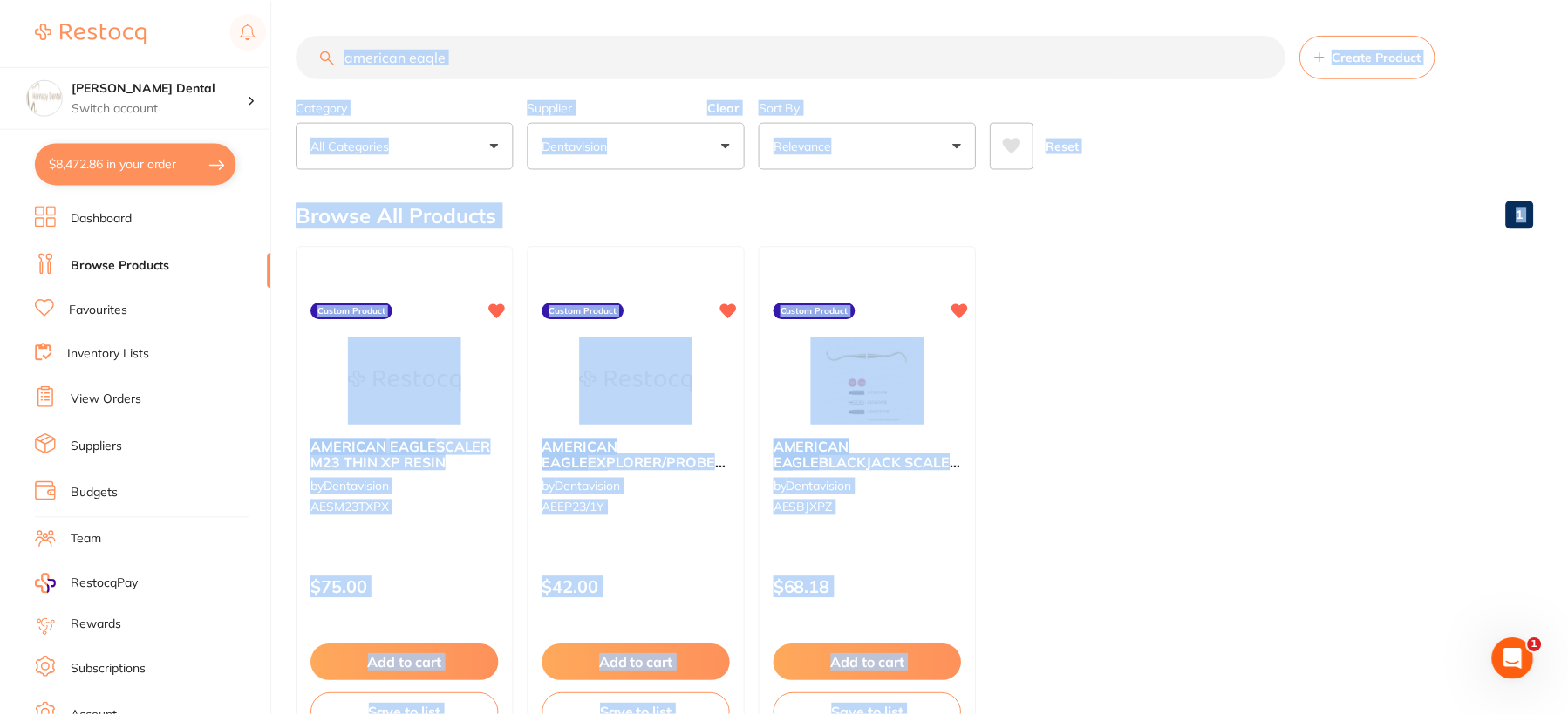
scroll to position [123, 0]
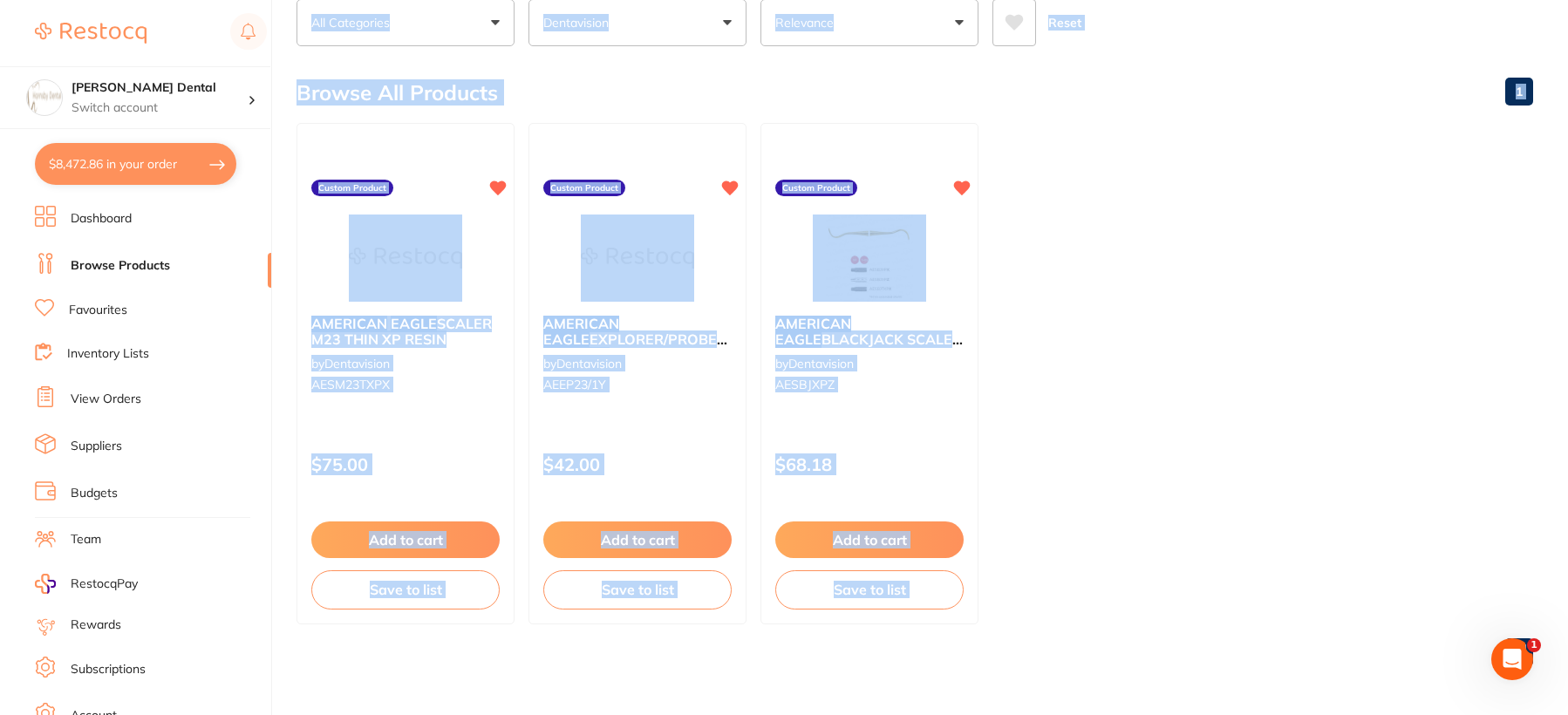
click at [1008, 281] on ul "AMERICAN EAGLE SCALER M23 THIN XP RESIN by Dentavision AESM23TXPX Custom Produc…" at bounding box center [915, 373] width 1236 height 501
